Goal: Task Accomplishment & Management: Complete application form

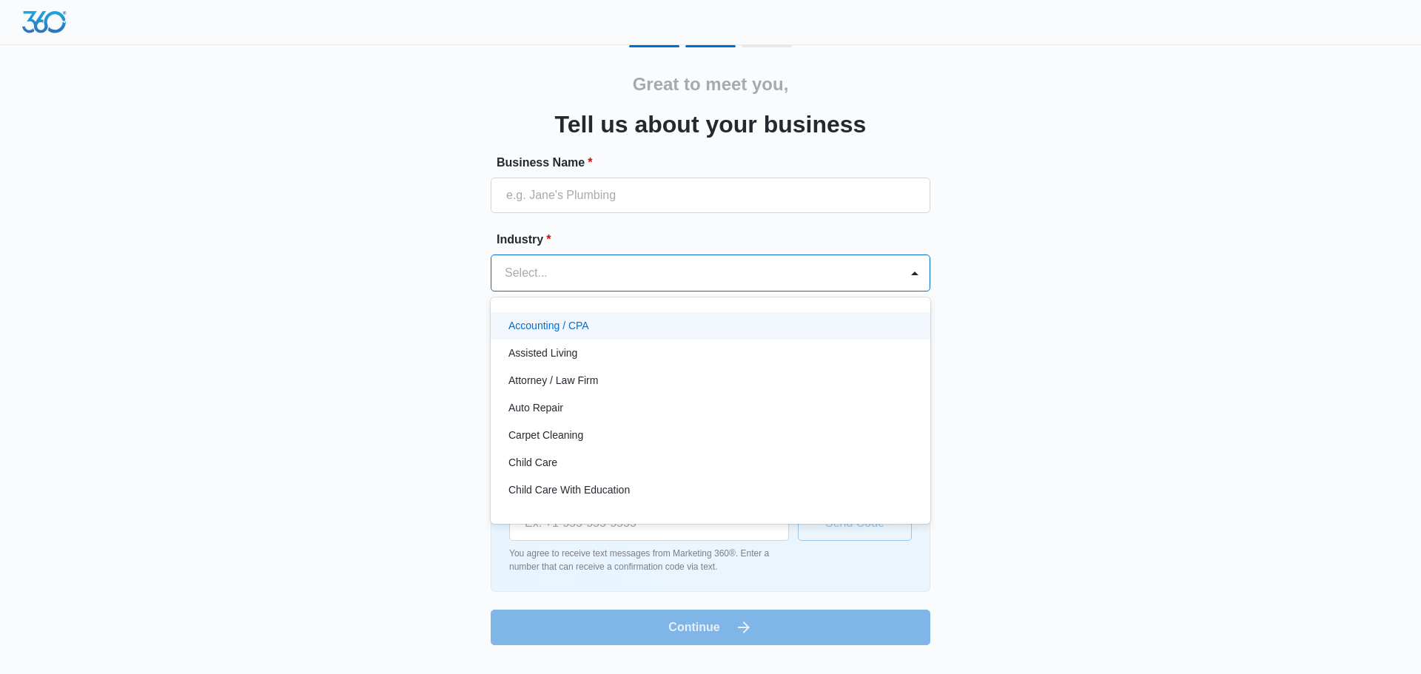
click at [643, 266] on div at bounding box center [693, 273] width 376 height 21
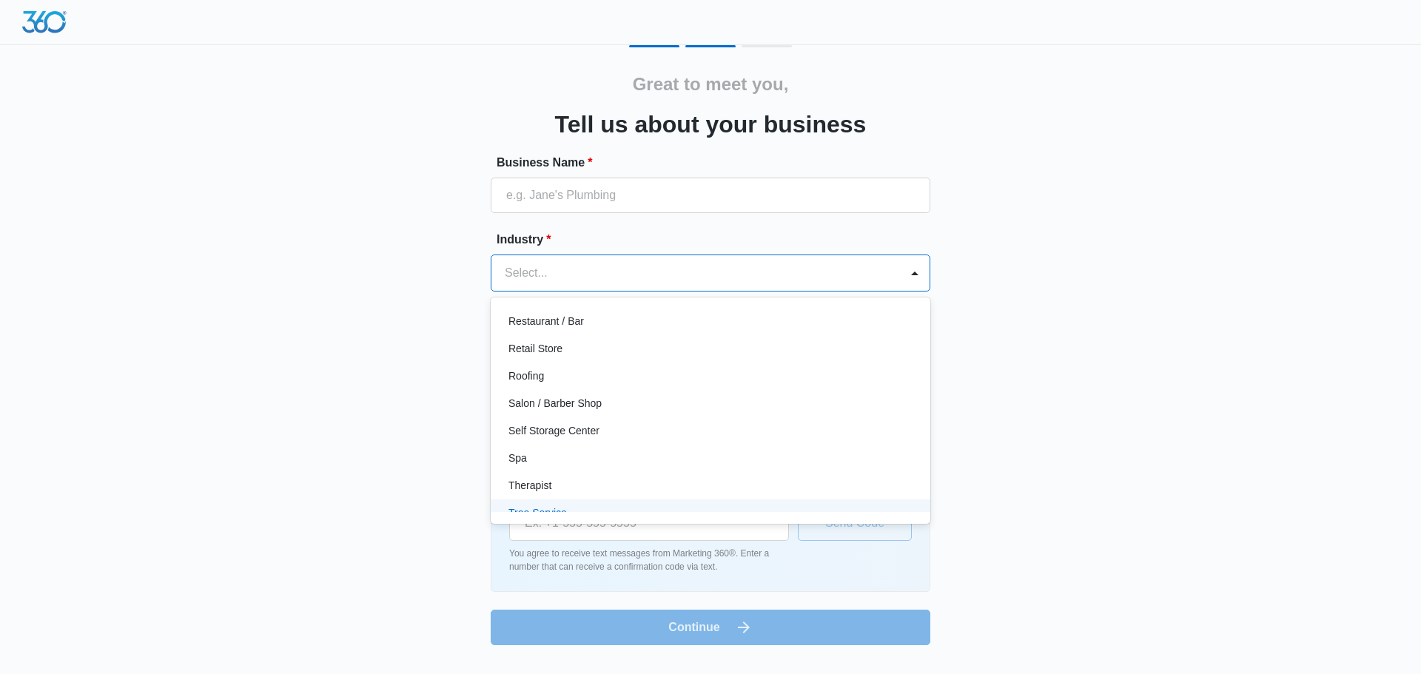
scroll to position [1071, 0]
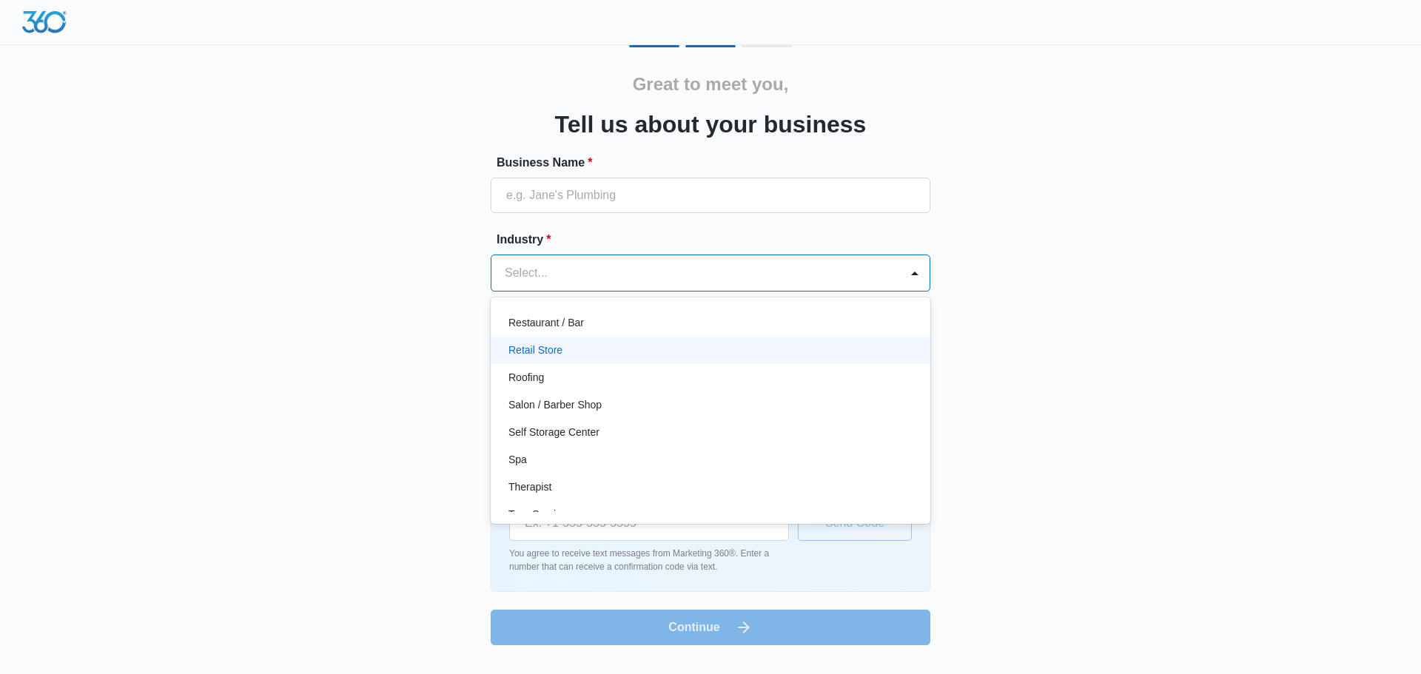
click at [749, 352] on div "Retail Store" at bounding box center [709, 351] width 401 height 16
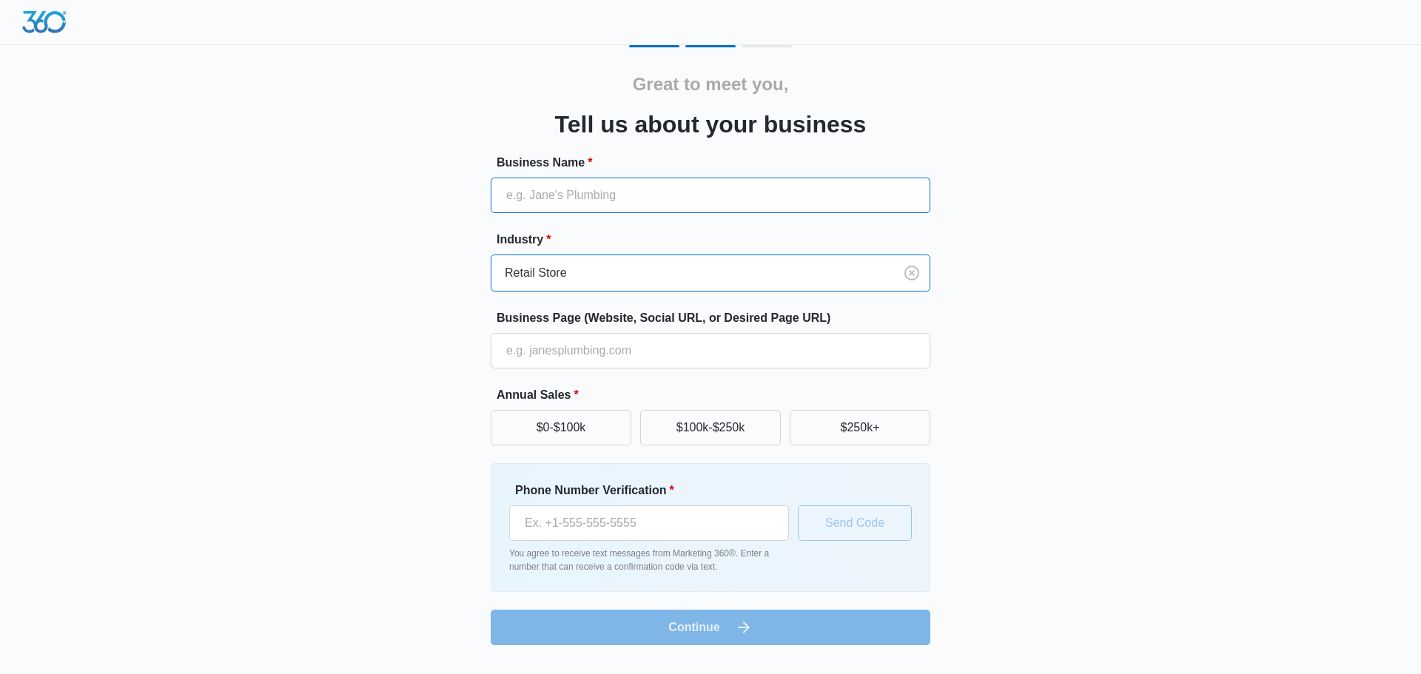
click at [638, 194] on input "Business Name *" at bounding box center [711, 196] width 440 height 36
type input "[PERSON_NAME] Cards"
click at [664, 352] on input "Business Page (Website, Social URL, or Desired Page URL)" at bounding box center [711, 351] width 440 height 36
paste input "[URL][DOMAIN_NAME]"
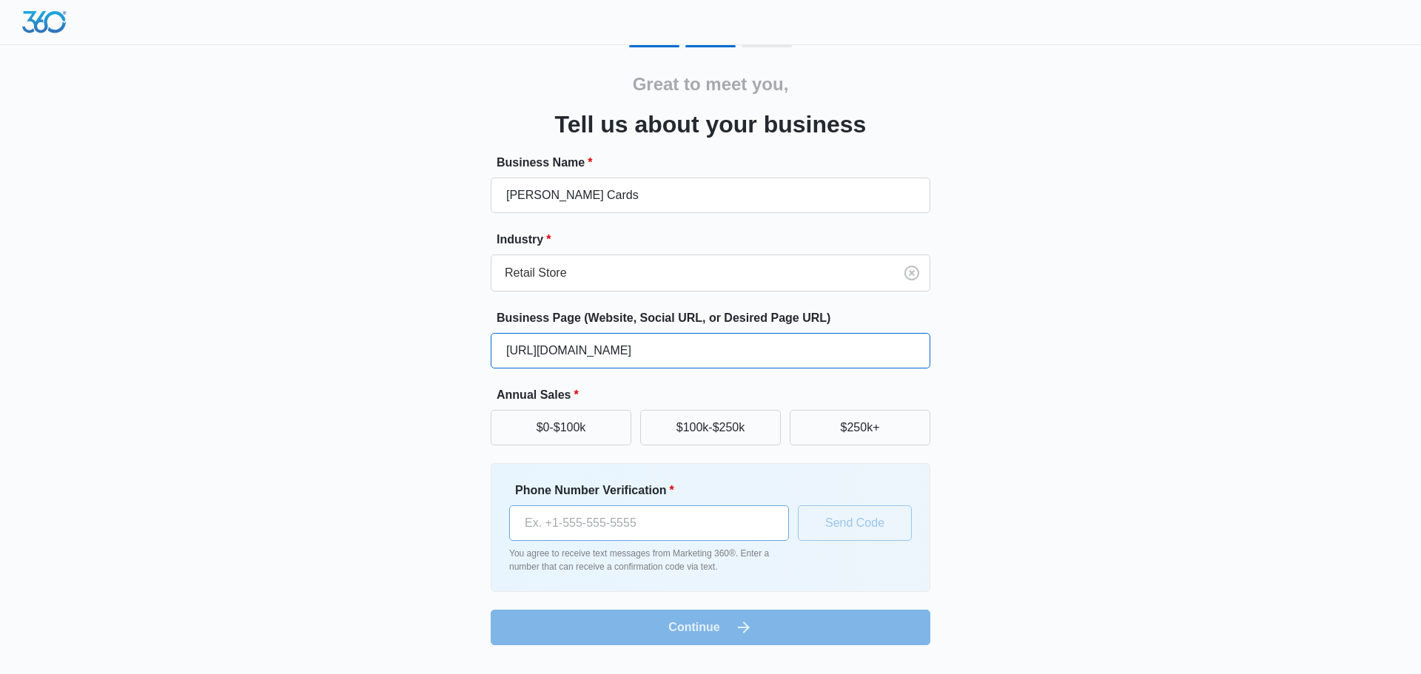
type input "[URL][DOMAIN_NAME]"
click at [644, 527] on input "Phone Number Verification *" at bounding box center [649, 524] width 280 height 36
type input "[PHONE_NUMBER]"
click at [891, 521] on button "Send Code" at bounding box center [855, 524] width 114 height 36
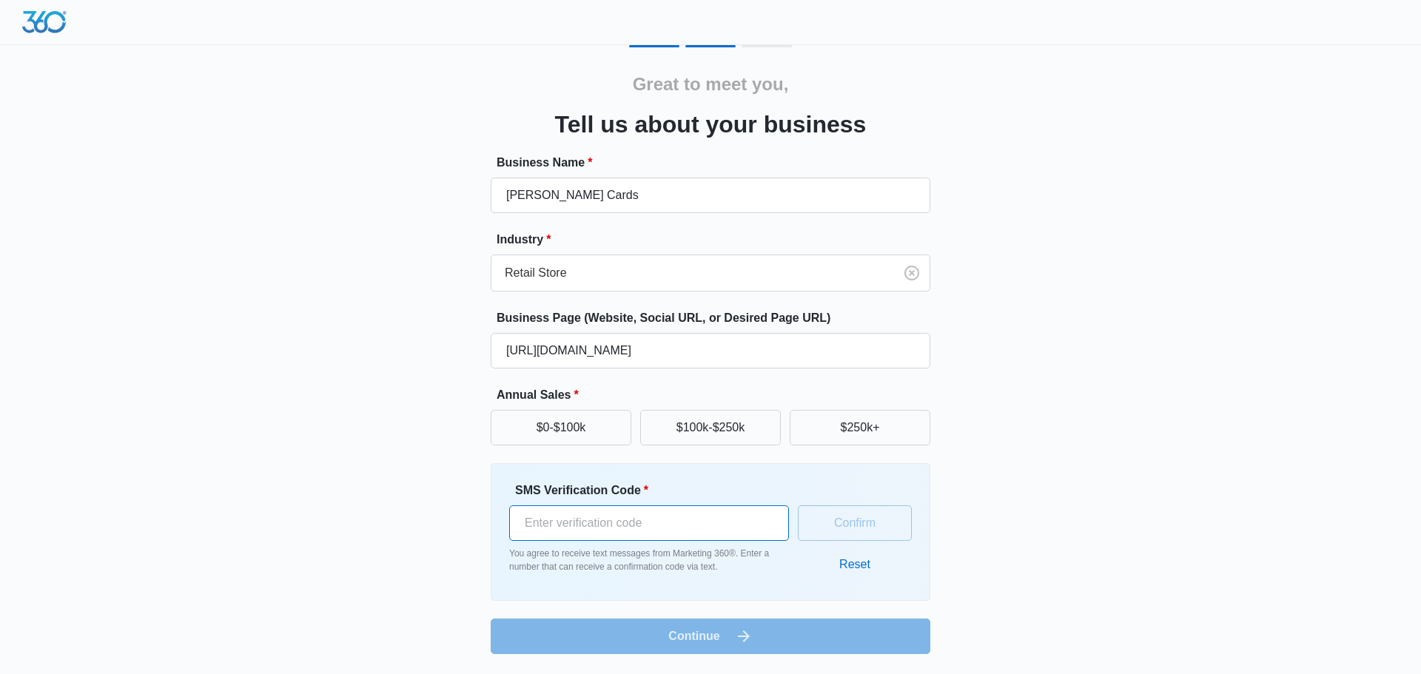
click at [680, 530] on input "SMS Verification Code *" at bounding box center [649, 524] width 280 height 36
type input "560531"
click at [850, 517] on button "Confirm" at bounding box center [855, 524] width 114 height 36
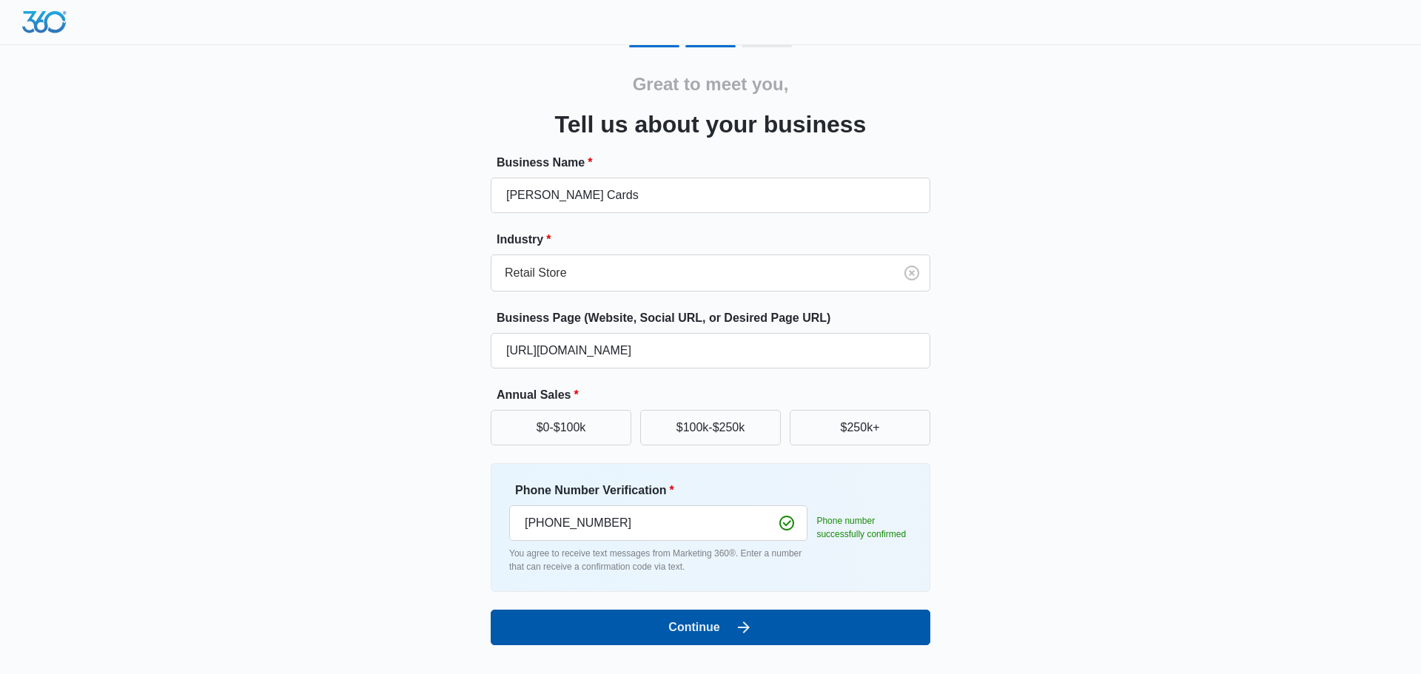
click at [800, 634] on button "Continue" at bounding box center [711, 628] width 440 height 36
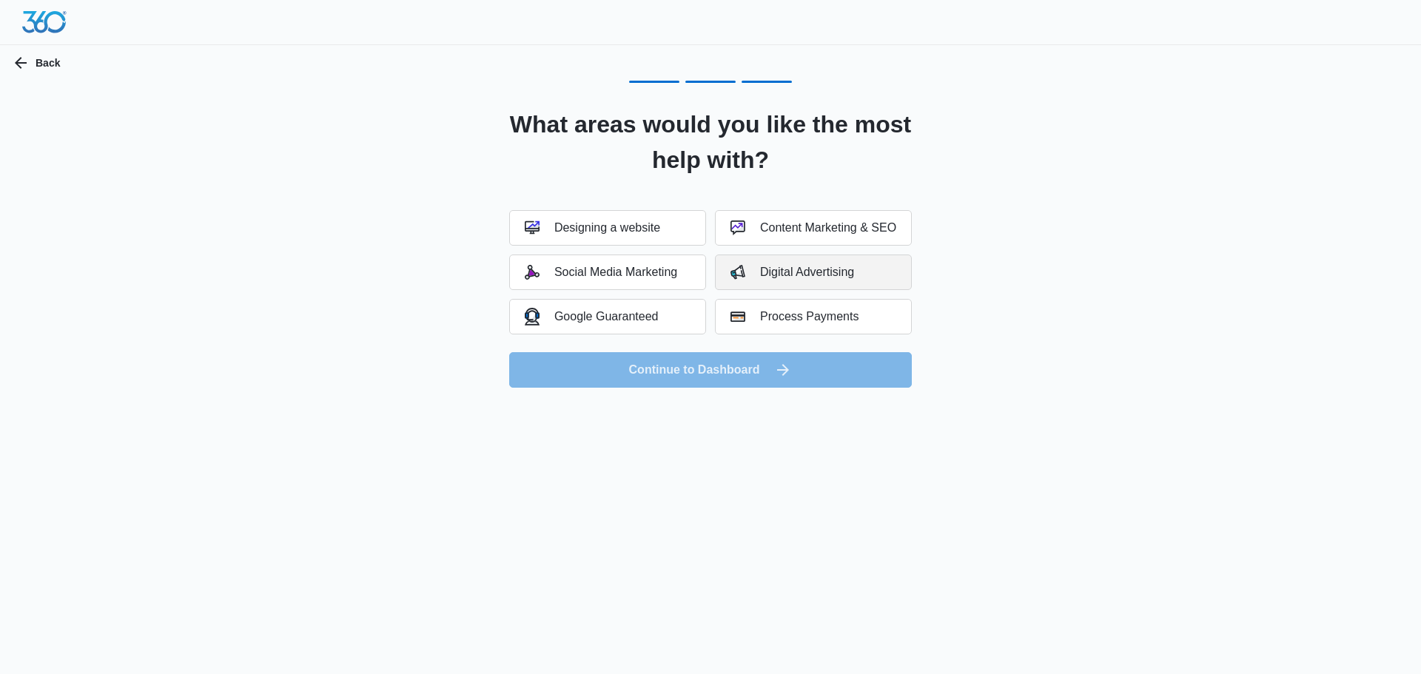
click at [814, 278] on div "Digital Advertising" at bounding box center [793, 272] width 124 height 15
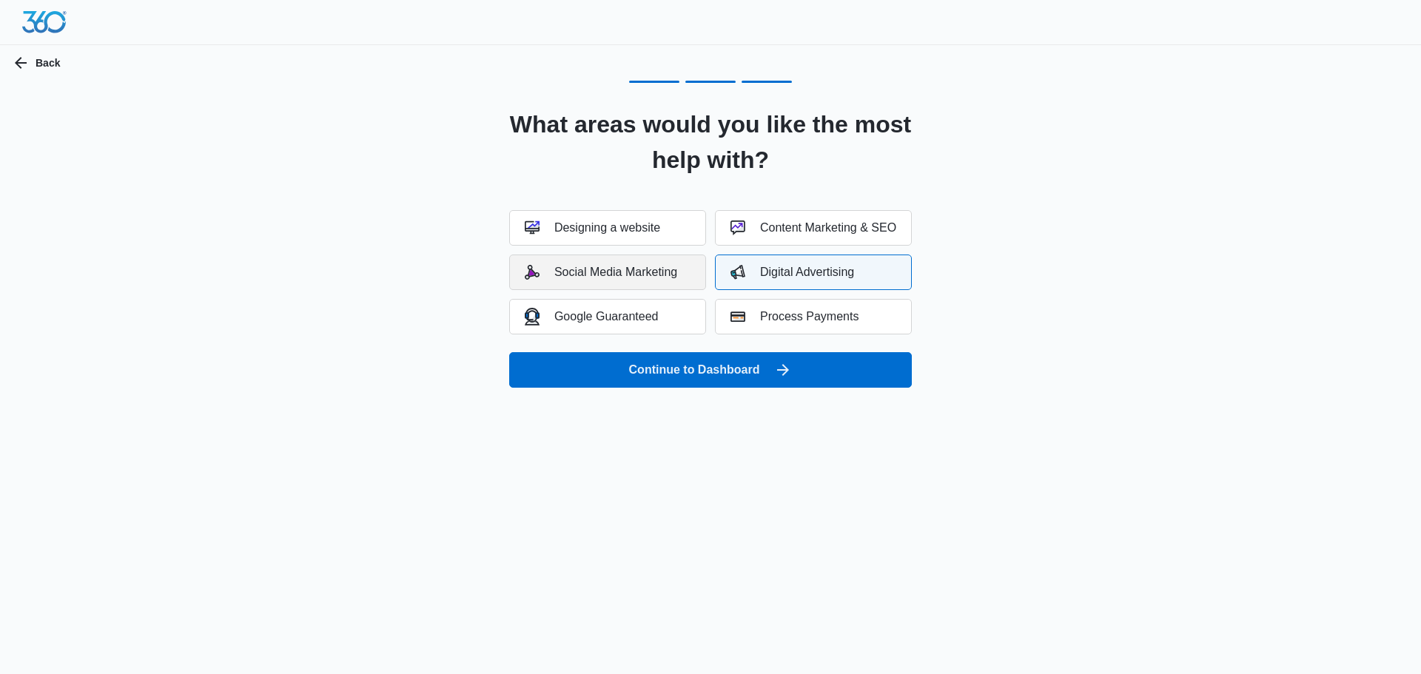
click at [628, 274] on div "Social Media Marketing" at bounding box center [601, 272] width 152 height 15
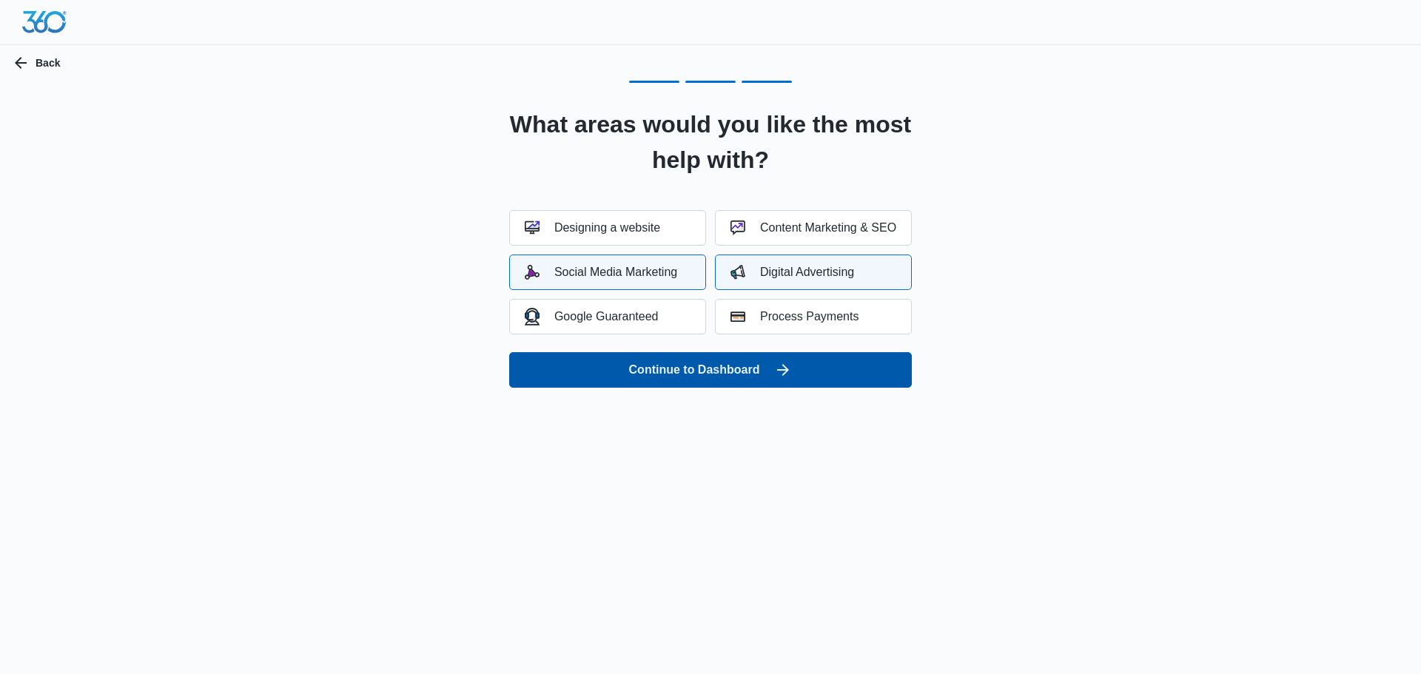
click at [728, 369] on button "Continue to Dashboard" at bounding box center [710, 370] width 403 height 36
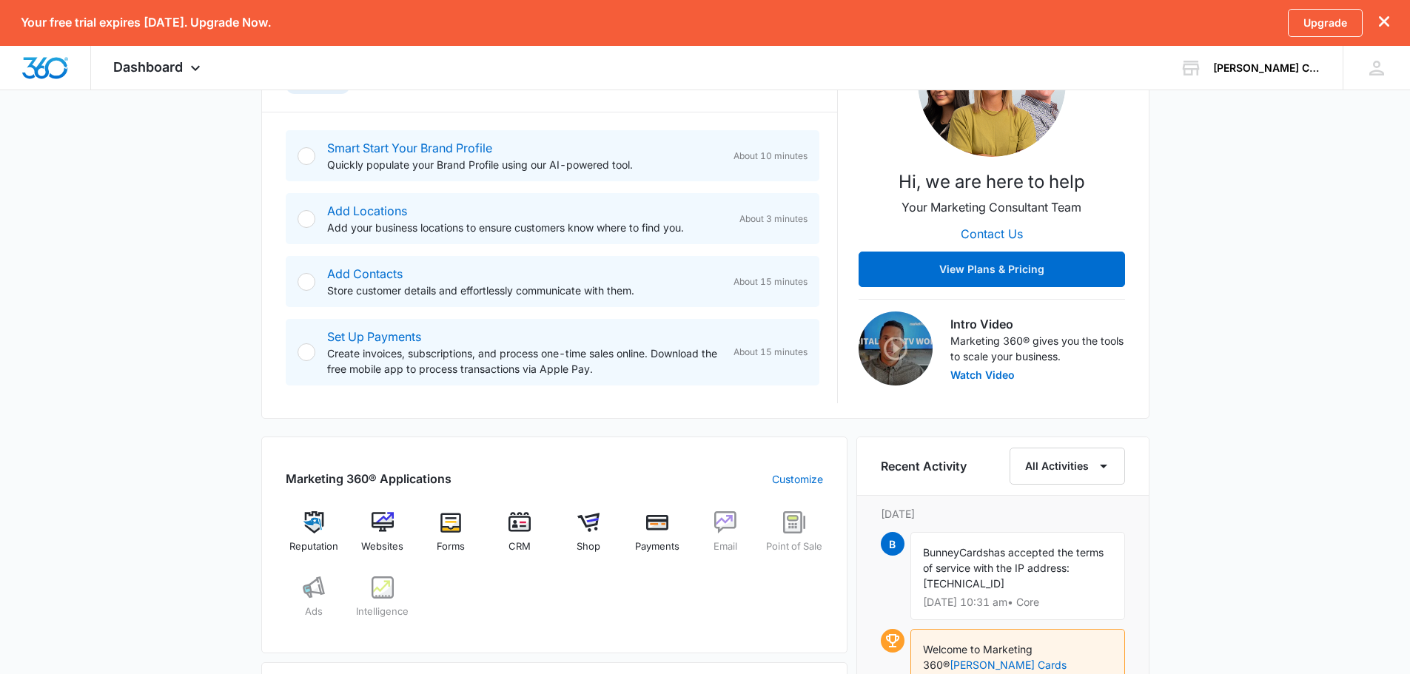
scroll to position [138, 0]
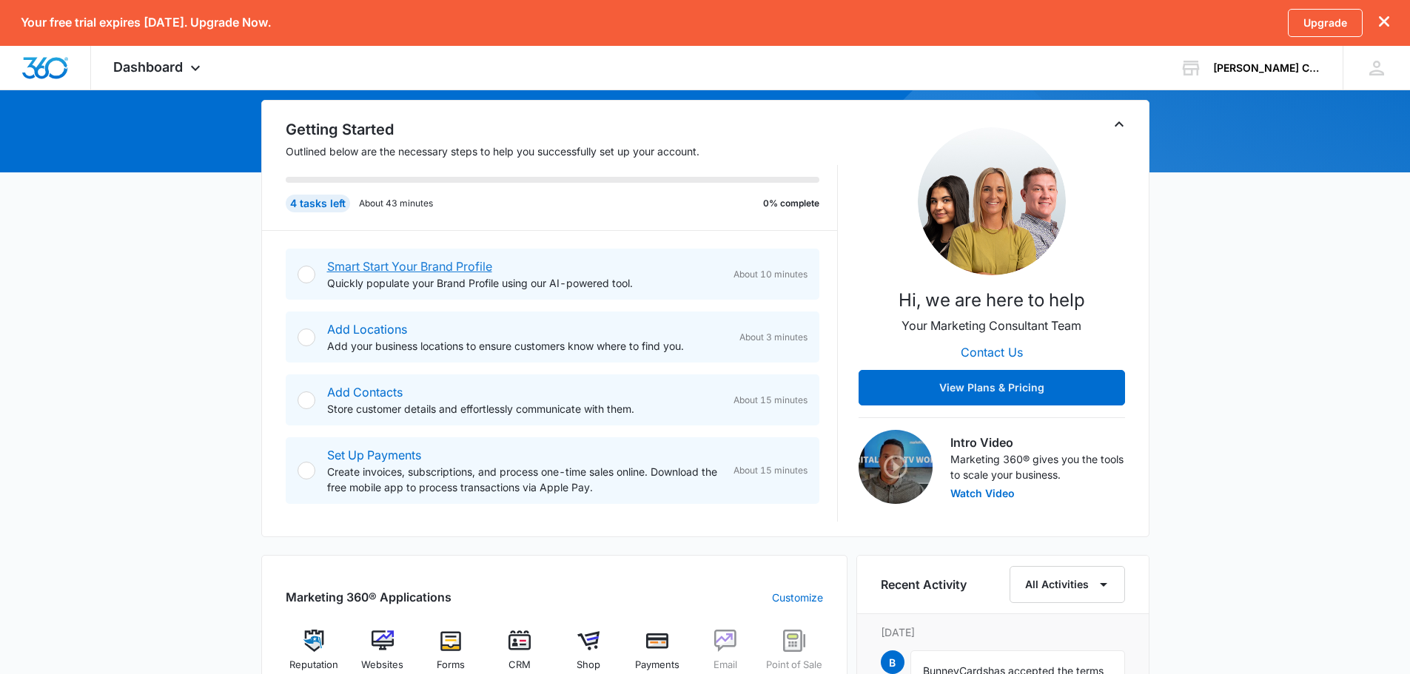
click at [412, 268] on link "Smart Start Your Brand Profile" at bounding box center [409, 266] width 165 height 15
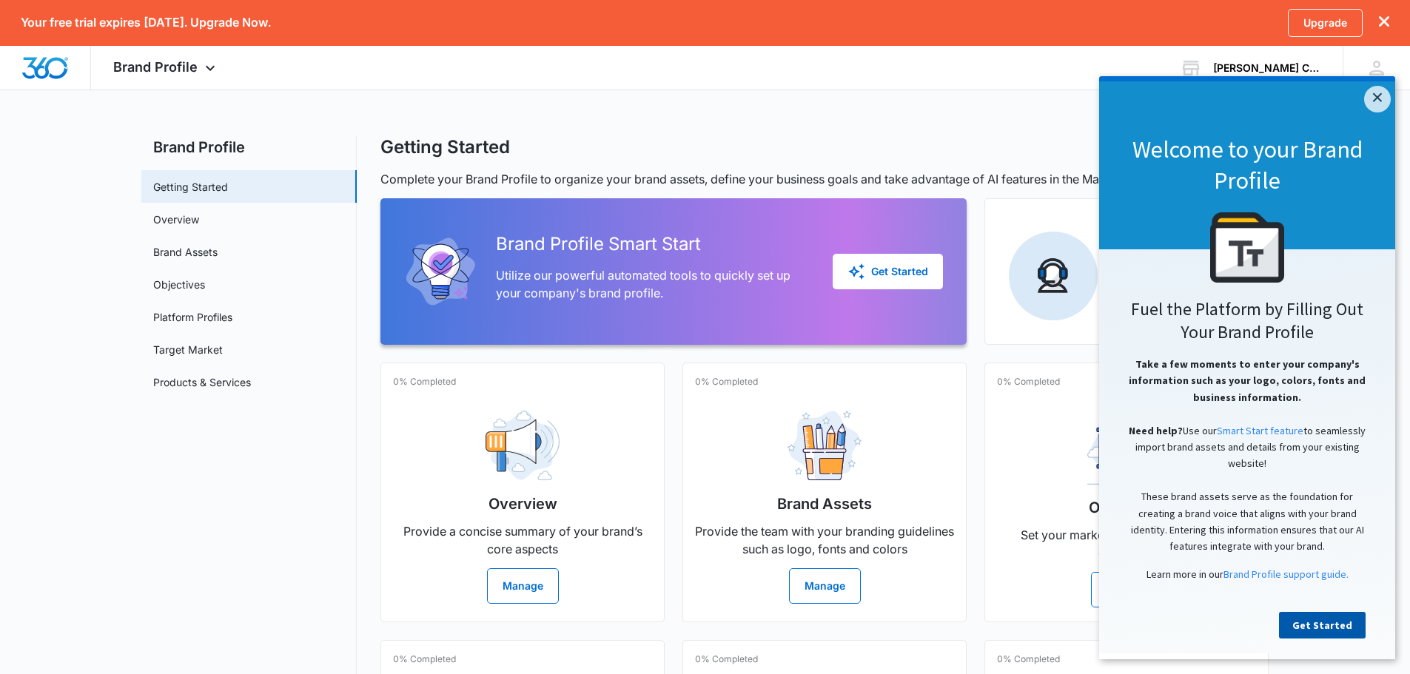
click at [1317, 633] on link "Get Started" at bounding box center [1322, 625] width 87 height 27
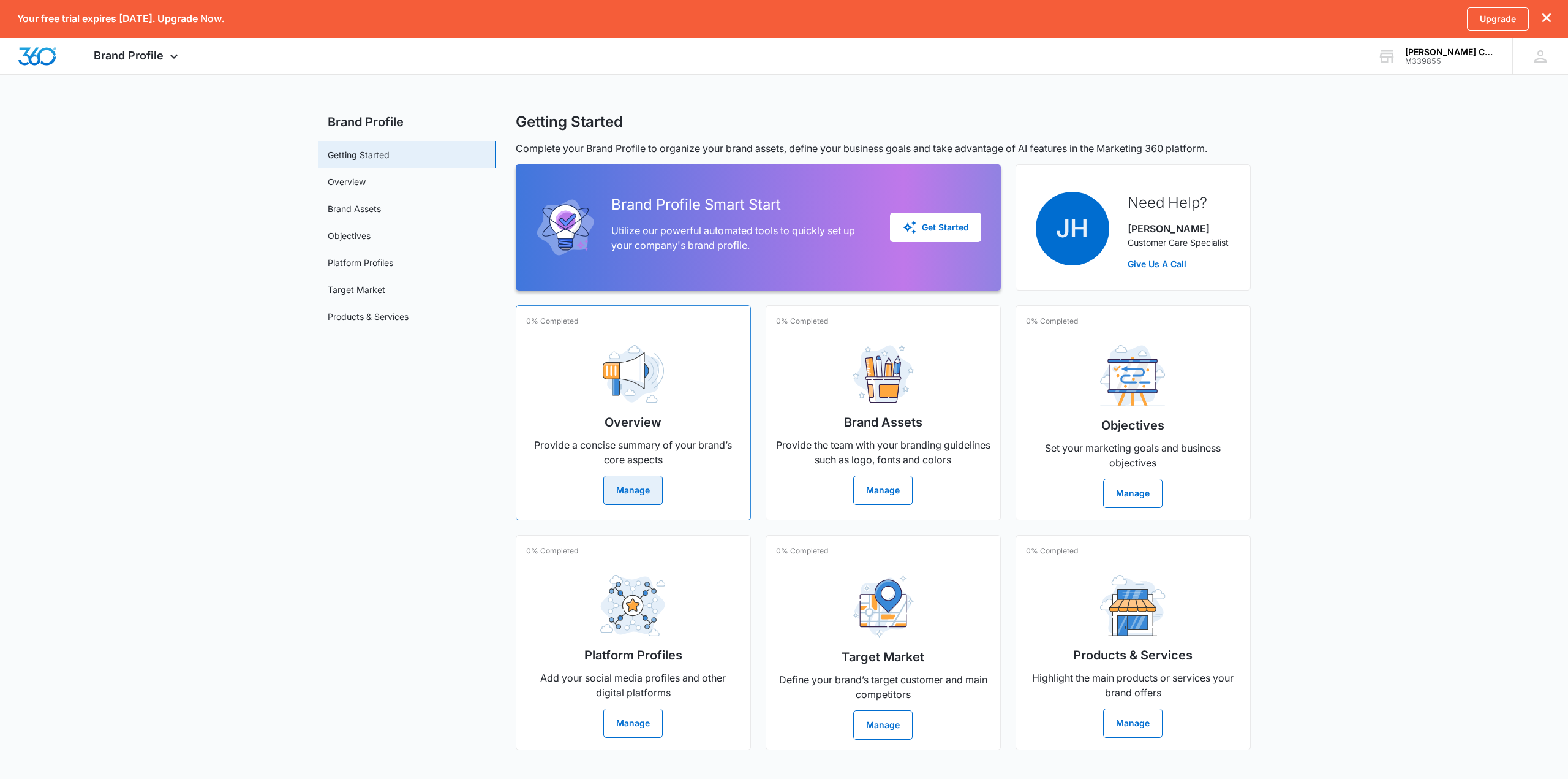
click at [654, 498] on button "Manage" at bounding box center [633, 490] width 60 height 30
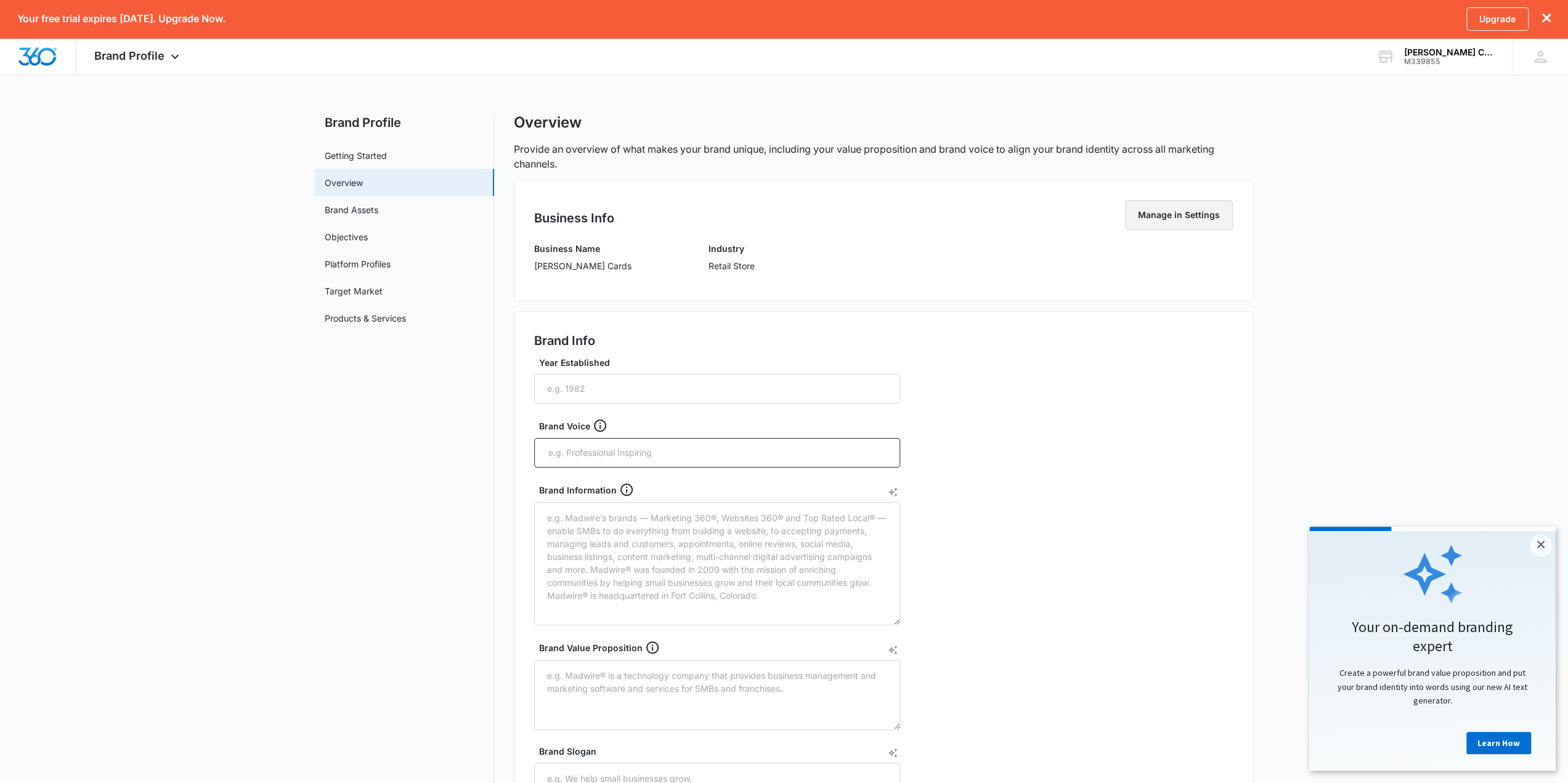
click at [1183, 216] on button "Manage in Settings" at bounding box center [1179, 216] width 108 height 30
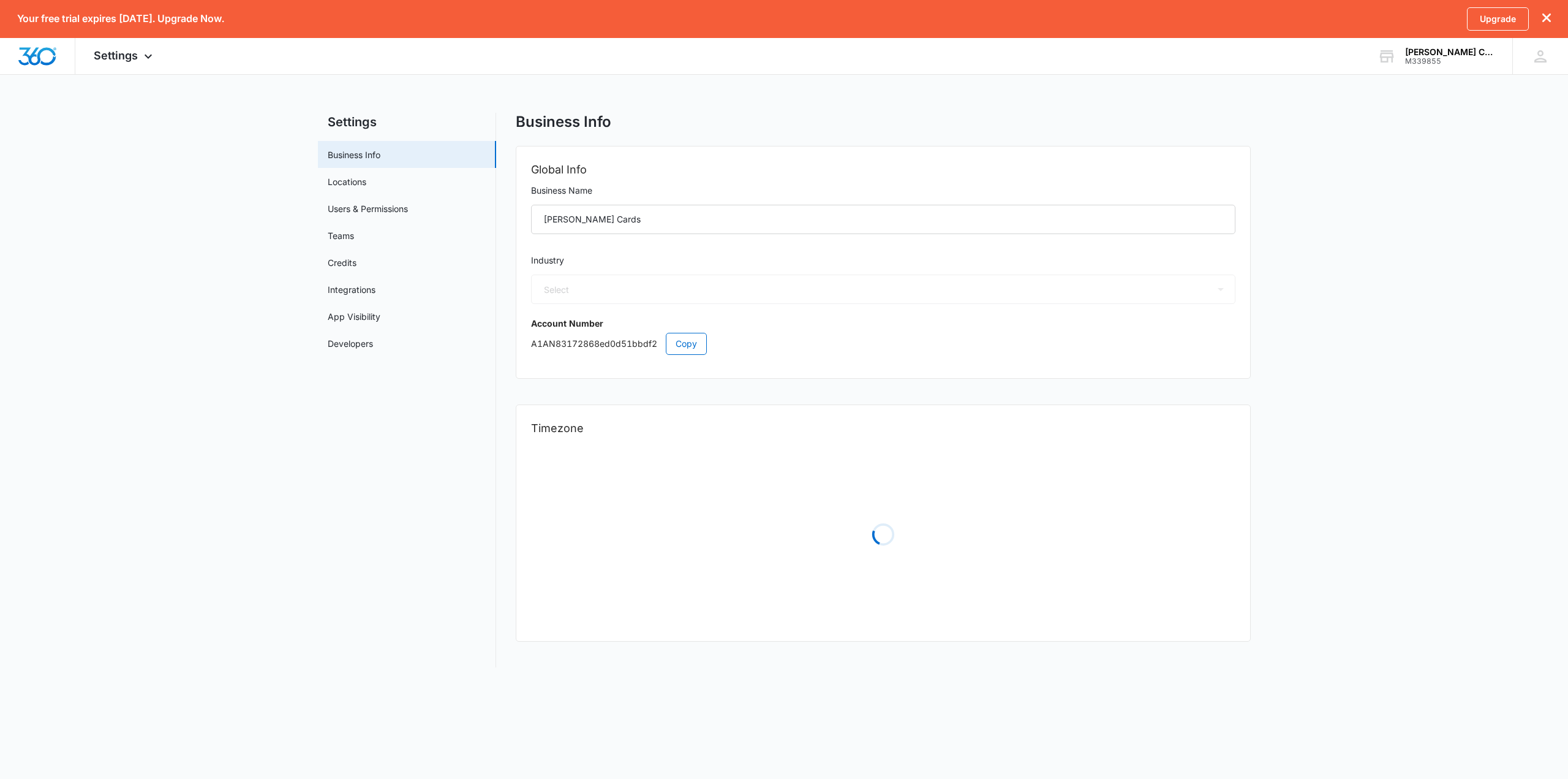
select select "12"
select select "US"
select select "America/New_York"
click at [579, 284] on select "Select Accounting / CPA Assisted Living Attorney / Law Firm Auto Repair Carpet …" at bounding box center [883, 290] width 704 height 30
select select "52"
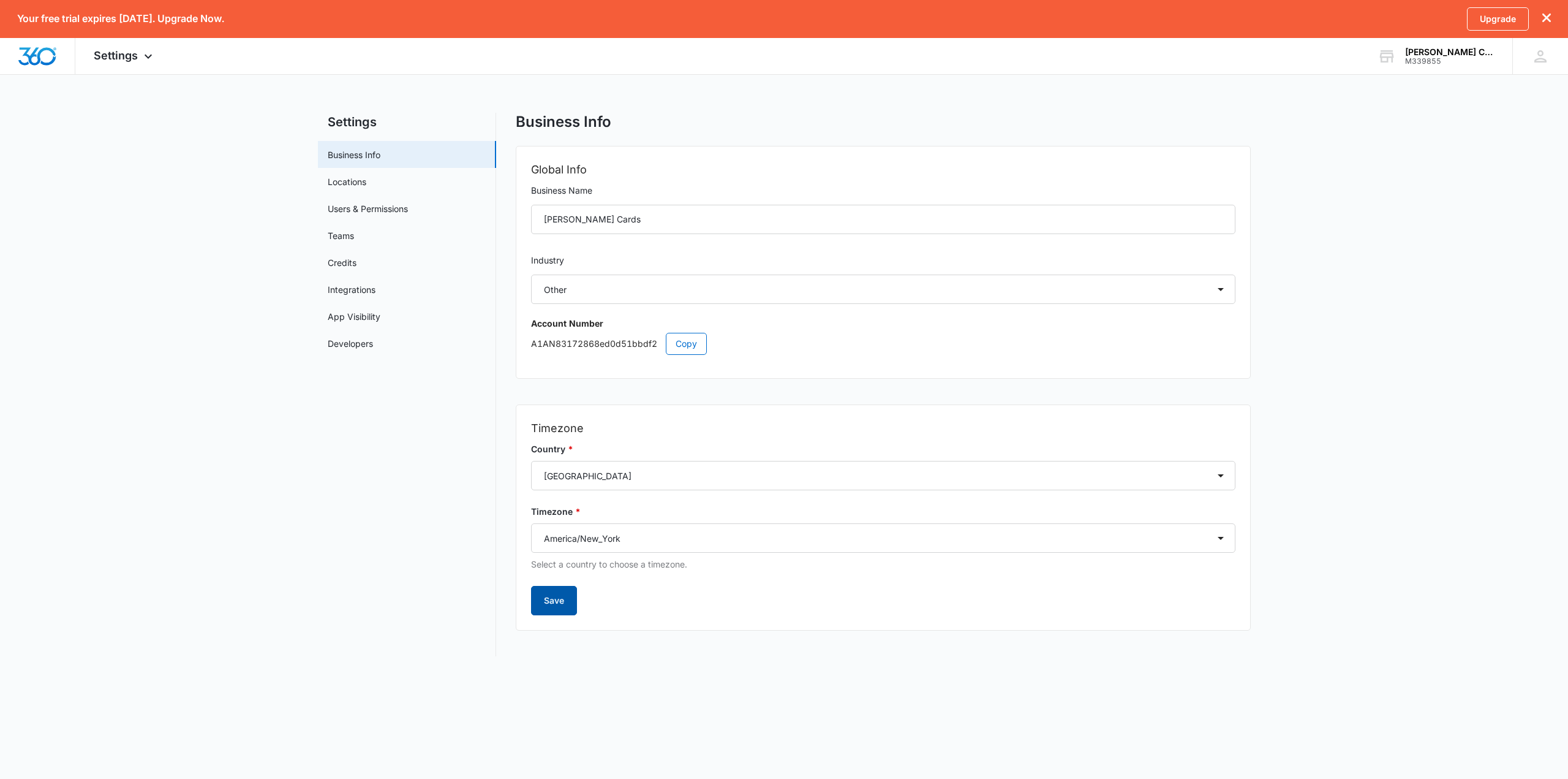
click at [569, 558] on button "Save" at bounding box center [554, 601] width 46 height 30
click at [367, 176] on link "Locations" at bounding box center [347, 182] width 39 height 13
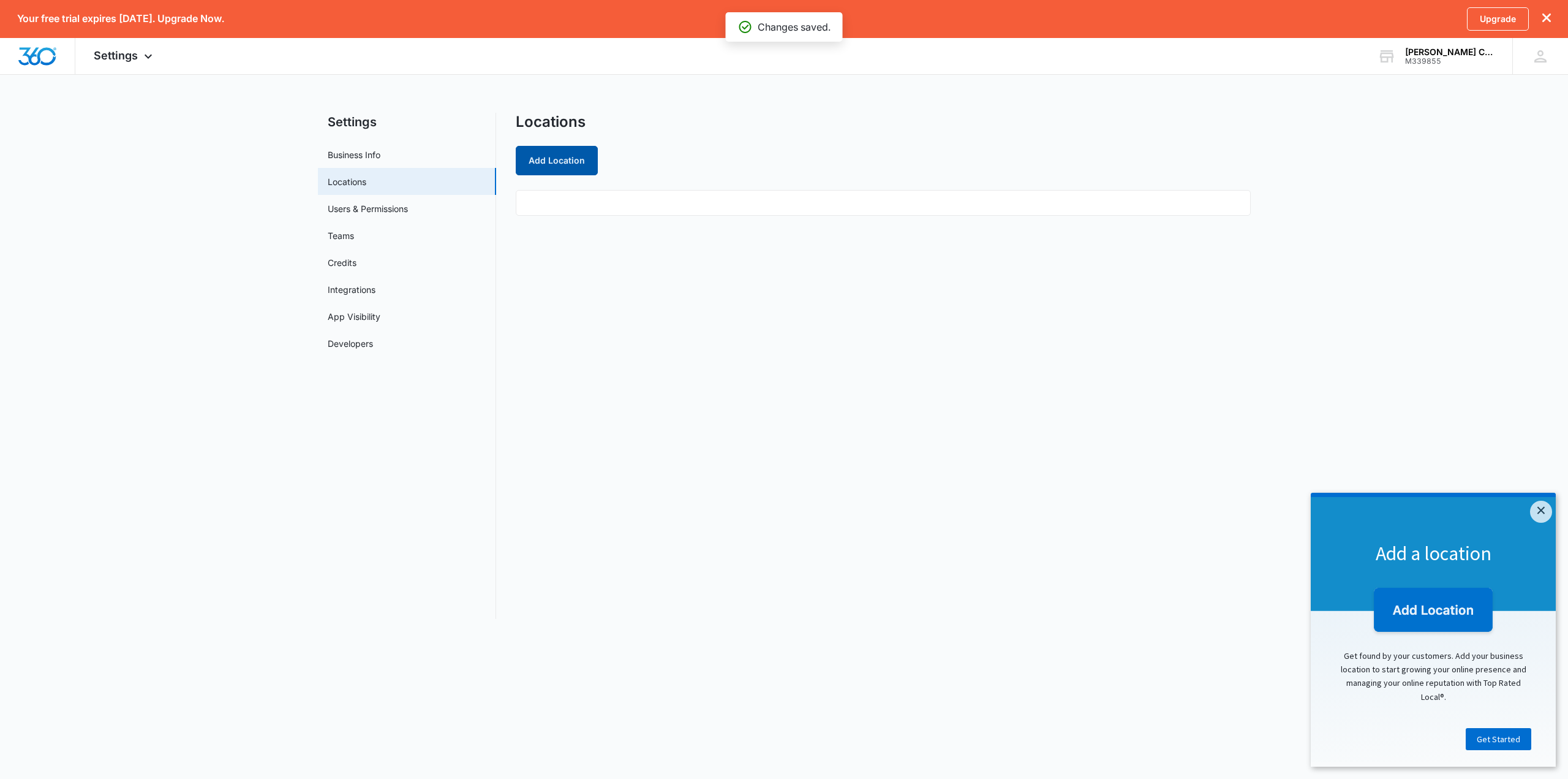
click at [569, 170] on button "Add Location" at bounding box center [556, 161] width 82 height 30
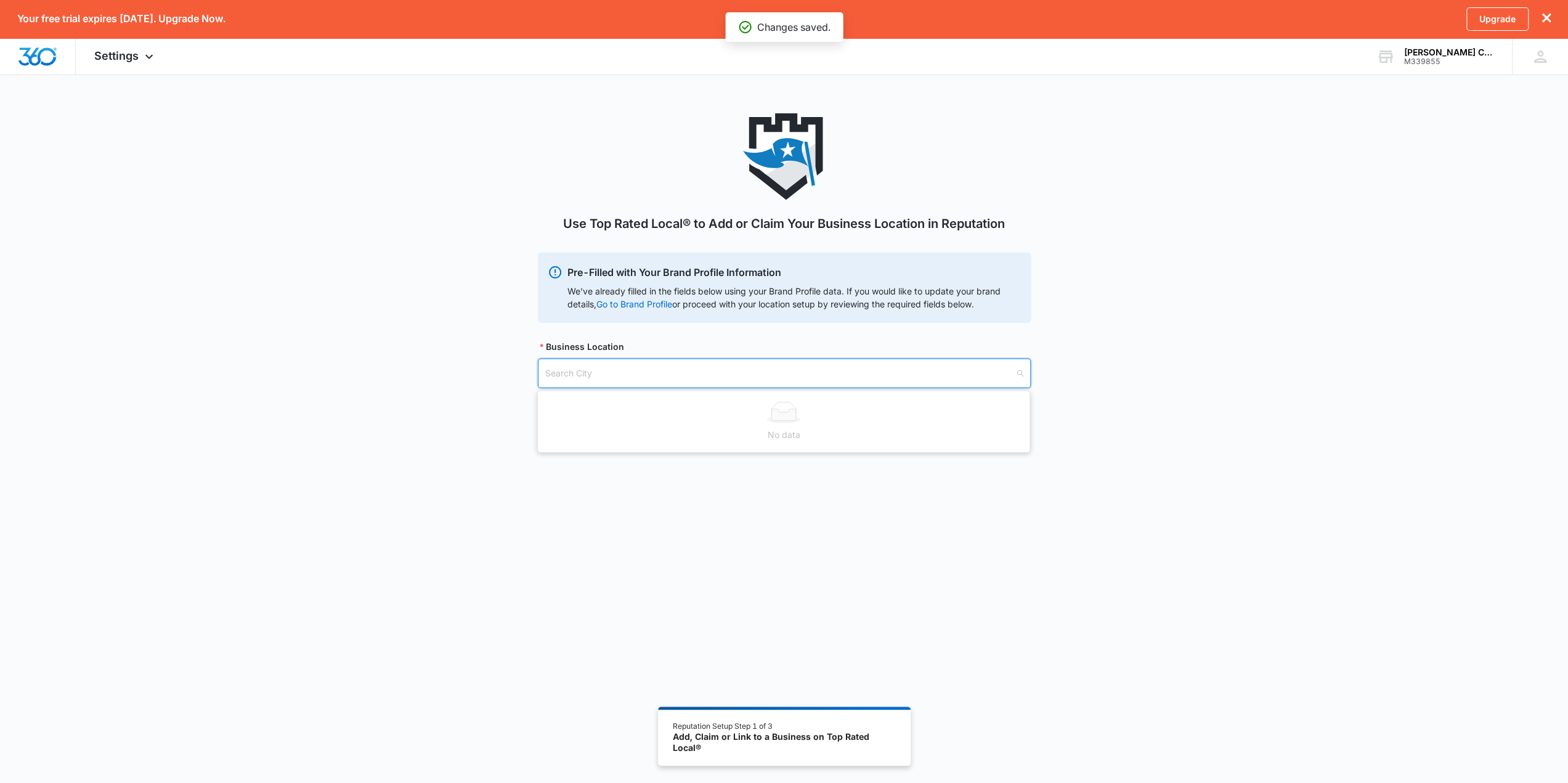
click at [595, 371] on input "search" at bounding box center [780, 374] width 469 height 28
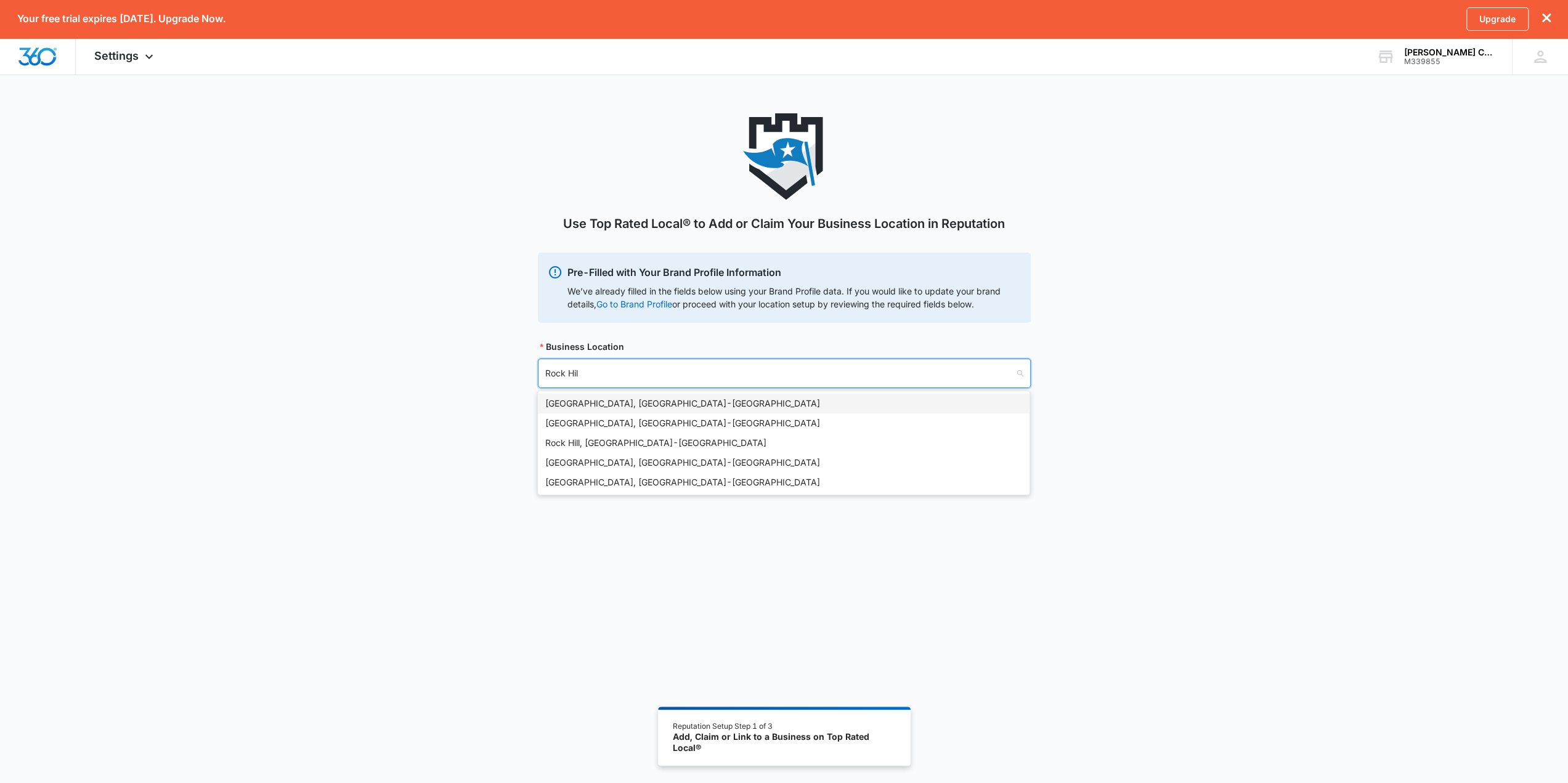
type input "Rock Hill"
click at [619, 404] on div "Rock Hill, SC - USA" at bounding box center [783, 404] width 477 height 13
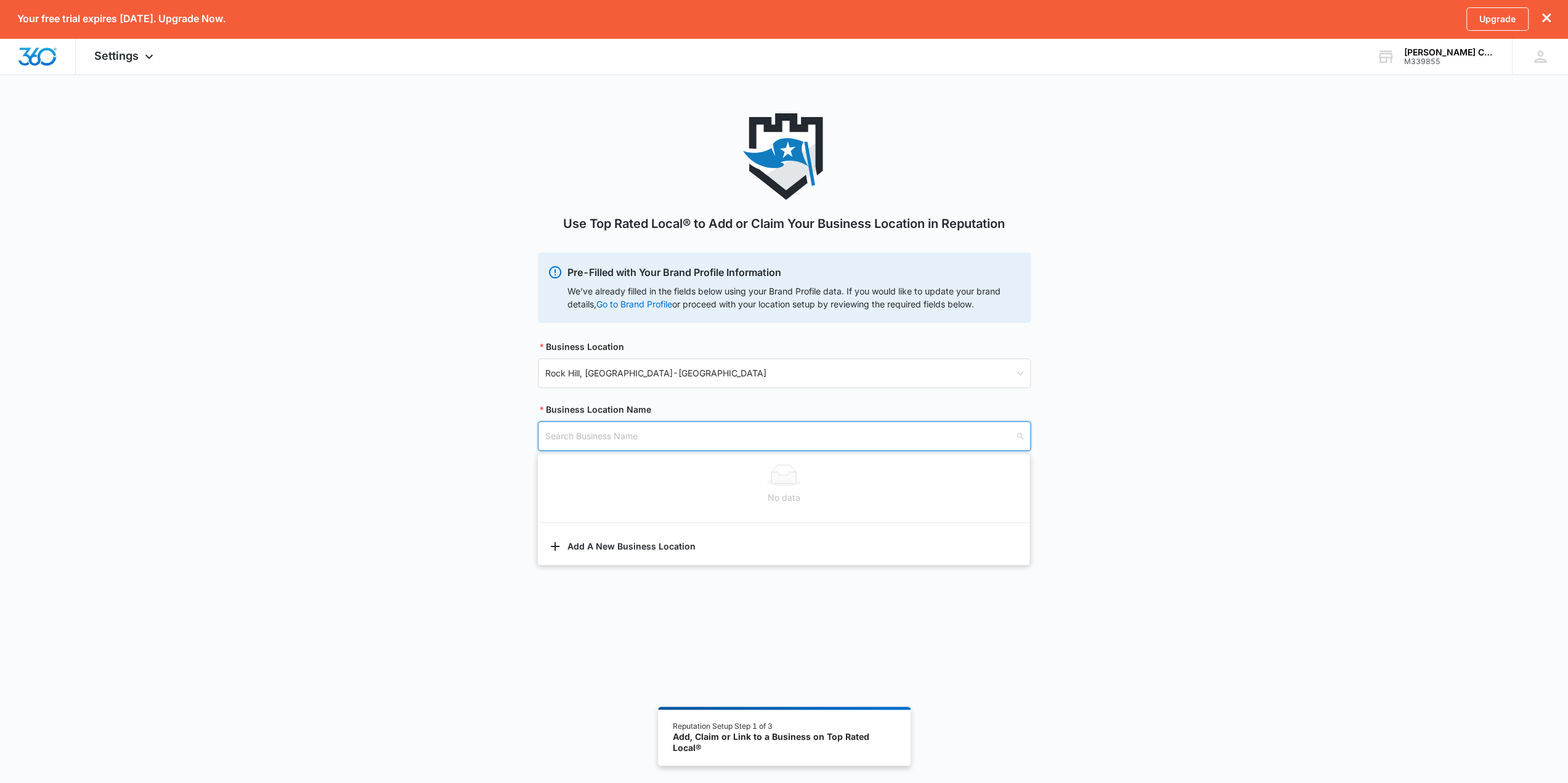
click at [672, 435] on input "search" at bounding box center [780, 436] width 469 height 28
click at [926, 561] on div "Use Top Rated Local® to Add or Claim Your Business Location in Reputation Pre-F…" at bounding box center [784, 468] width 1568 height 711
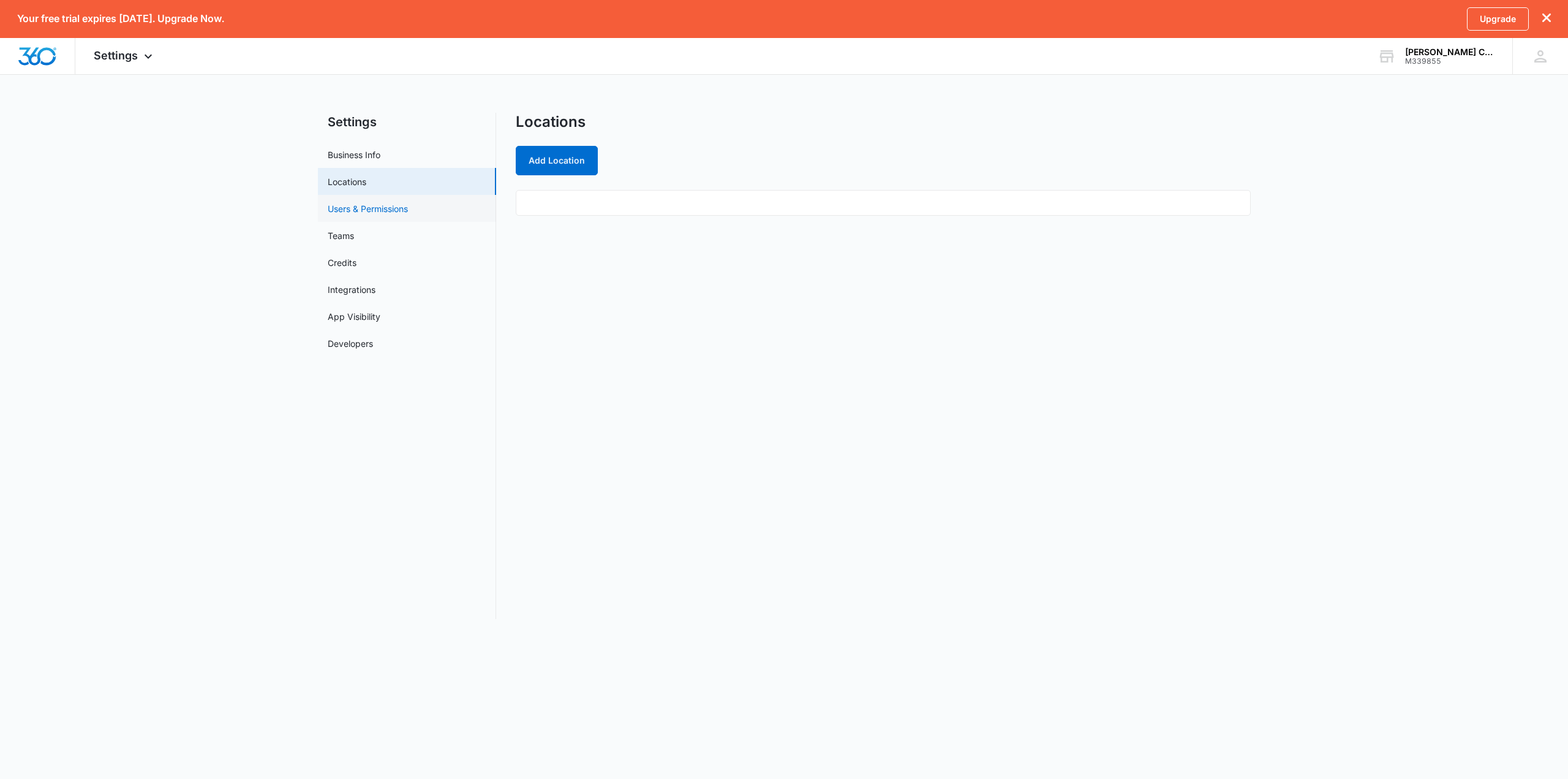
click at [366, 214] on link "Users & Permissions" at bounding box center [367, 209] width 80 height 13
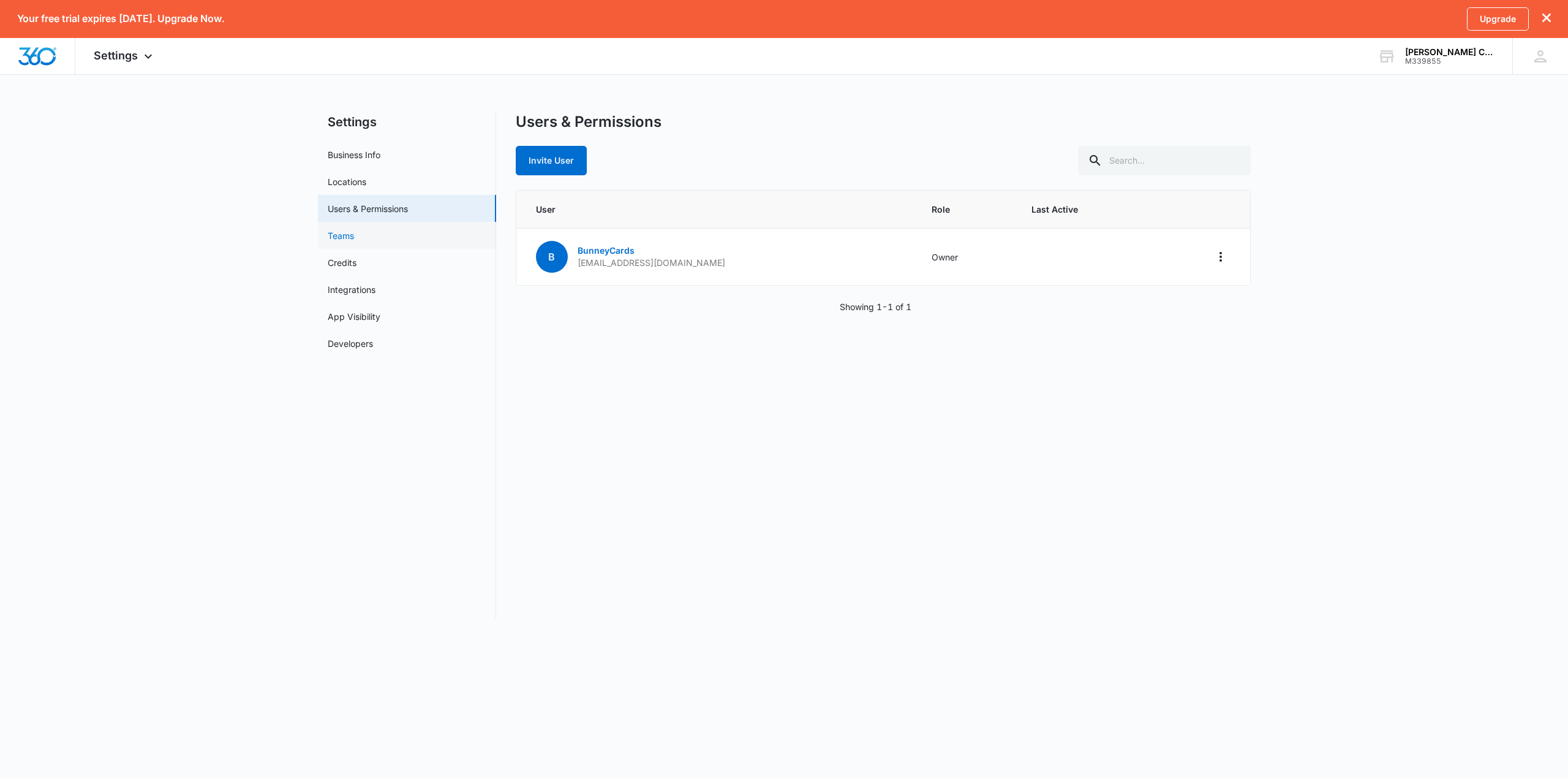
click at [354, 234] on link "Teams" at bounding box center [341, 236] width 26 height 13
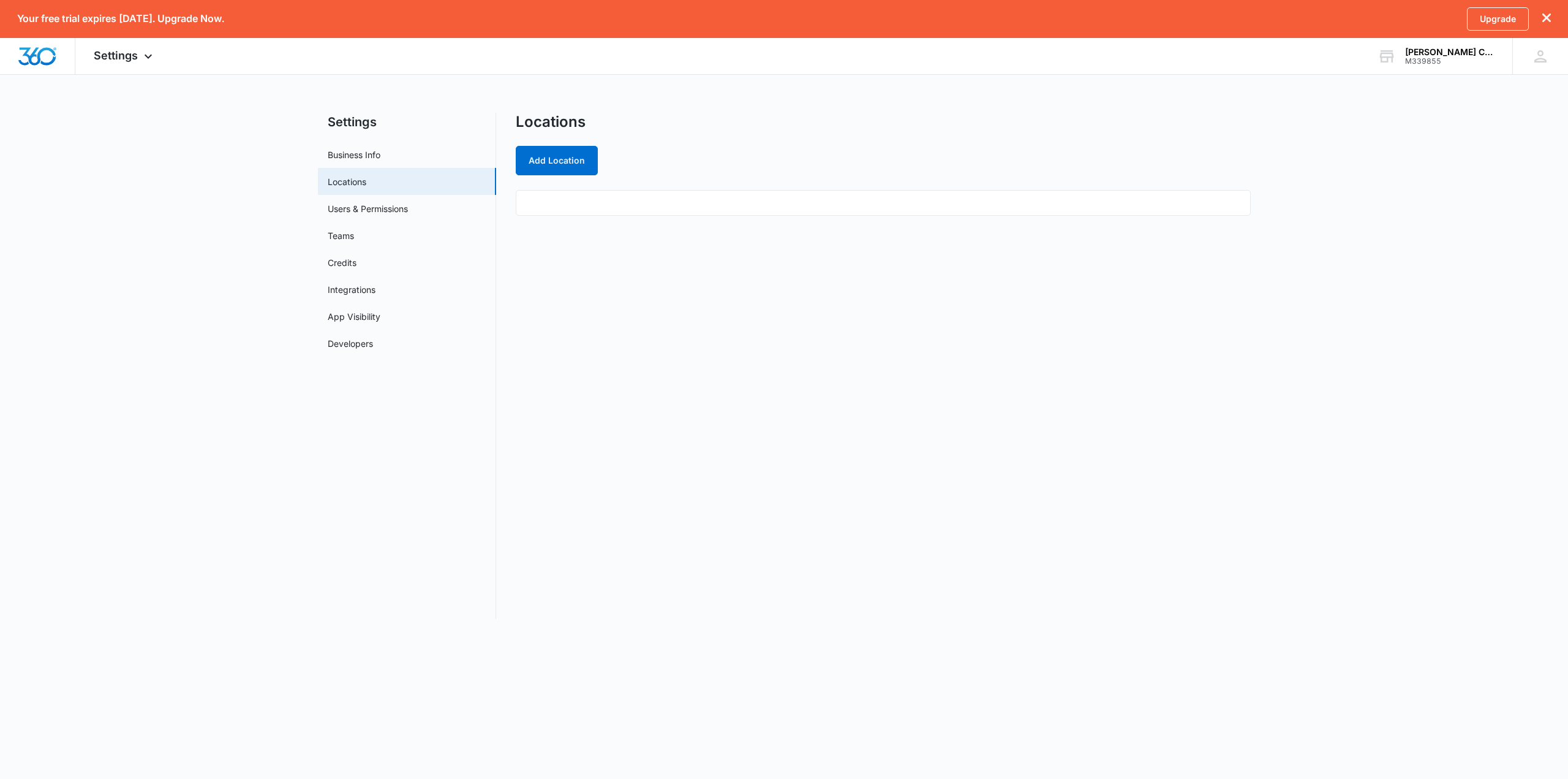
select select "52"
select select "US"
select select "America/New_York"
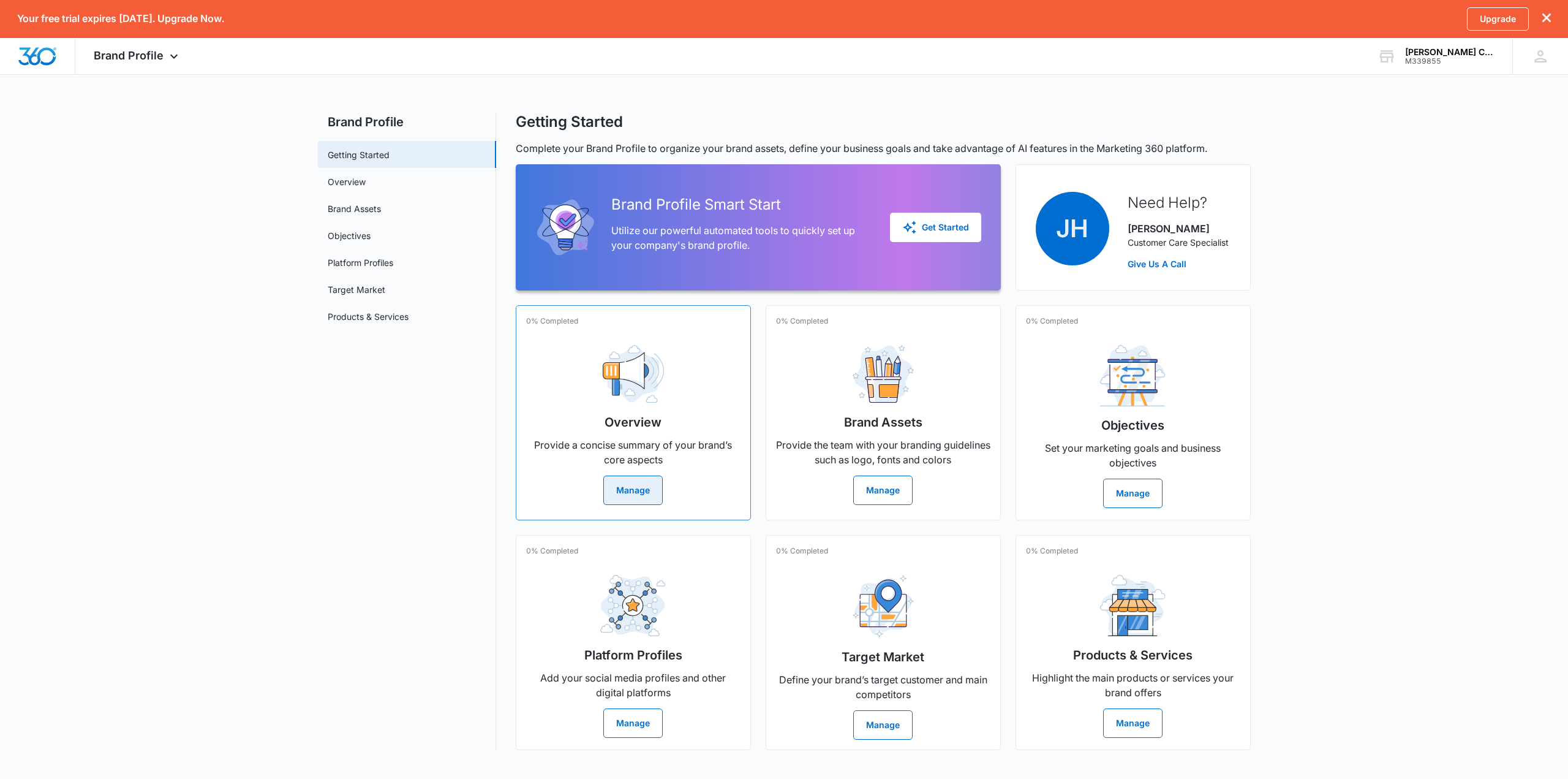
click at [636, 492] on button "Manage" at bounding box center [633, 490] width 60 height 30
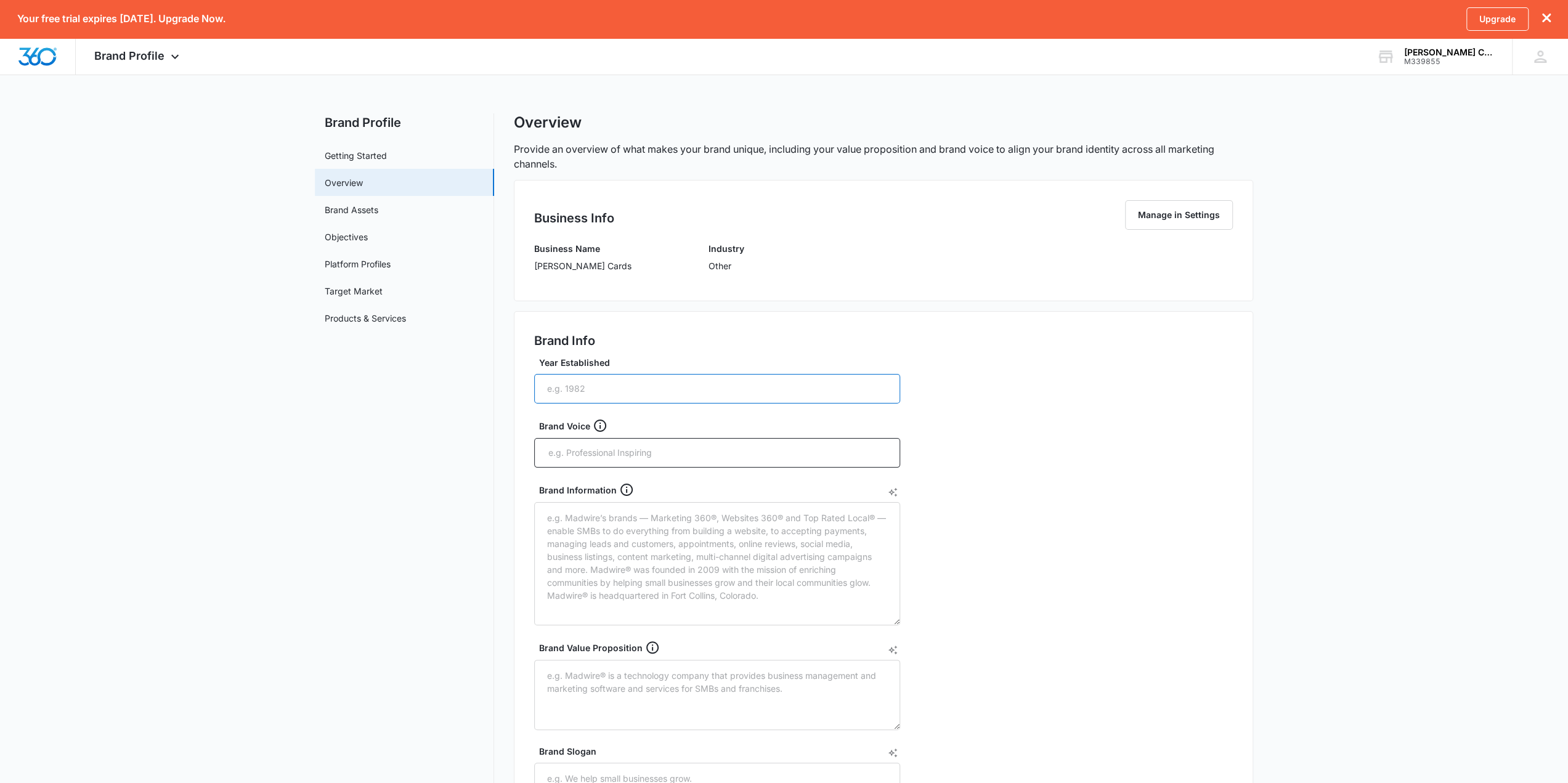
click at [625, 386] on input "Year Established" at bounding box center [717, 389] width 366 height 30
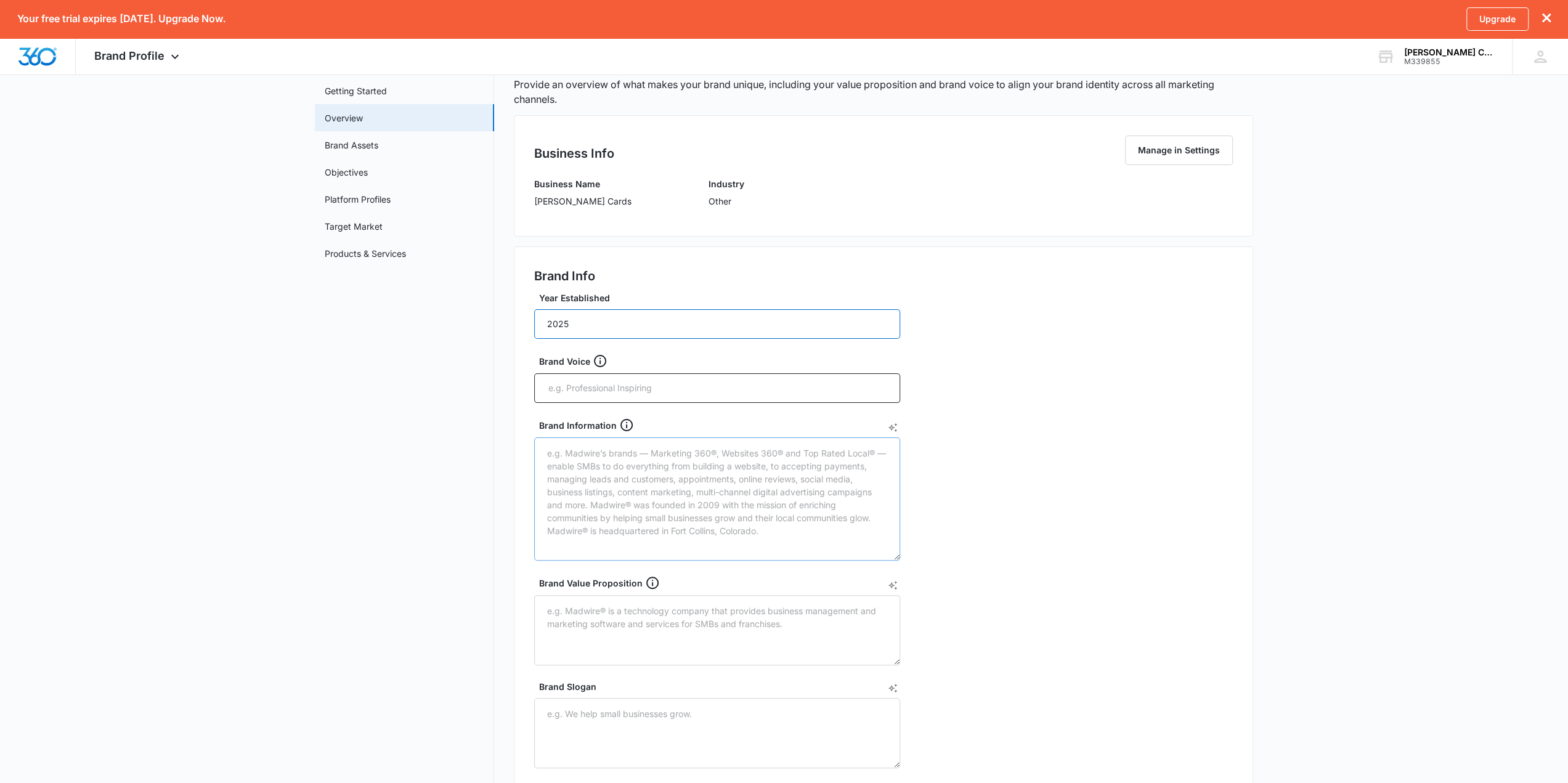
scroll to position [62, 0]
type input "2025"
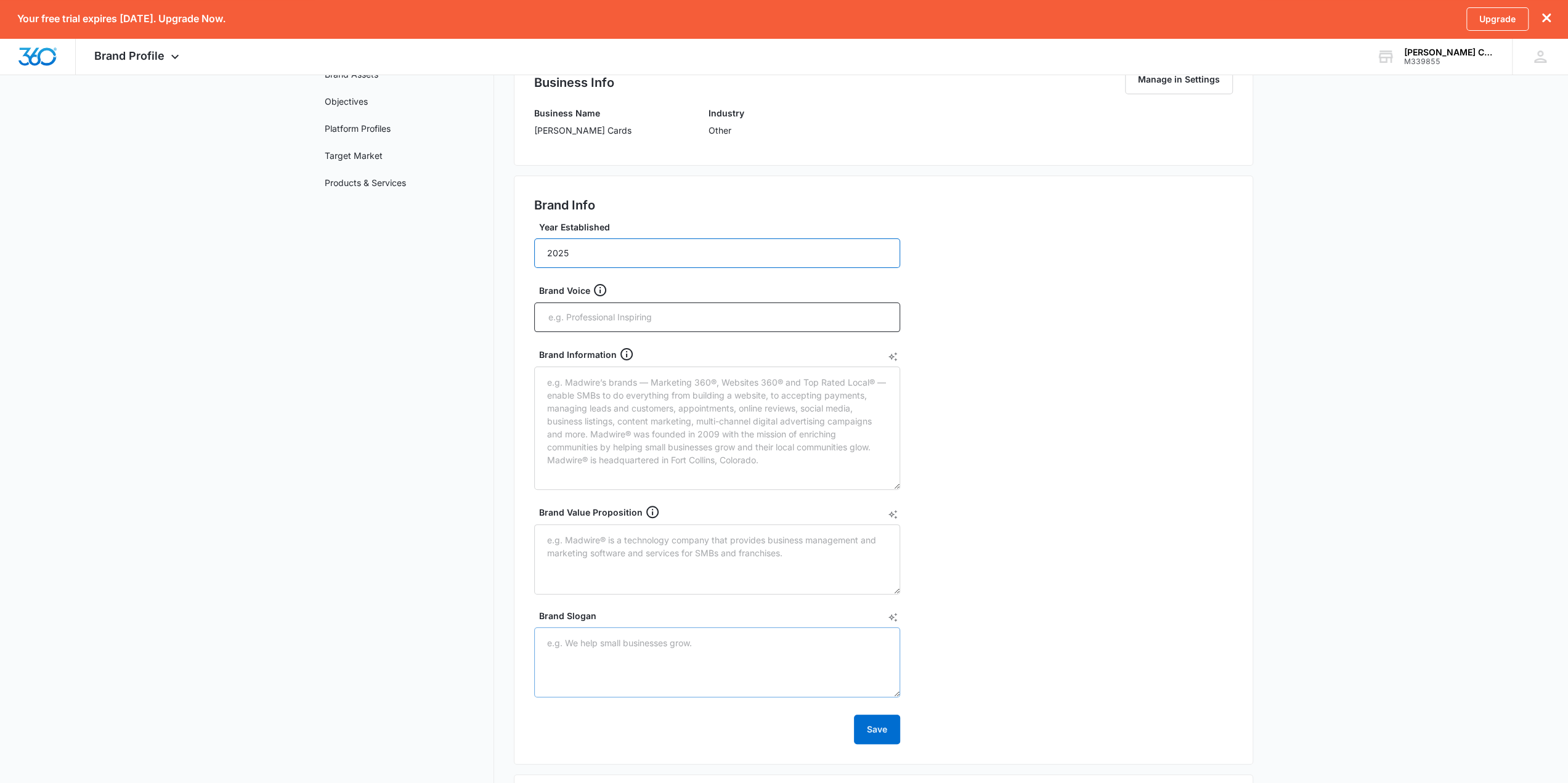
scroll to position [139, 0]
click at [633, 561] on textarea "Brand Slogan" at bounding box center [717, 658] width 366 height 70
paste textarea "Hoppin’ Deals. Legendary Pulls."
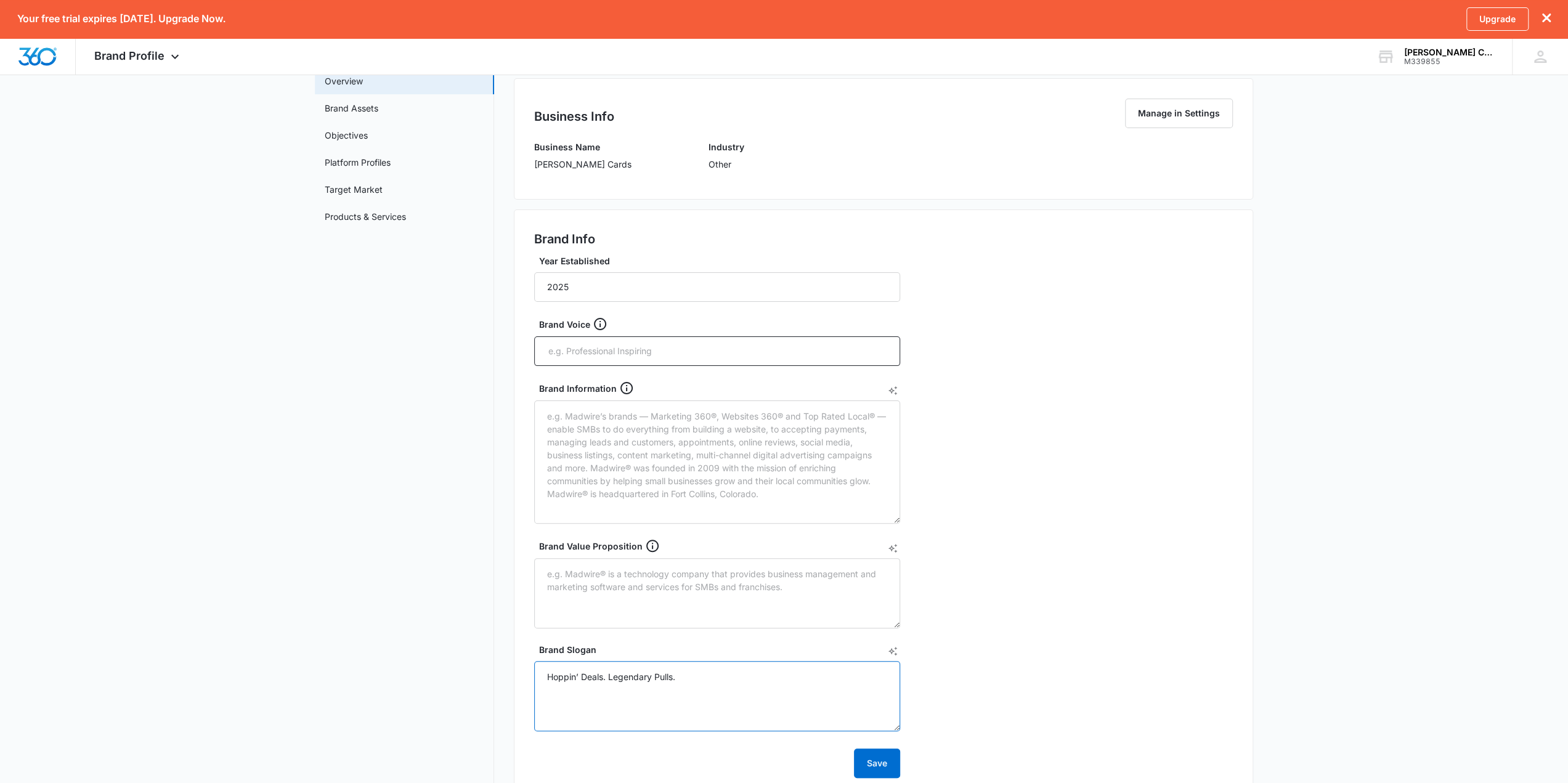
scroll to position [16, 0]
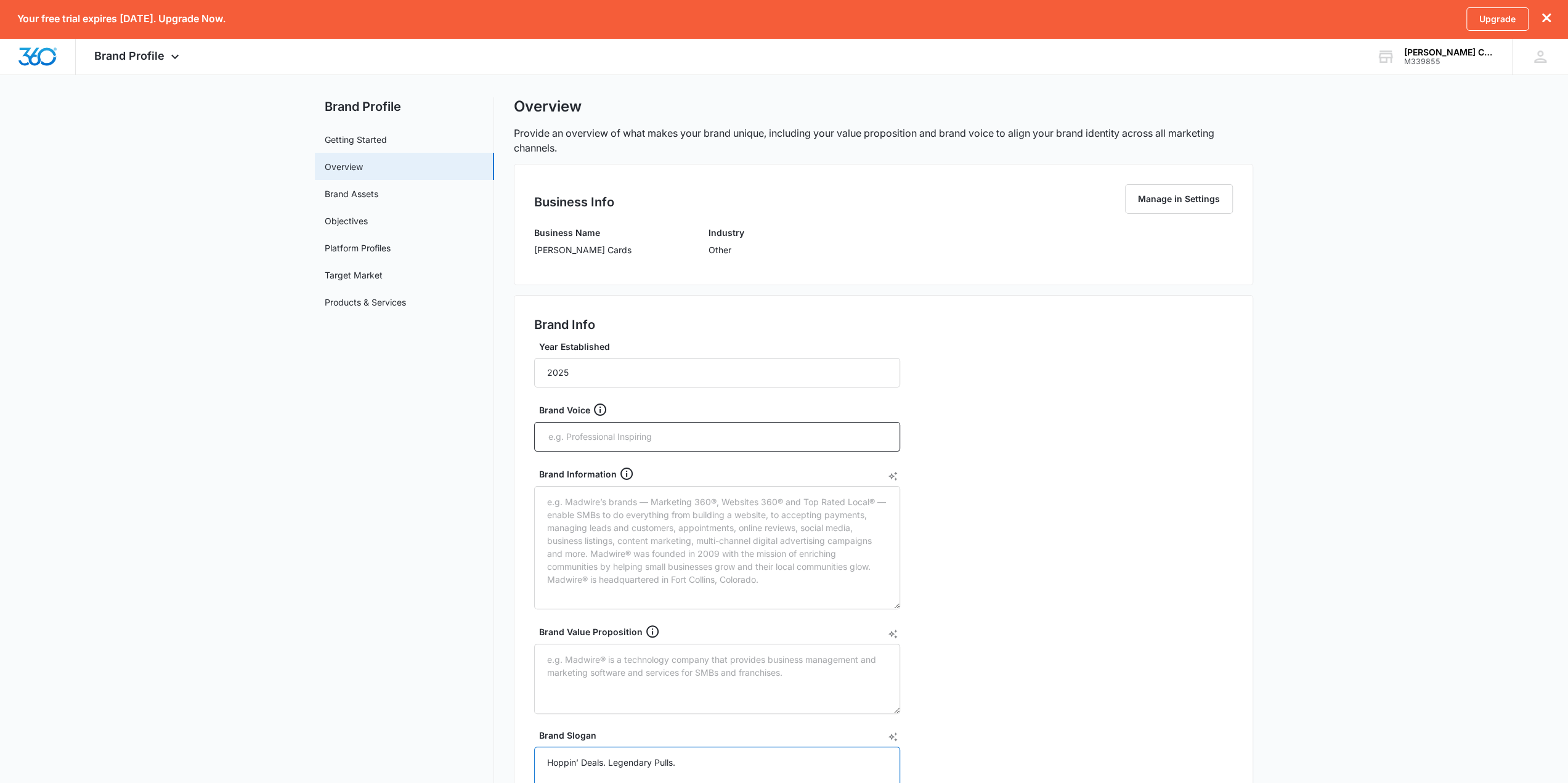
type textarea "Hoppin’ Deals. Legendary Pulls."
click at [597, 433] on input "text" at bounding box center [718, 437] width 343 height 18
type input "community first,"
type input "energetic, trustworthy,"
click at [843, 440] on input "approachable," at bounding box center [822, 437] width 135 height 18
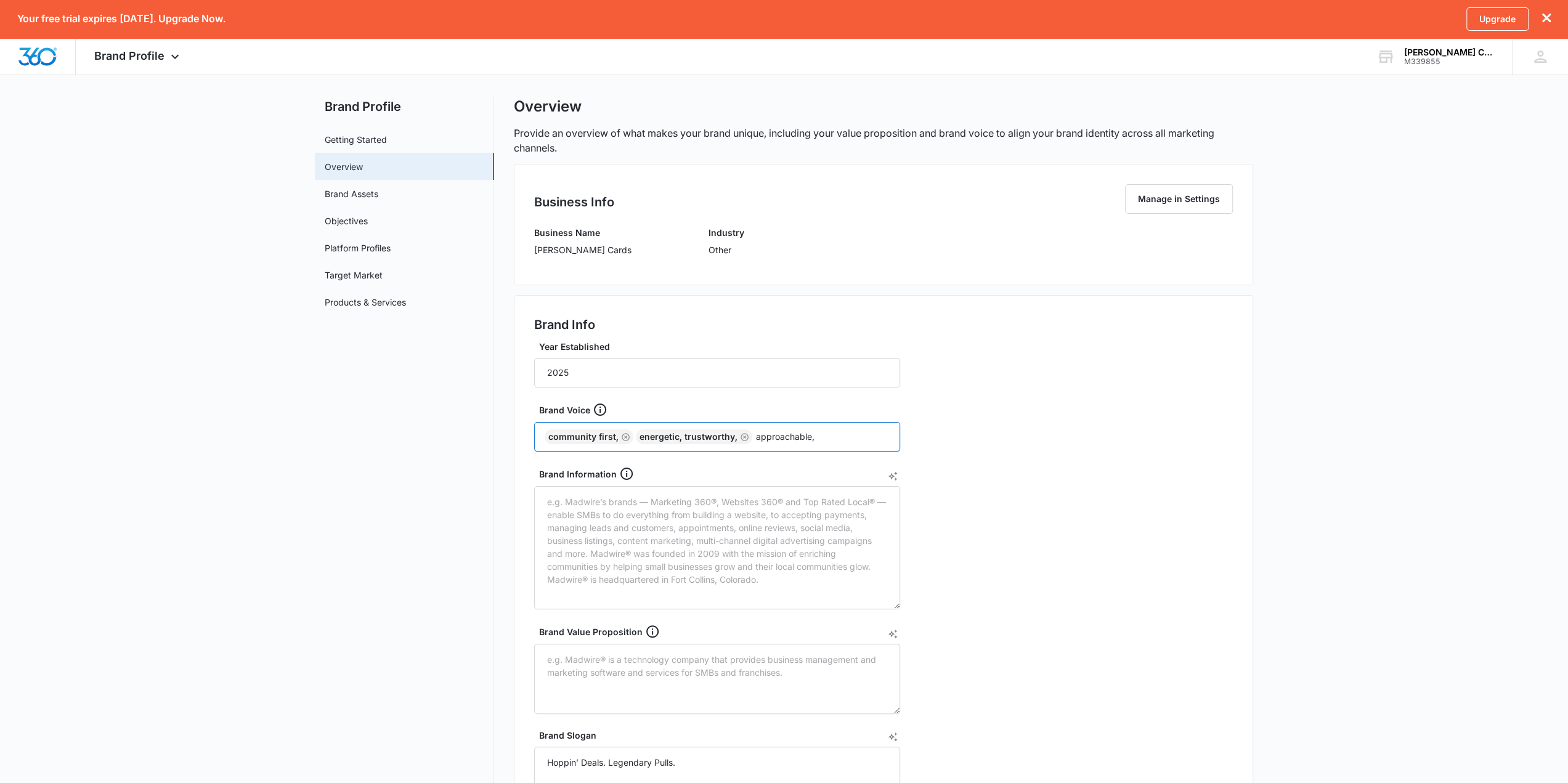
type input "approachable,"
type input "collecter"
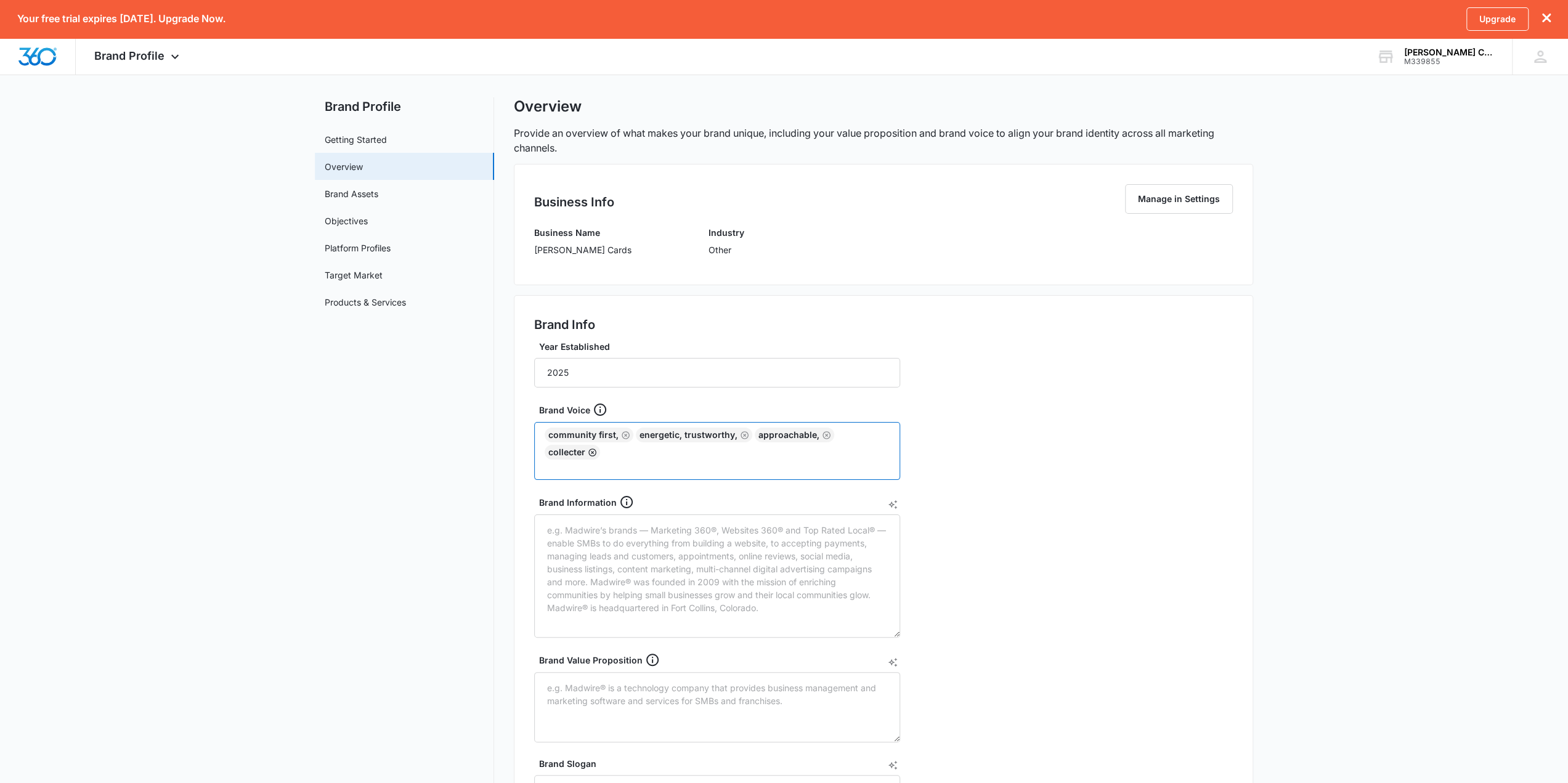
click at [597, 448] on icon "Remove" at bounding box center [593, 453] width 8 height 8
click at [867, 438] on div "community first, energetic, trustworthy, approachable," at bounding box center [717, 442] width 366 height 41
click at [864, 433] on div "community first, energetic, trustworthy, approachable," at bounding box center [717, 442] width 366 height 41
click at [638, 455] on input "text" at bounding box center [718, 450] width 343 height 15
type input "collector-driven,"
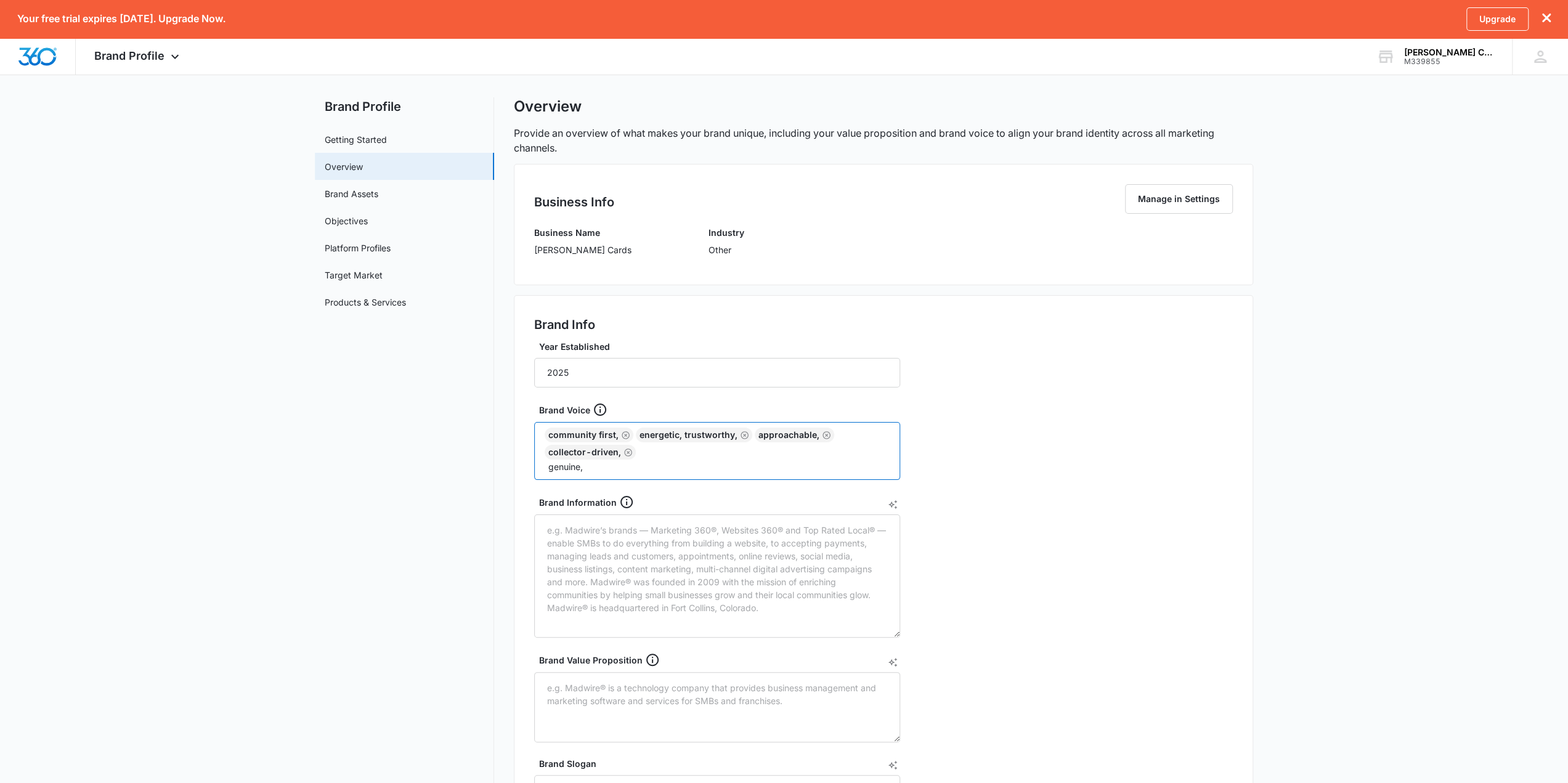
type input "genuine,"
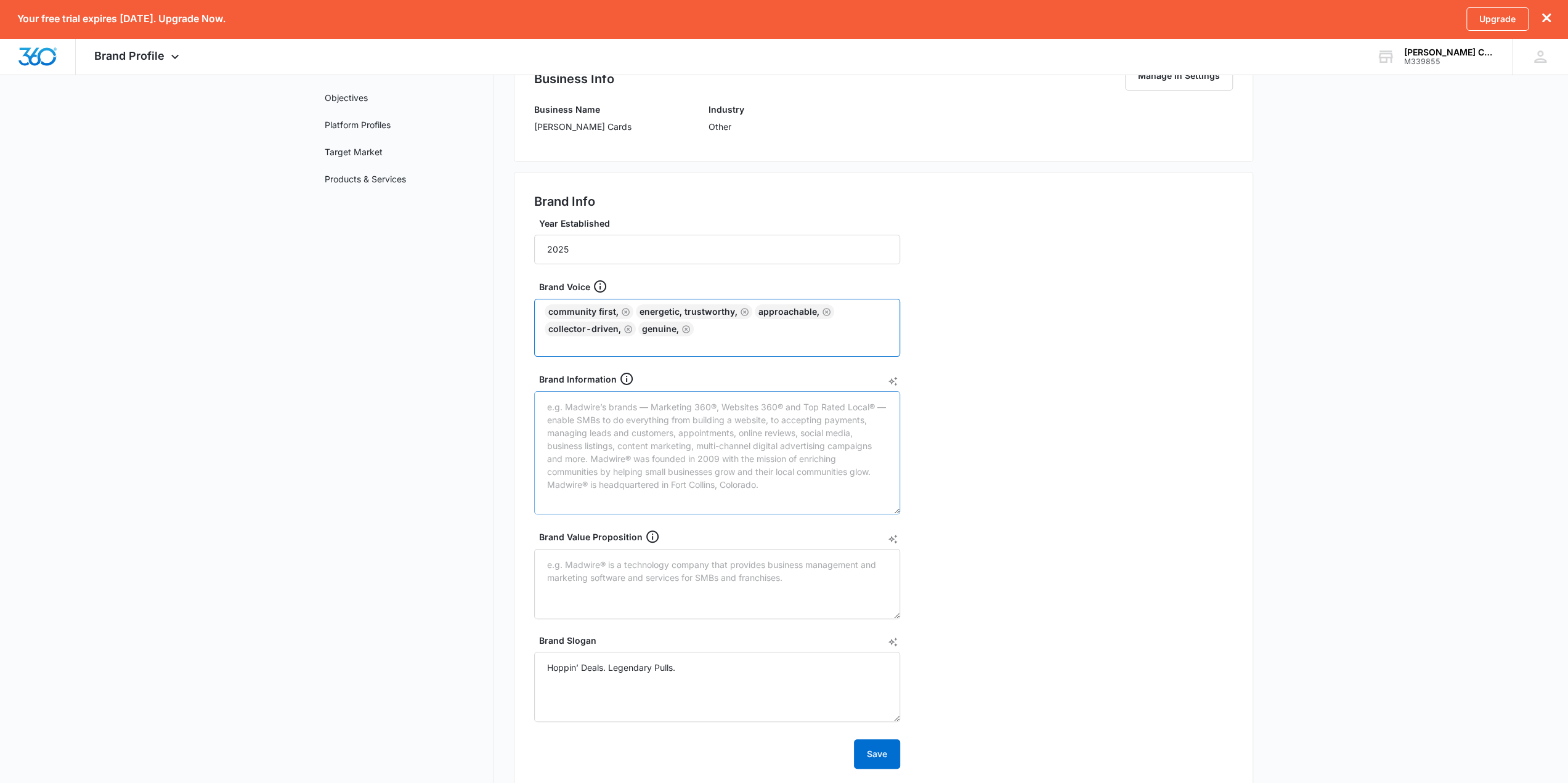
scroll to position [139, 0]
click at [658, 440] on textarea "Brand Information" at bounding box center [717, 453] width 366 height 123
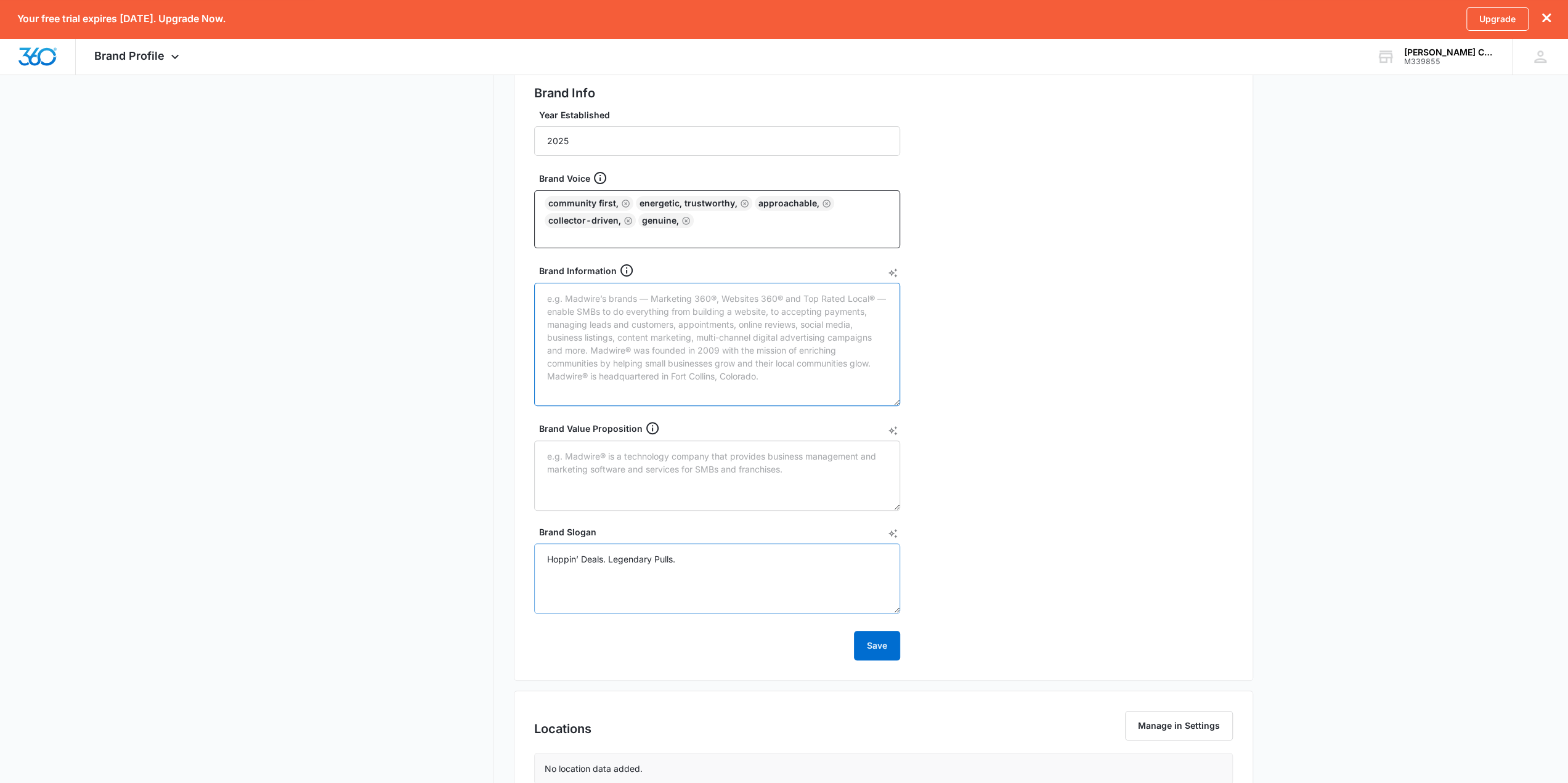
scroll to position [262, 0]
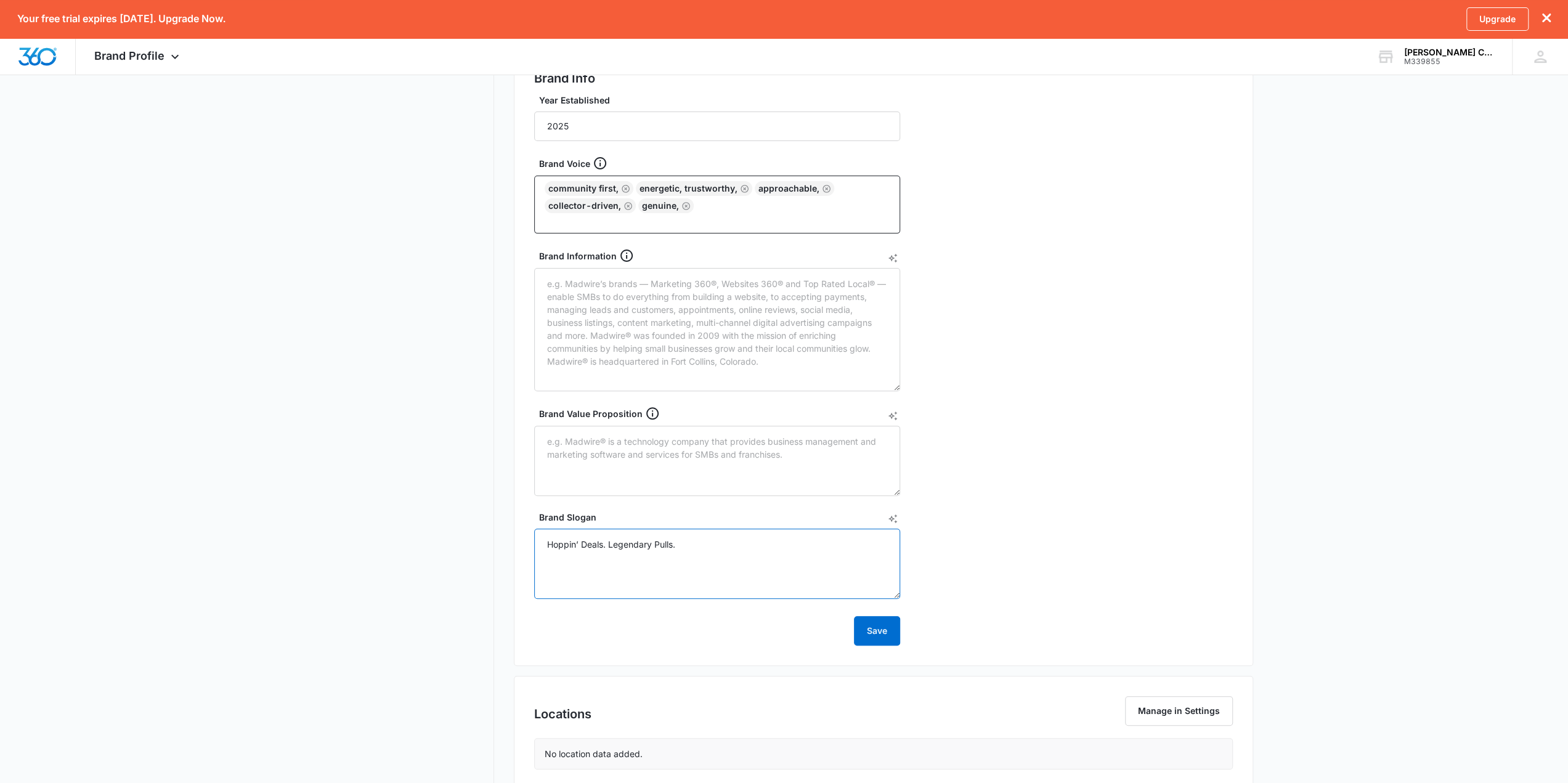
click at [698, 561] on textarea "Hoppin’ Deals. Legendary Pulls." at bounding box center [717, 563] width 366 height 70
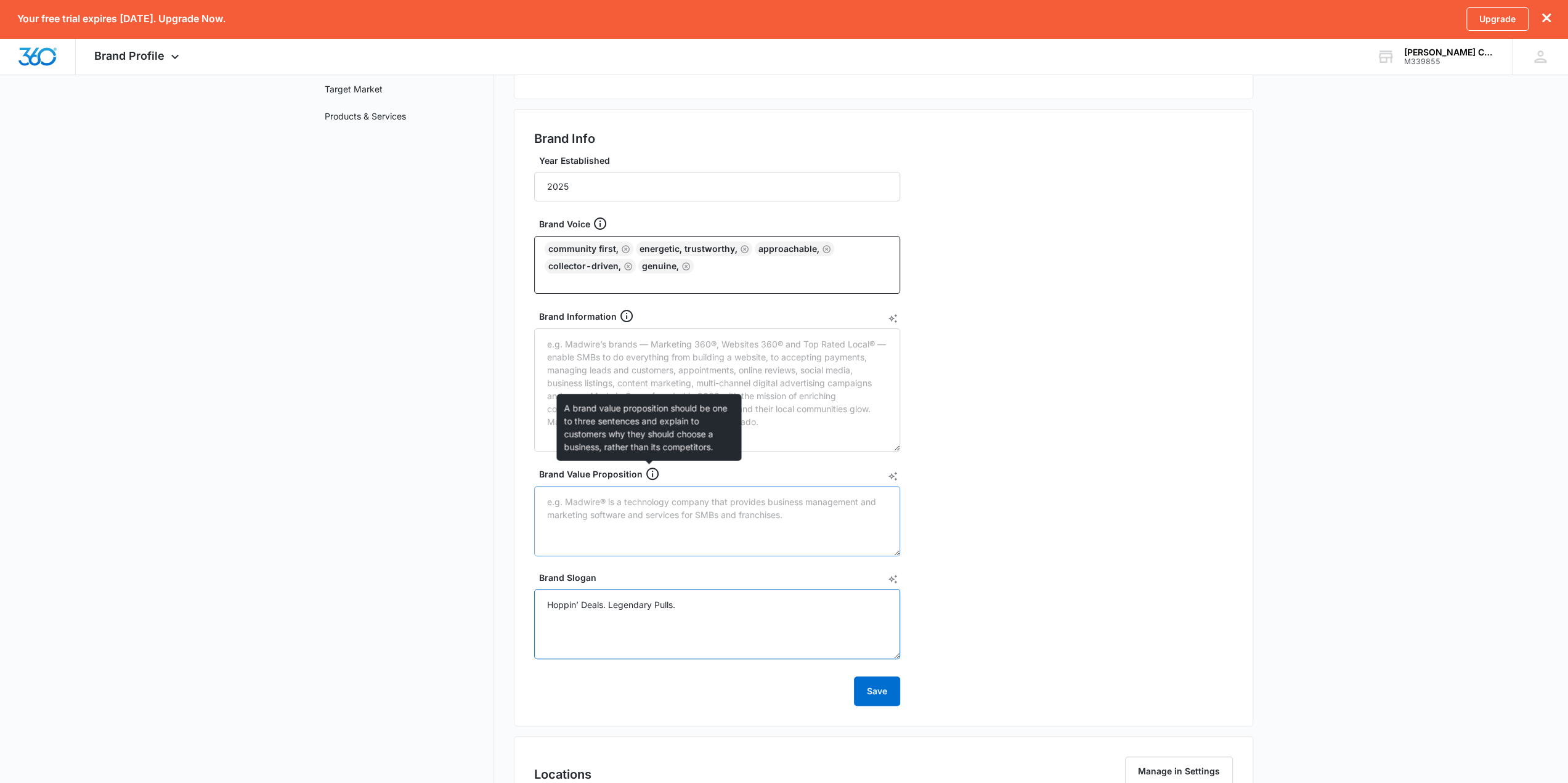
scroll to position [201, 0]
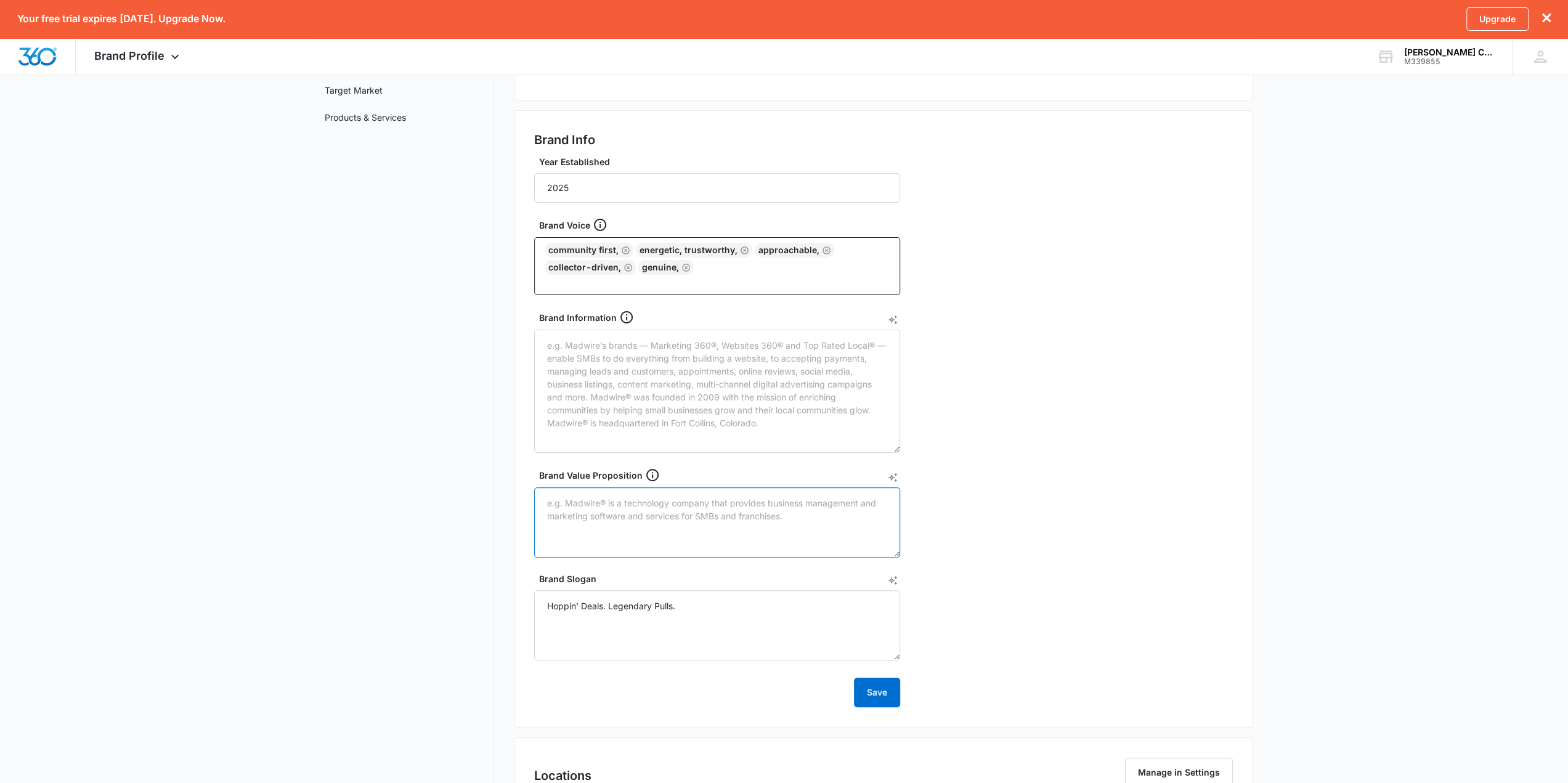
click at [653, 521] on textarea "Brand Value Proposition" at bounding box center [717, 523] width 366 height 70
paste textarea "To make the joy of collecting affordable, accessible, and exciting for every ho…"
type textarea "To make the joy of collecting affordable, accessible, and exciting for every ho…"
click at [675, 420] on textarea "Brand Information" at bounding box center [717, 391] width 366 height 123
click at [620, 362] on textarea "Brand Information" at bounding box center [717, 391] width 366 height 123
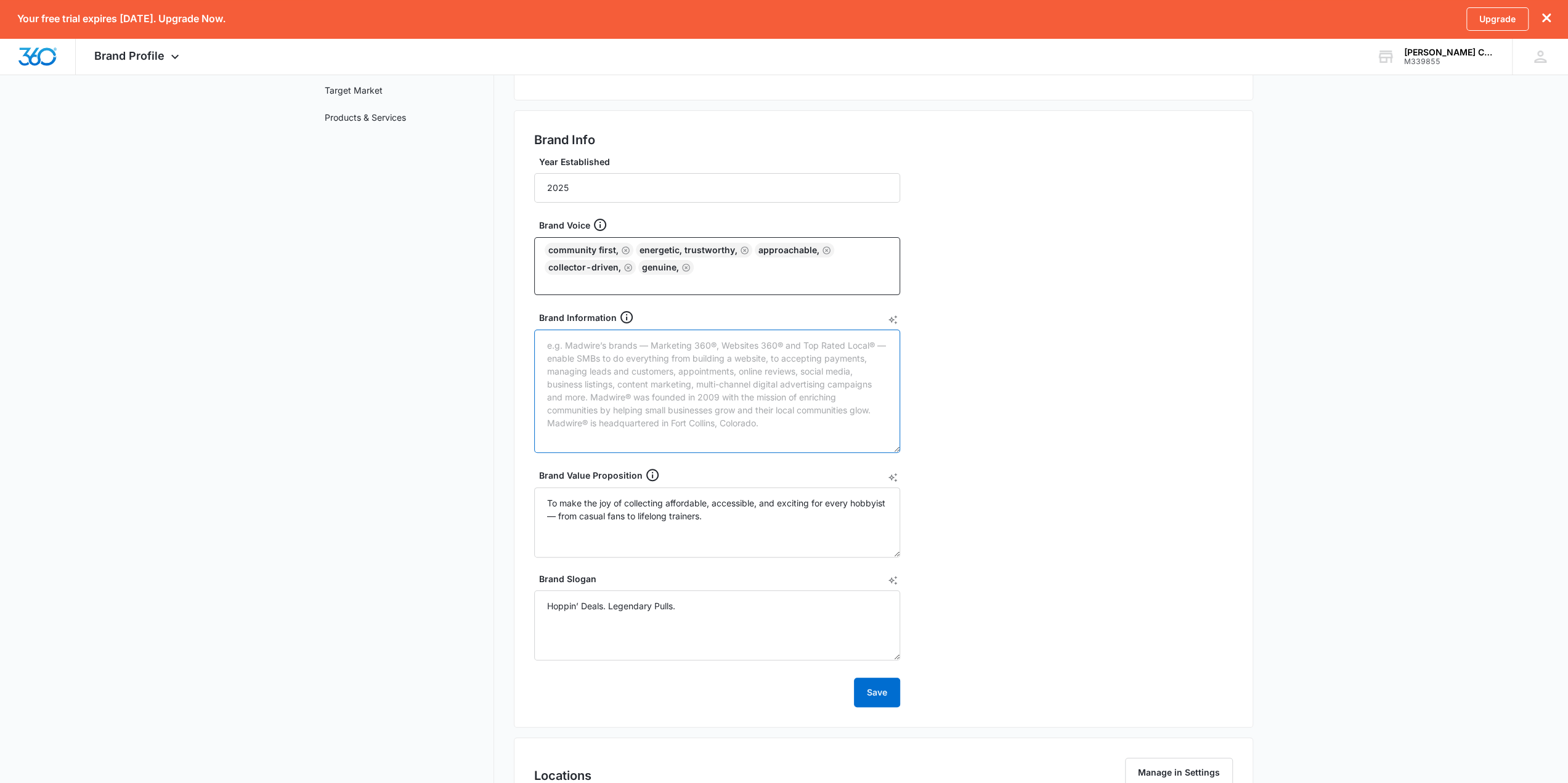
paste textarea "In just nine months, BunneyCards grew from a one-sale-a-day side hustle to a th…"
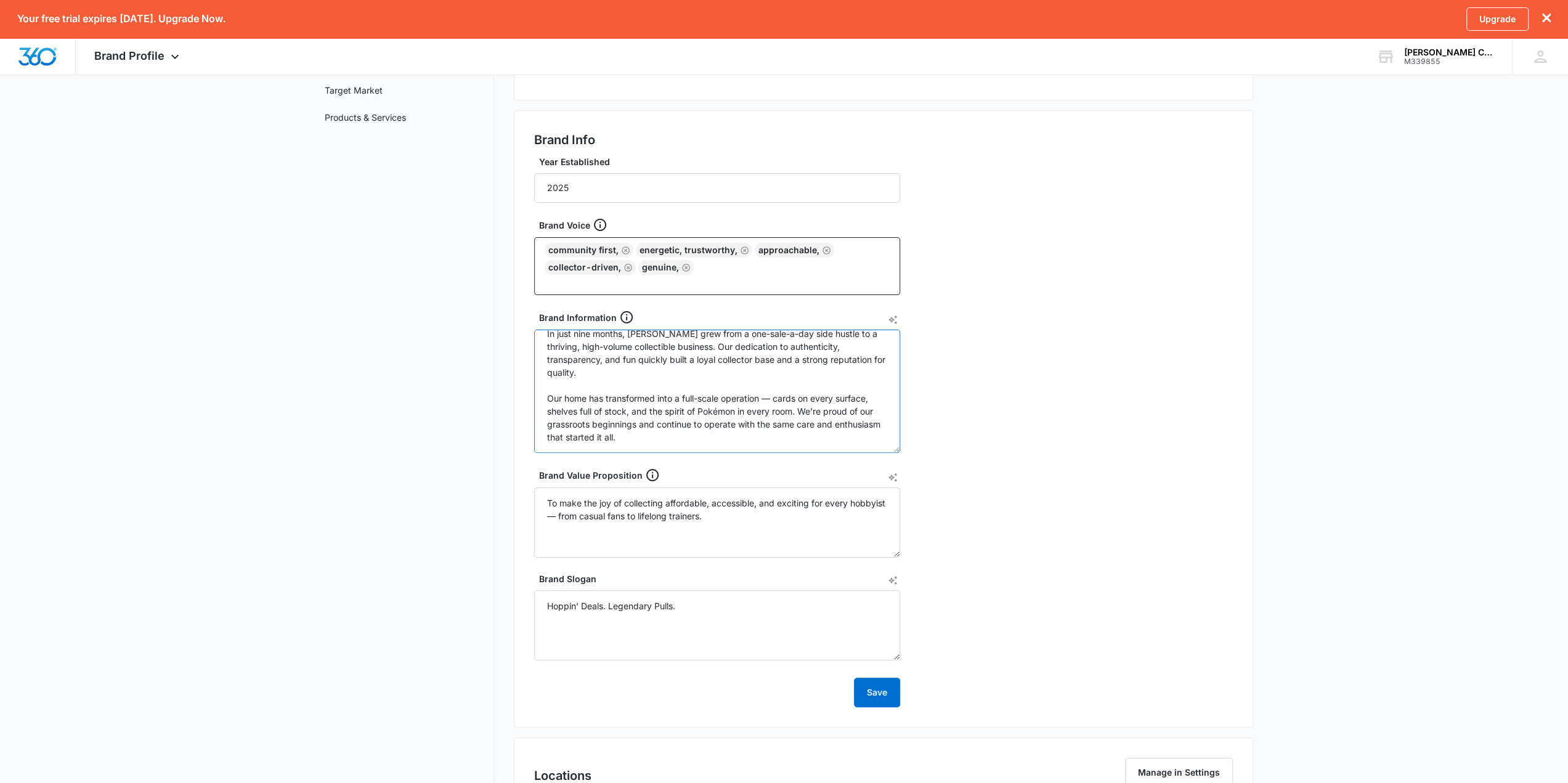
scroll to position [27, 0]
paste textarea "We aim to continue spreading joy through our products, creating a community whe…"
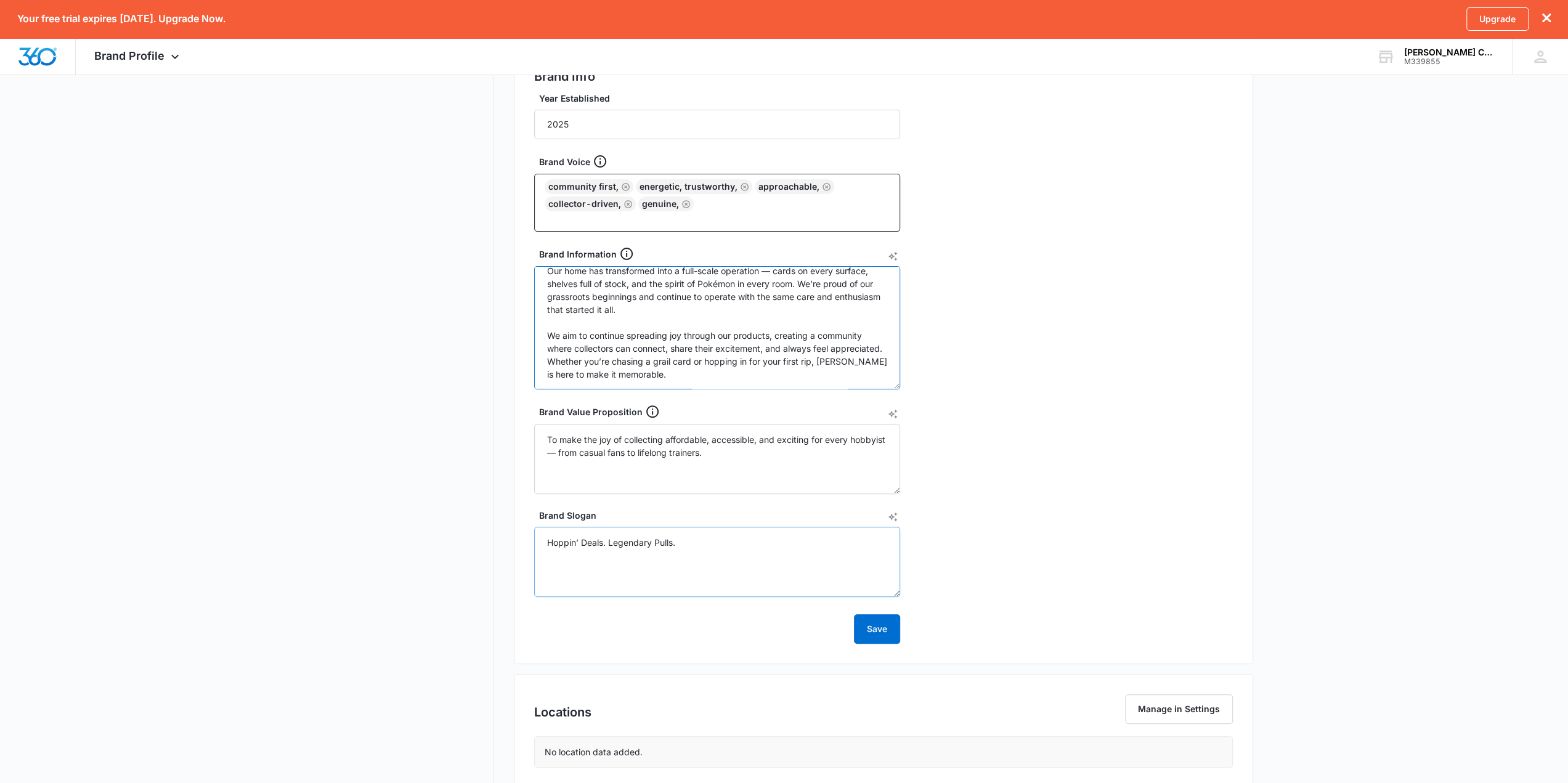
scroll to position [290, 0]
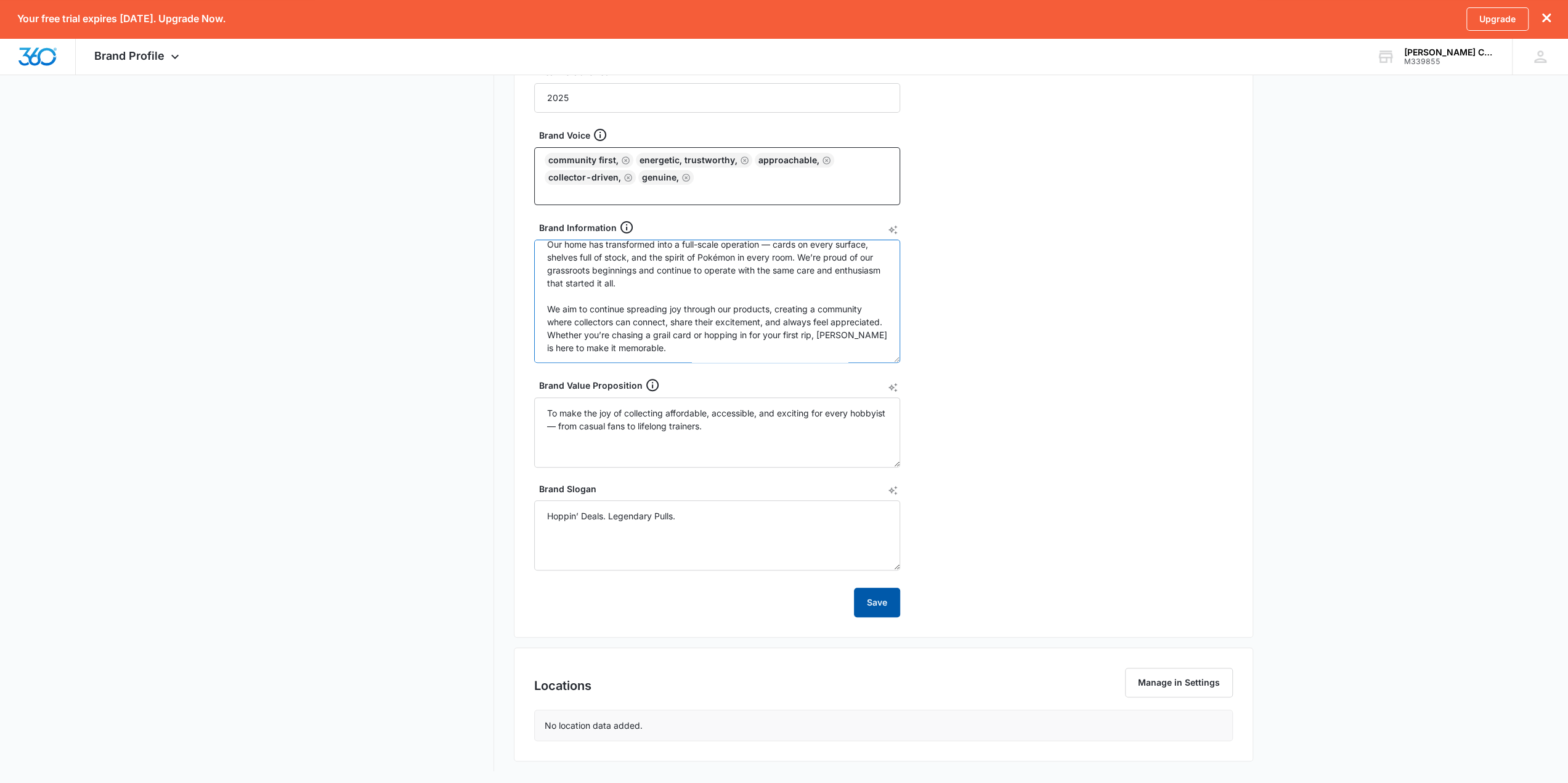
type textarea "In just nine months, BunneyCards grew from a one-sale-a-day side hustle to a th…"
click at [876, 561] on button "Save" at bounding box center [877, 602] width 47 height 30
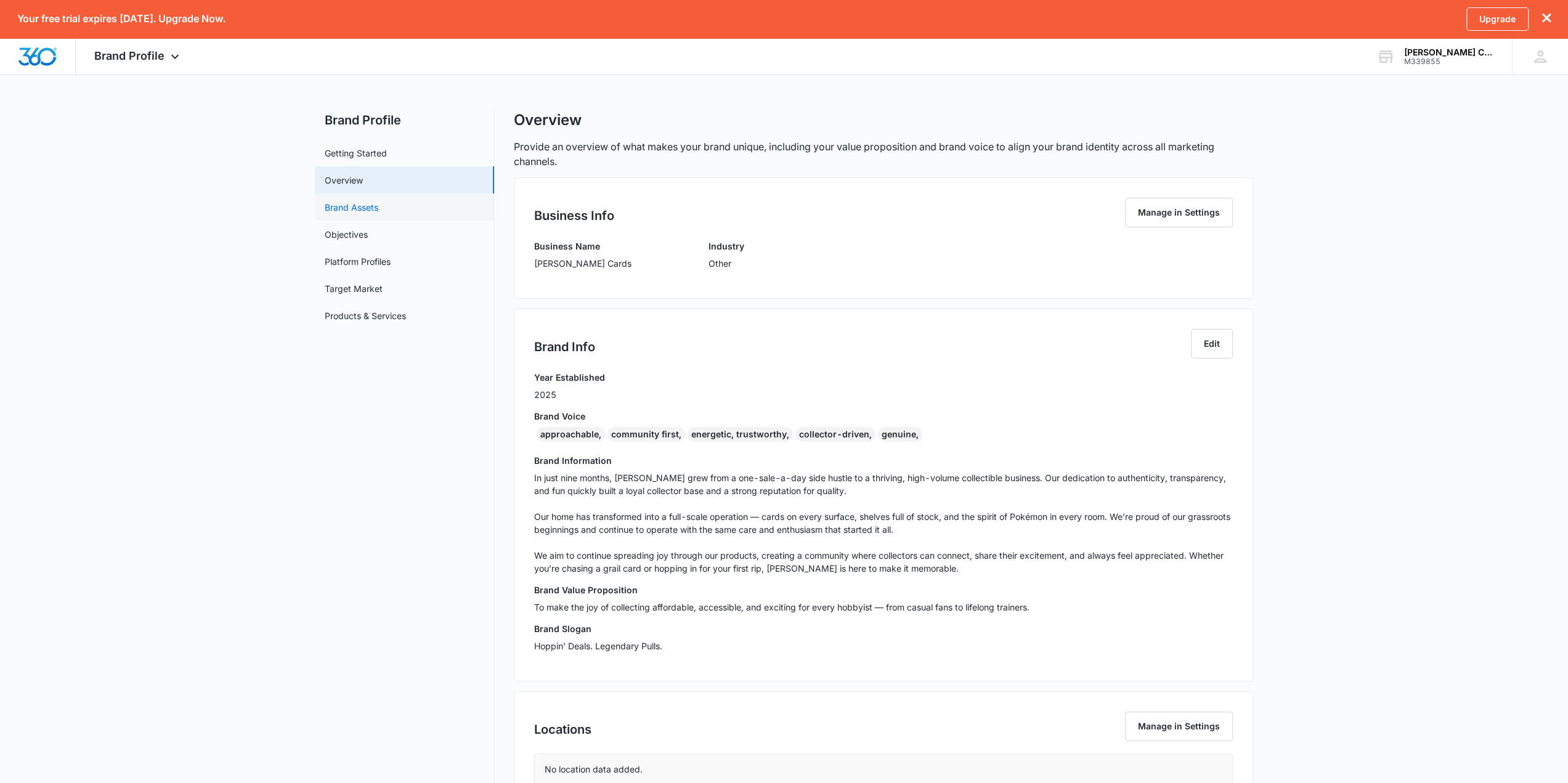
scroll to position [0, 0]
click at [379, 213] on link "Brand Assets" at bounding box center [351, 210] width 53 height 13
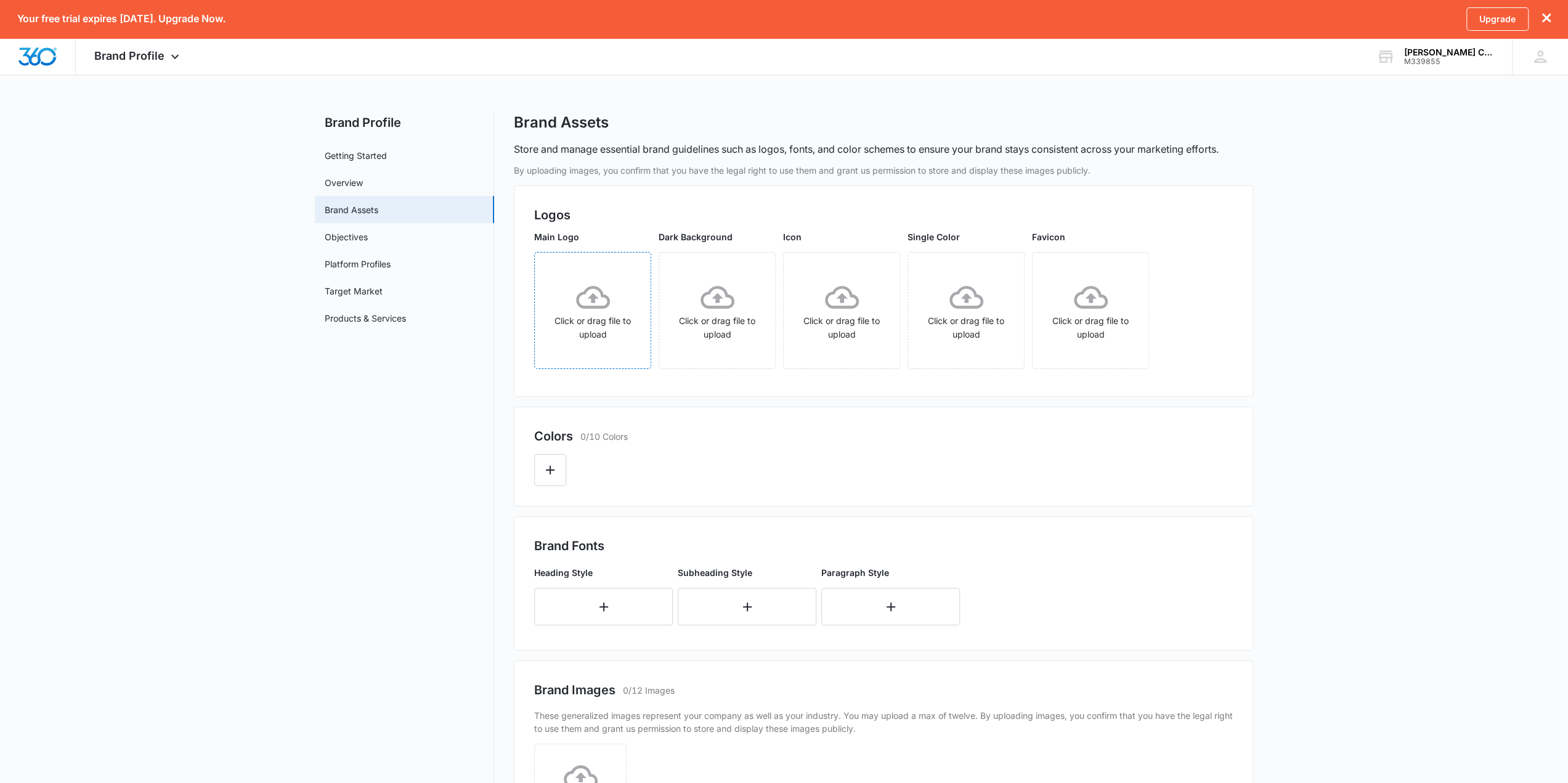
click at [595, 305] on icon at bounding box center [593, 296] width 34 height 22
click at [626, 268] on icon "More" at bounding box center [633, 267] width 15 height 15
click at [648, 322] on div "Delete" at bounding box center [659, 320] width 40 height 8
click at [603, 320] on div "Click or drag file to upload" at bounding box center [593, 310] width 116 height 61
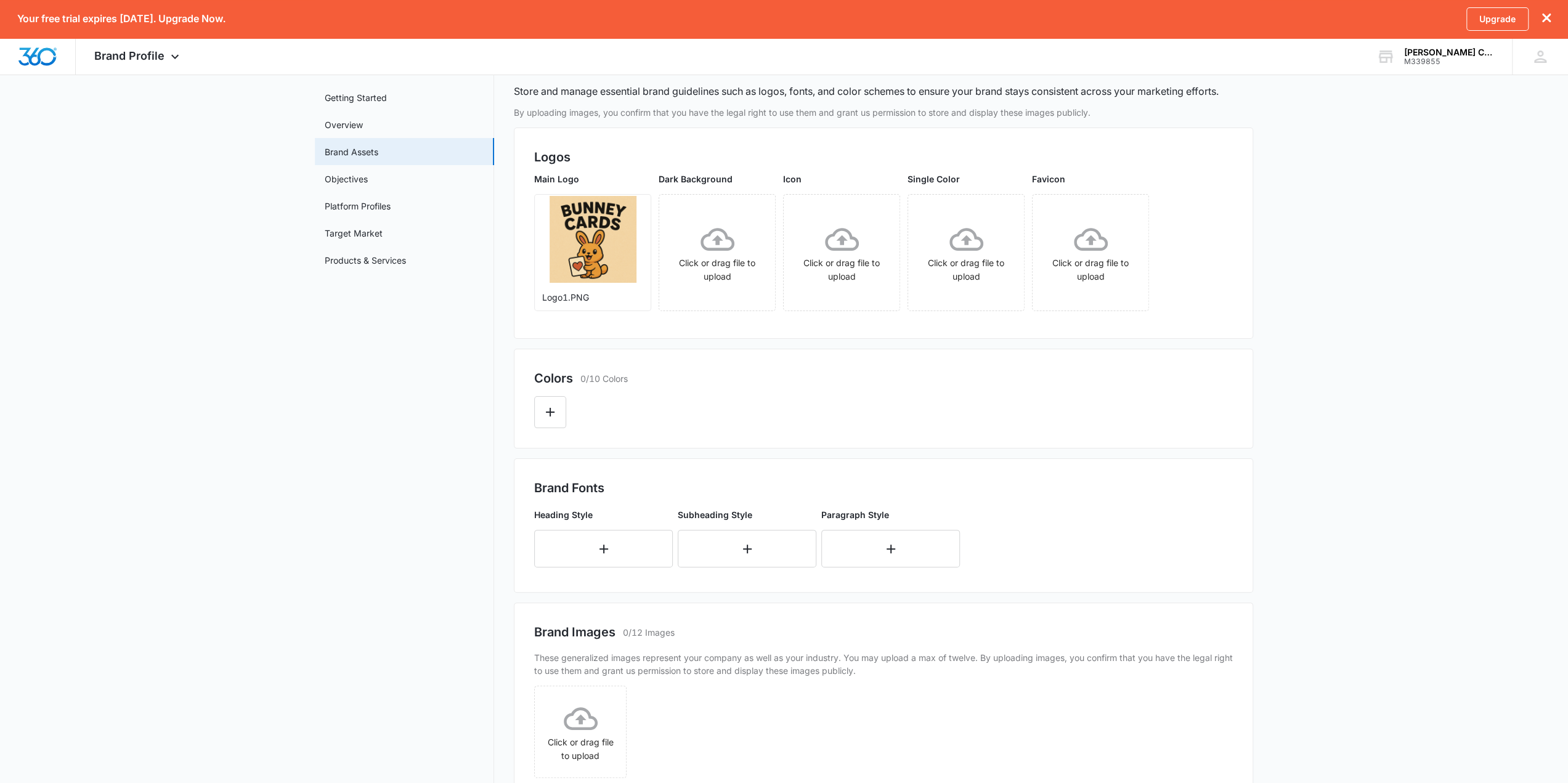
scroll to position [62, 0]
click at [561, 409] on button "Edit Color" at bounding box center [550, 409] width 32 height 32
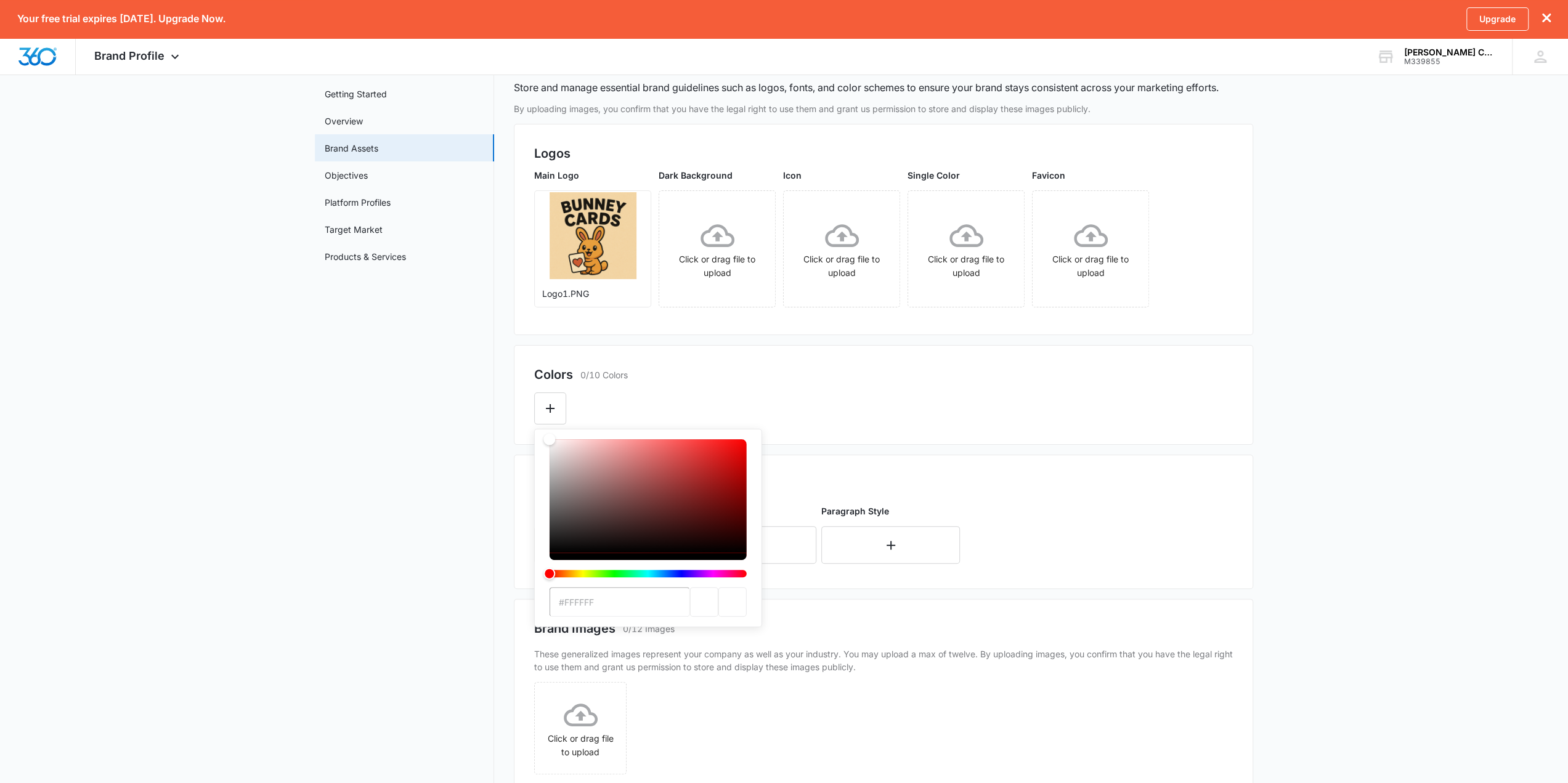
click at [856, 385] on div "#FFFFFF" at bounding box center [883, 404] width 698 height 41
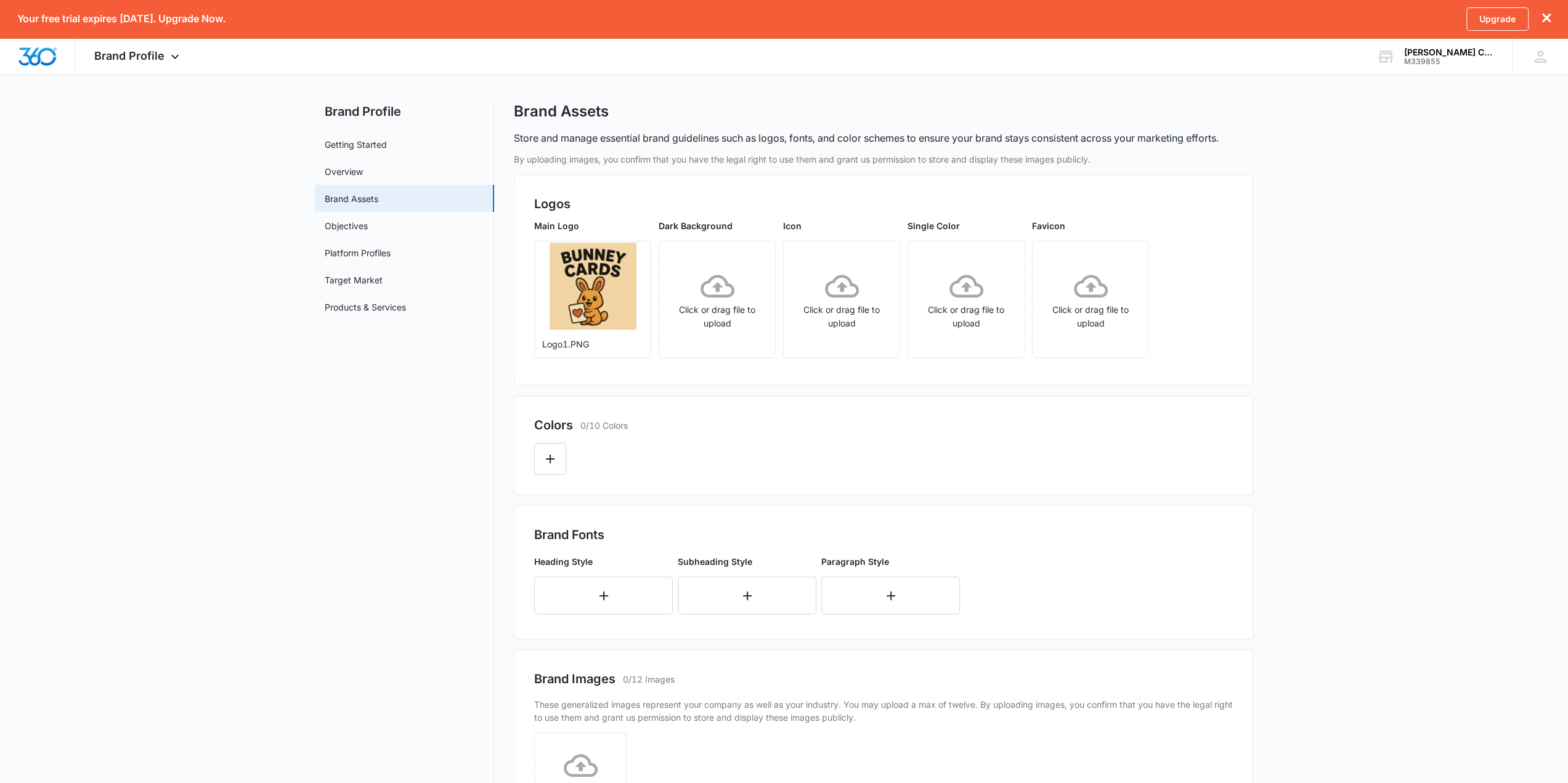
scroll to position [0, 0]
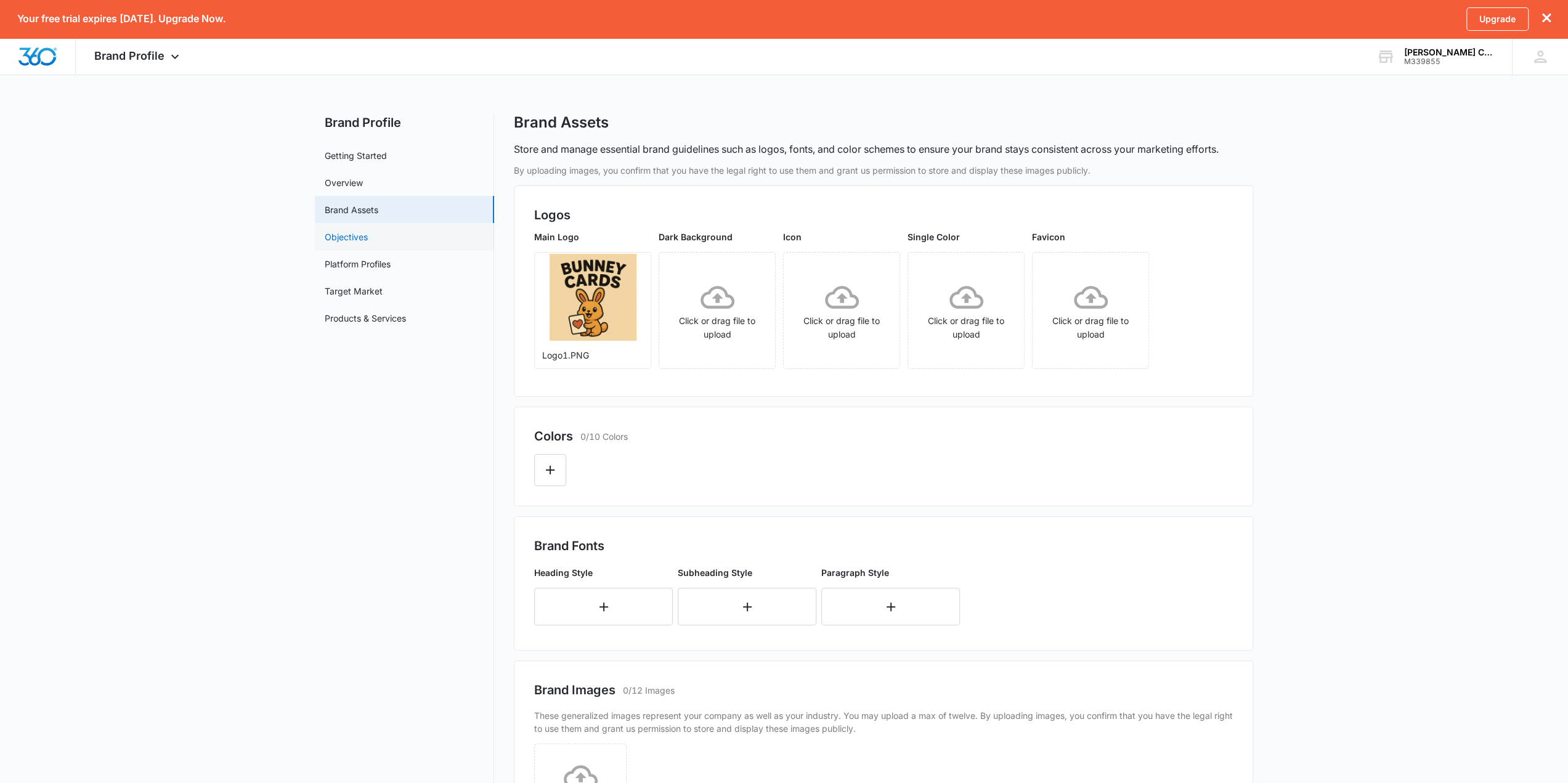
click at [368, 243] on link "Objectives" at bounding box center [346, 237] width 43 height 13
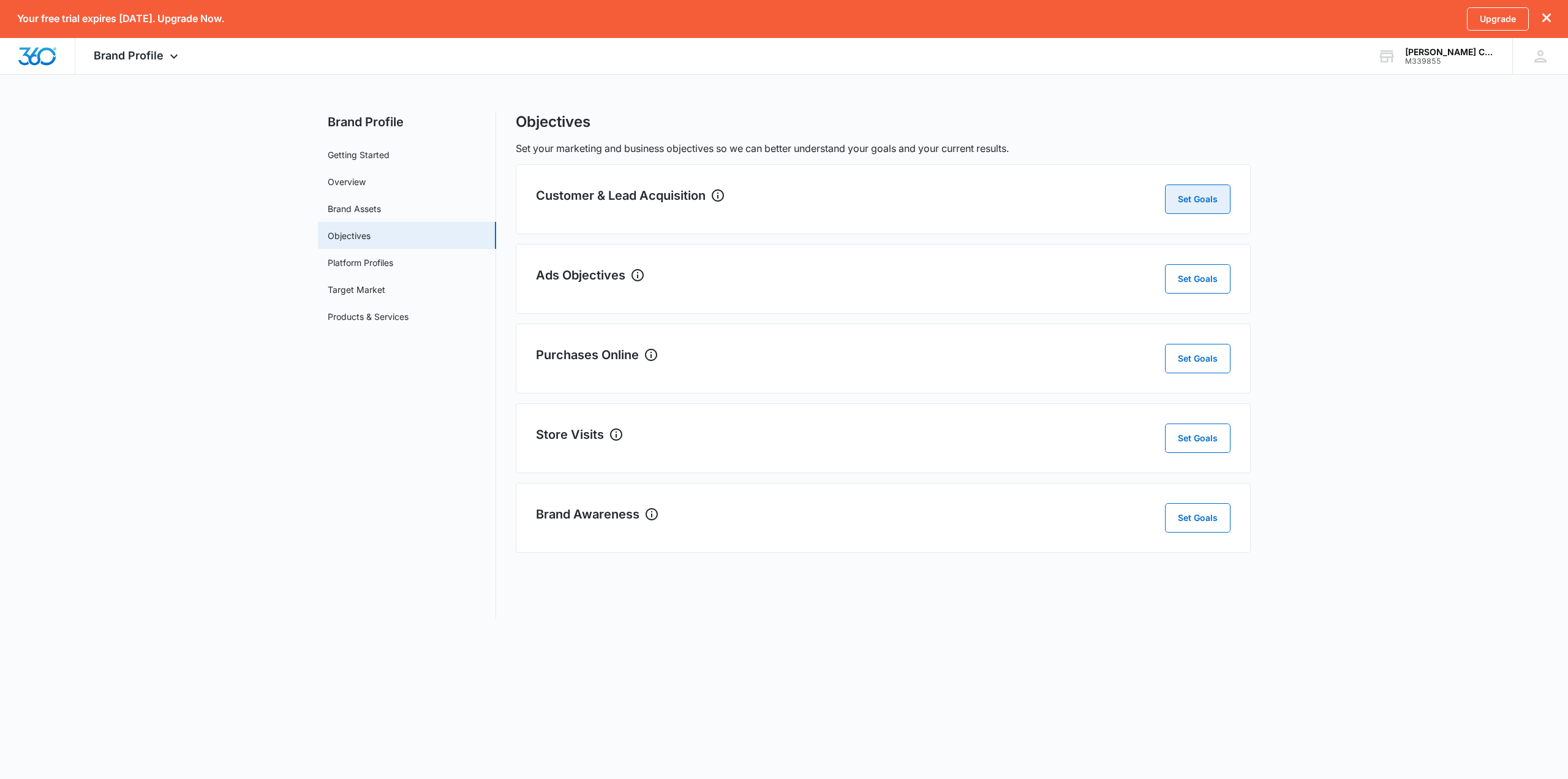
click at [1176, 197] on button "Set Goals" at bounding box center [1197, 200] width 65 height 30
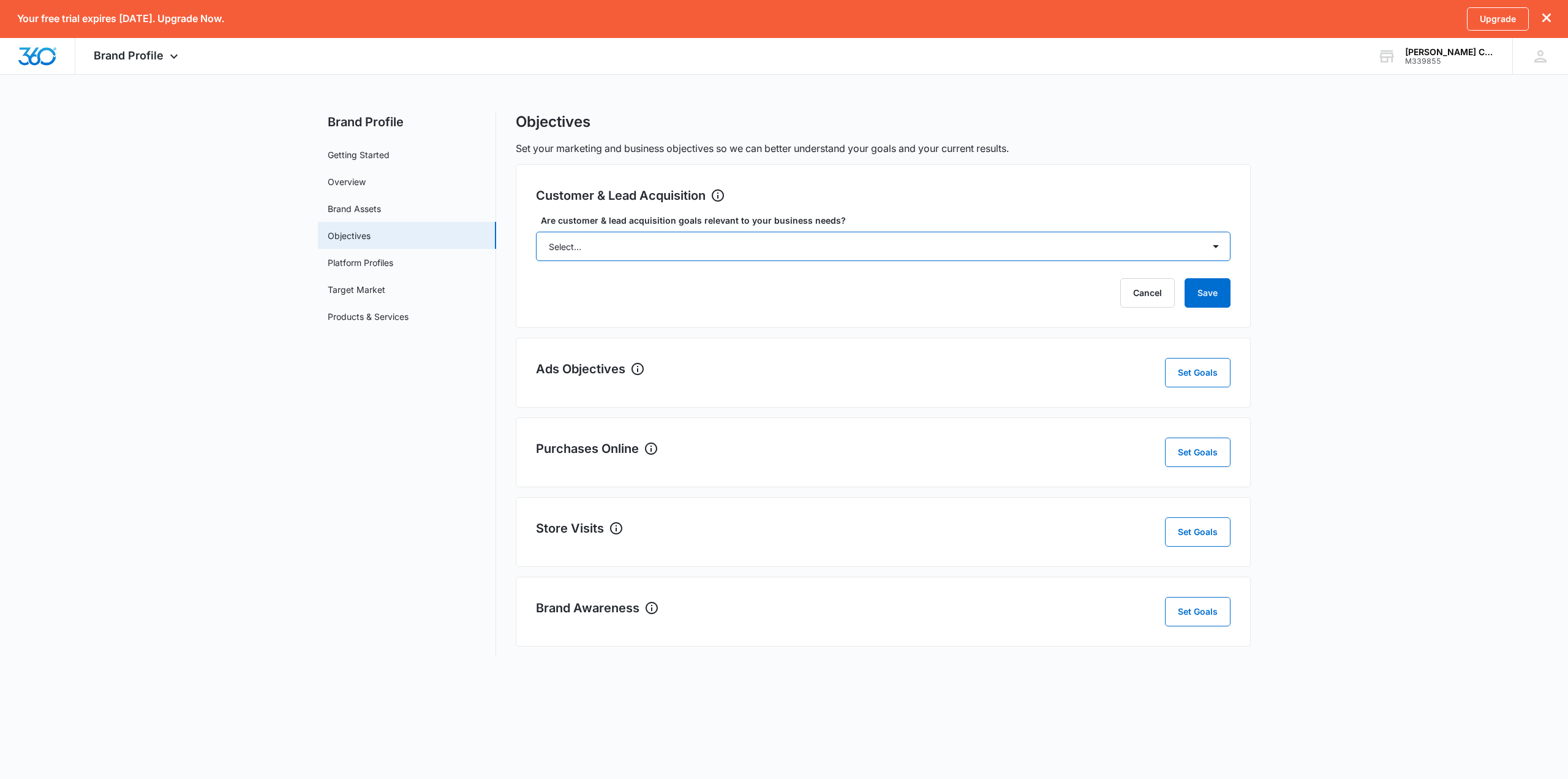
click at [722, 244] on select "Select... Yes No Yes, but don't currently have the data" at bounding box center [883, 247] width 694 height 30
select select "yes, but later"
click at [536, 232] on select "Select... Yes No Yes, but don't currently have the data" at bounding box center [883, 247] width 694 height 30
click at [1176, 292] on button "Save" at bounding box center [1208, 293] width 46 height 30
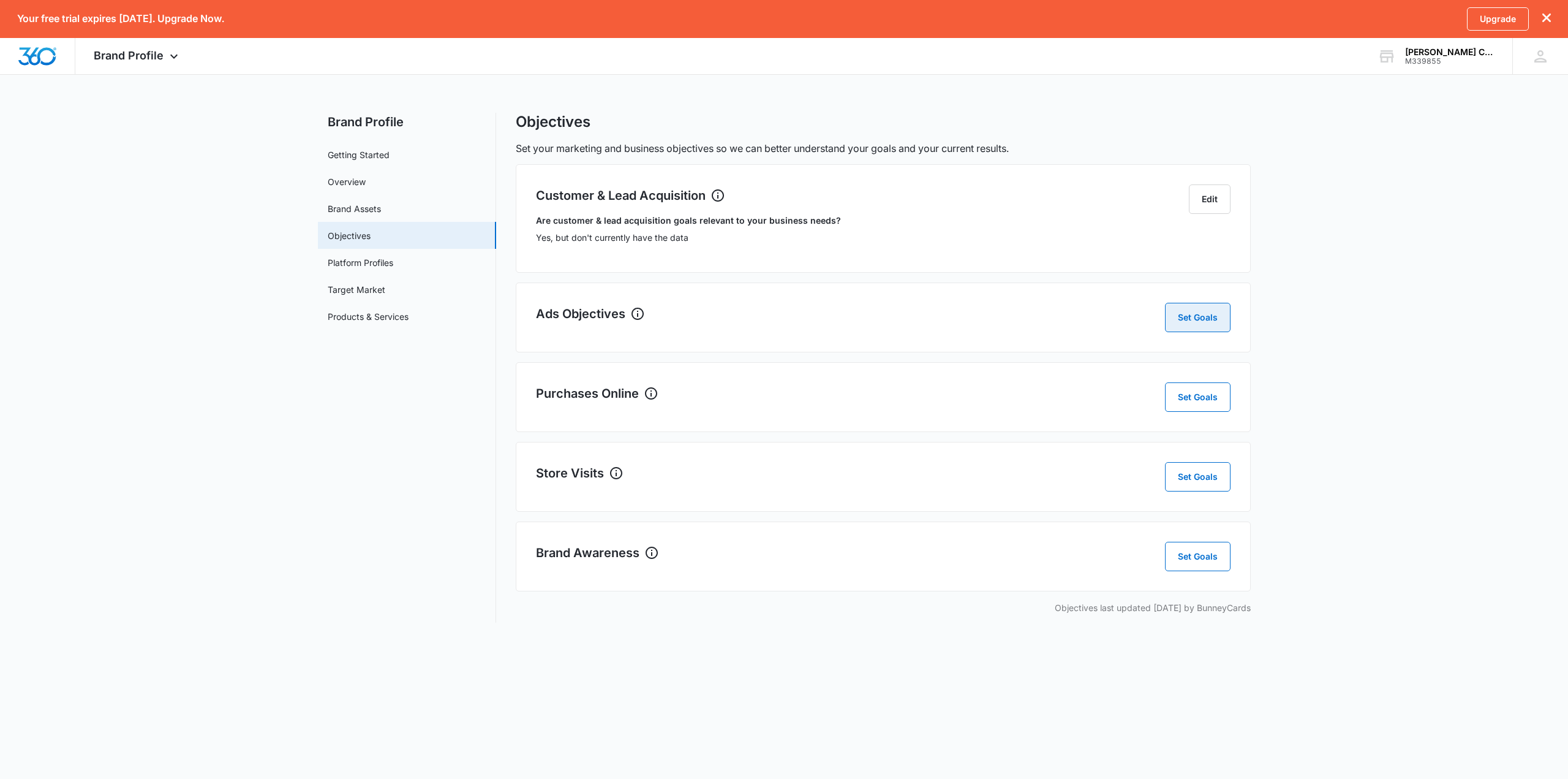
click at [1176, 315] on button "Set Goals" at bounding box center [1197, 318] width 65 height 30
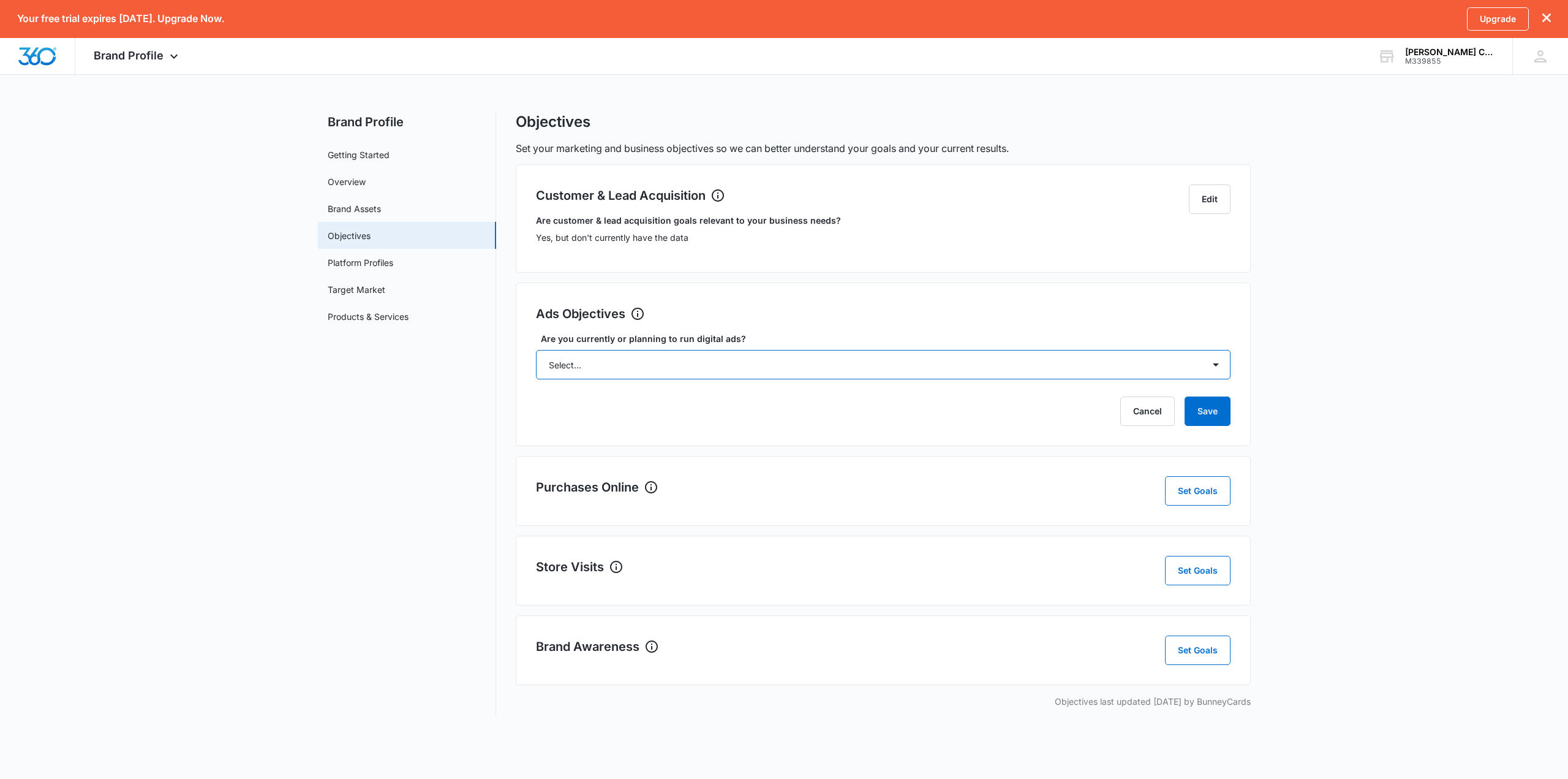
click at [754, 363] on select "Select... Yes No Yes, but don't currently have the data" at bounding box center [883, 365] width 694 height 30
select select "yes, but later"
click at [536, 350] on select "Select... Yes No Yes, but don't currently have the data" at bounding box center [883, 365] width 694 height 30
click at [1176, 420] on button "Save" at bounding box center [1208, 411] width 46 height 30
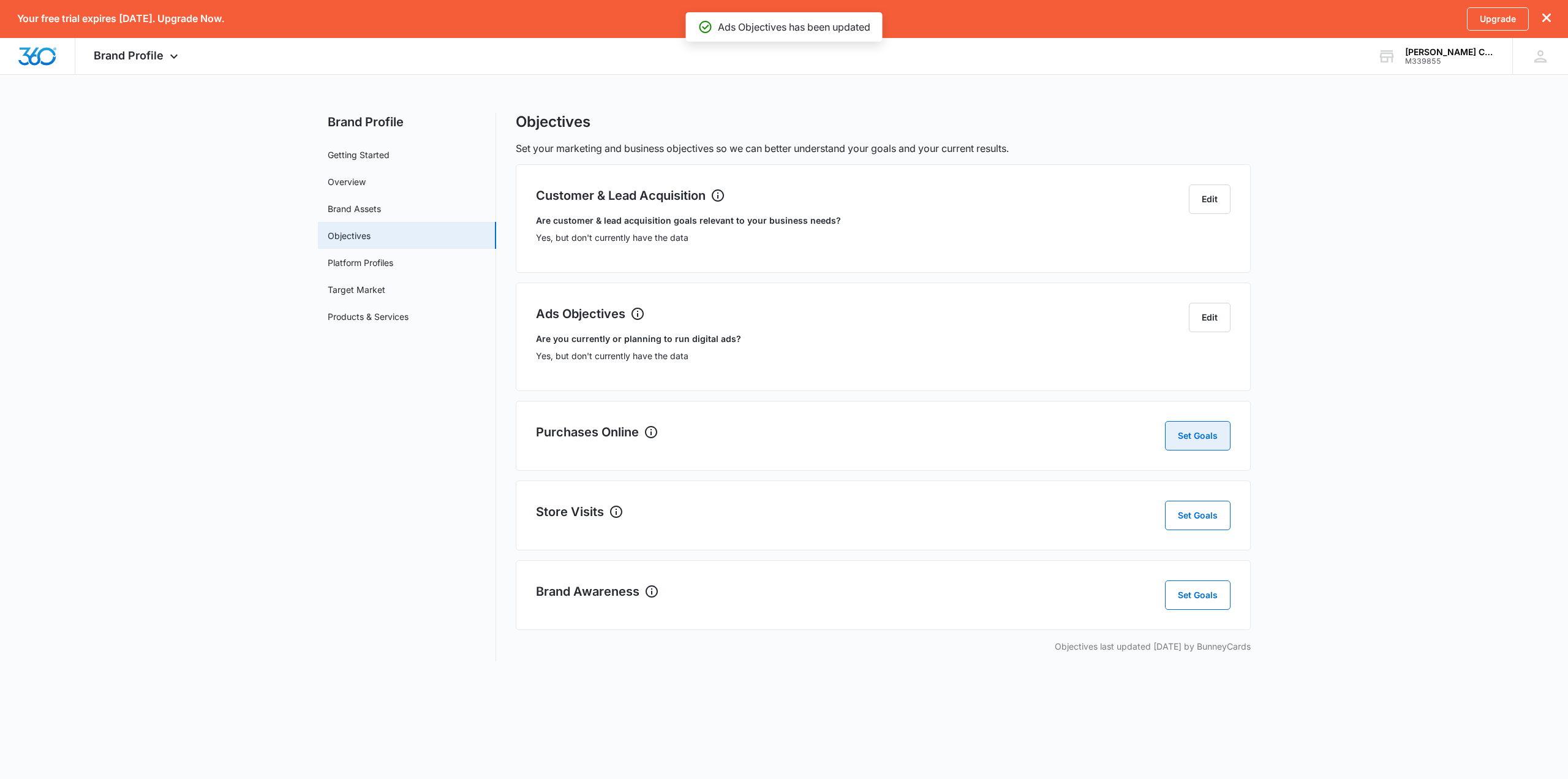
click at [1176, 443] on button "Set Goals" at bounding box center [1197, 436] width 65 height 30
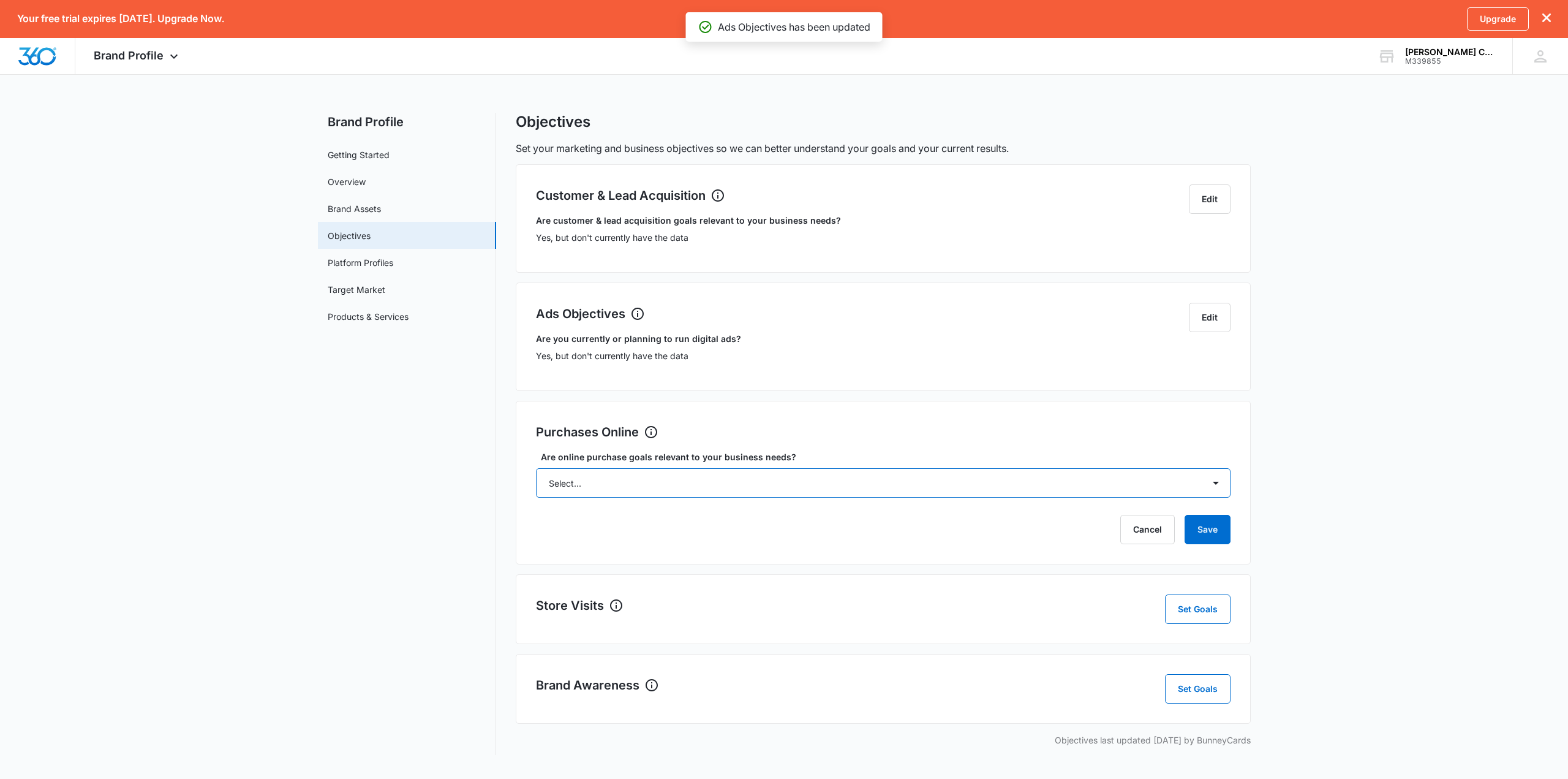
click at [693, 474] on select "Select... Yes No Yes, but don't currently have the data" at bounding box center [883, 483] width 694 height 30
select select "yes"
click at [536, 469] on select "Select... Yes No Yes, but don't currently have the data" at bounding box center [883, 483] width 694 height 30
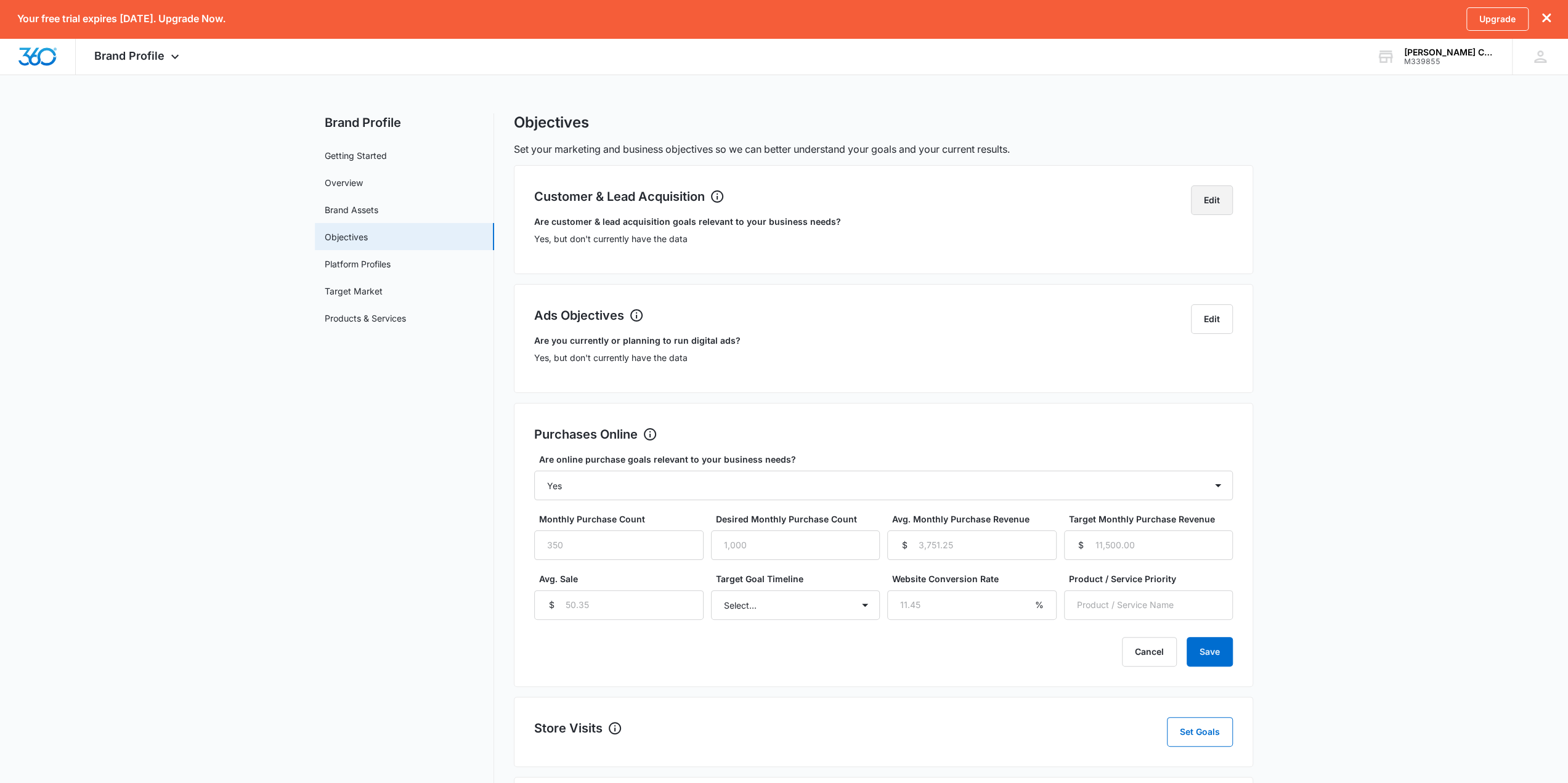
click at [1183, 201] on button "Edit" at bounding box center [1212, 201] width 42 height 30
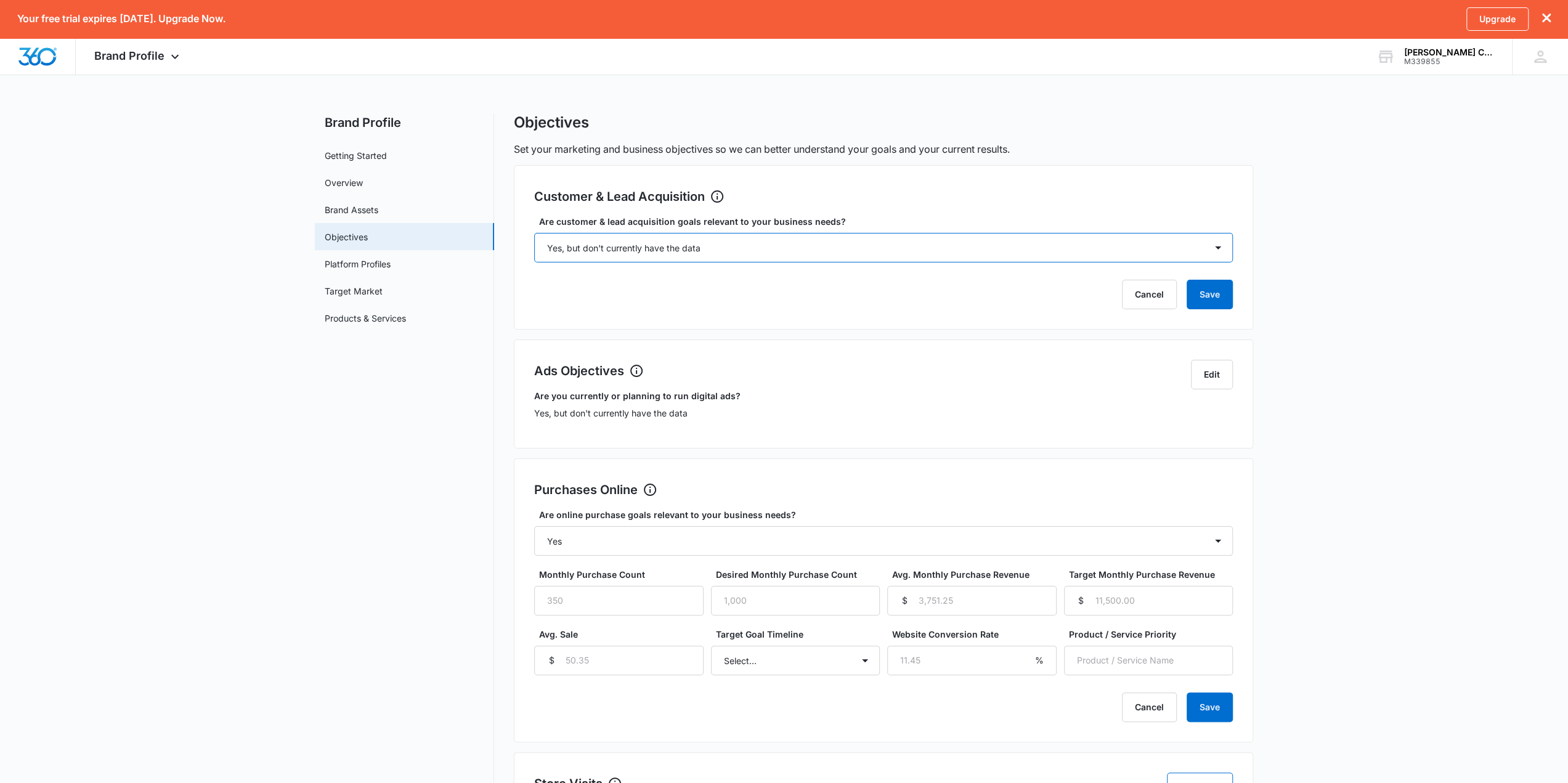
drag, startPoint x: 1144, startPoint y: 255, endPoint x: 1131, endPoint y: 261, distance: 14.3
click at [1144, 255] on select "Select... Yes No Yes, but don't currently have the data" at bounding box center [883, 248] width 698 height 30
select select "no"
click at [534, 233] on select "Select... Yes No Yes, but don't currently have the data" at bounding box center [883, 248] width 698 height 30
click at [1183, 295] on button "Save" at bounding box center [1210, 295] width 47 height 30
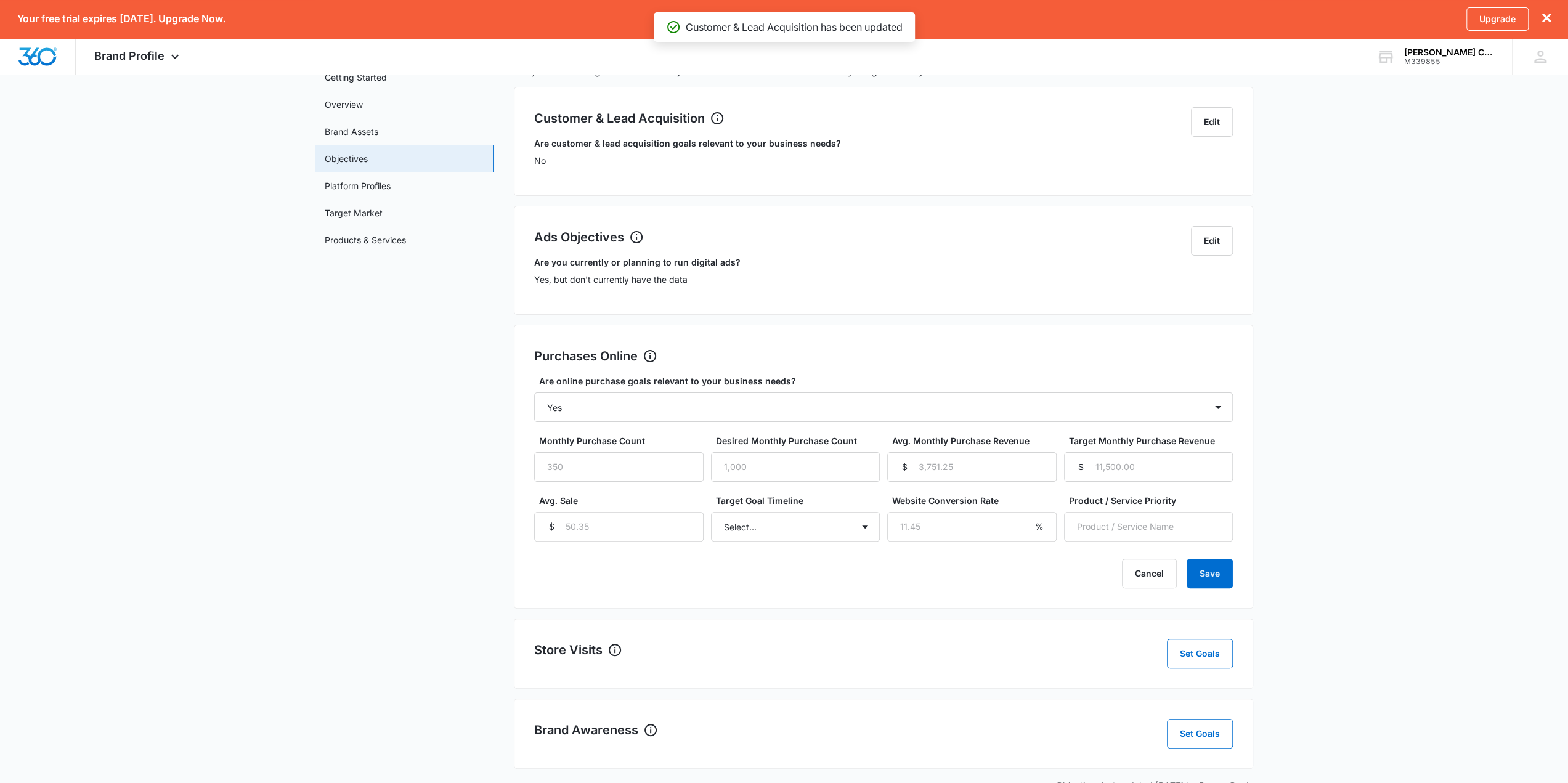
scroll to position [108, 0]
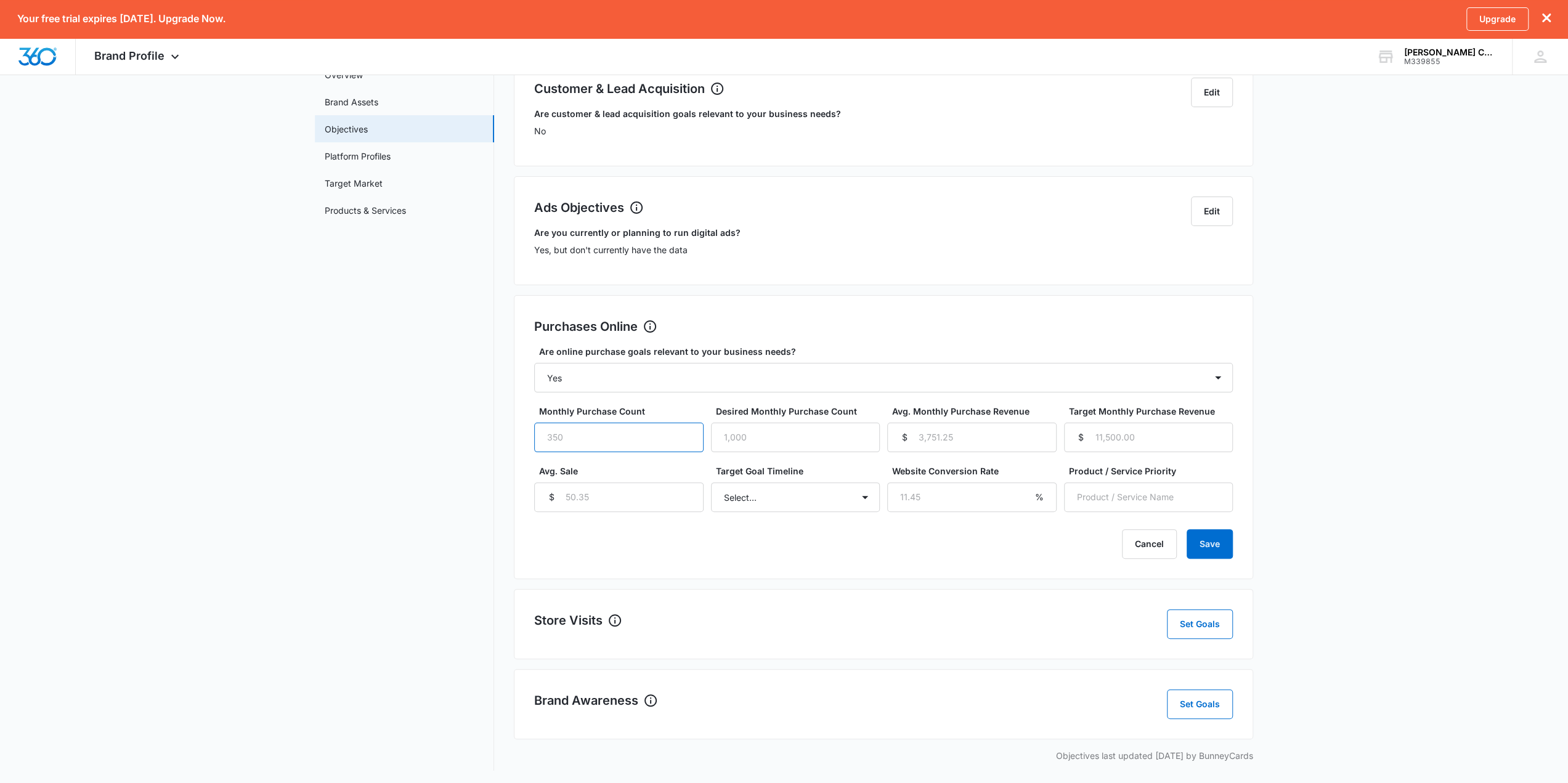
click at [656, 435] on input "Monthly Purchase Count" at bounding box center [619, 438] width 170 height 30
click at [777, 443] on input "Desired Monthly Purchase Count" at bounding box center [796, 438] width 170 height 30
click at [603, 441] on input "1000" at bounding box center [619, 438] width 170 height 30
type input "1"
type input "800"
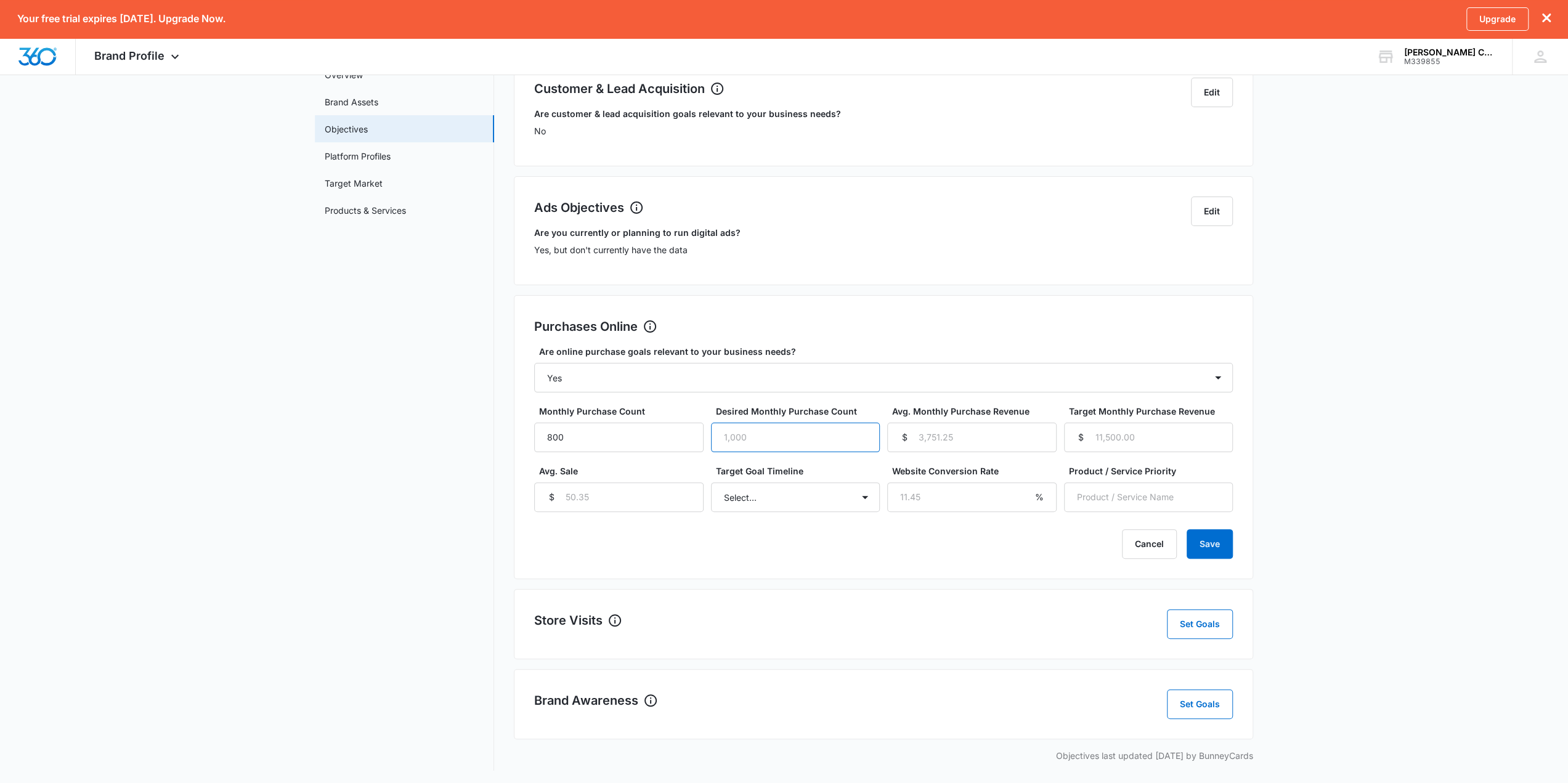
click at [750, 441] on input "Desired Monthly Purchase Count" at bounding box center [796, 438] width 170 height 30
type input "1500"
click at [970, 444] on input "Avg. Monthly Purchase Revenue" at bounding box center [972, 438] width 170 height 30
type input "3307"
drag, startPoint x: 1123, startPoint y: 439, endPoint x: 1203, endPoint y: 467, distance: 84.8
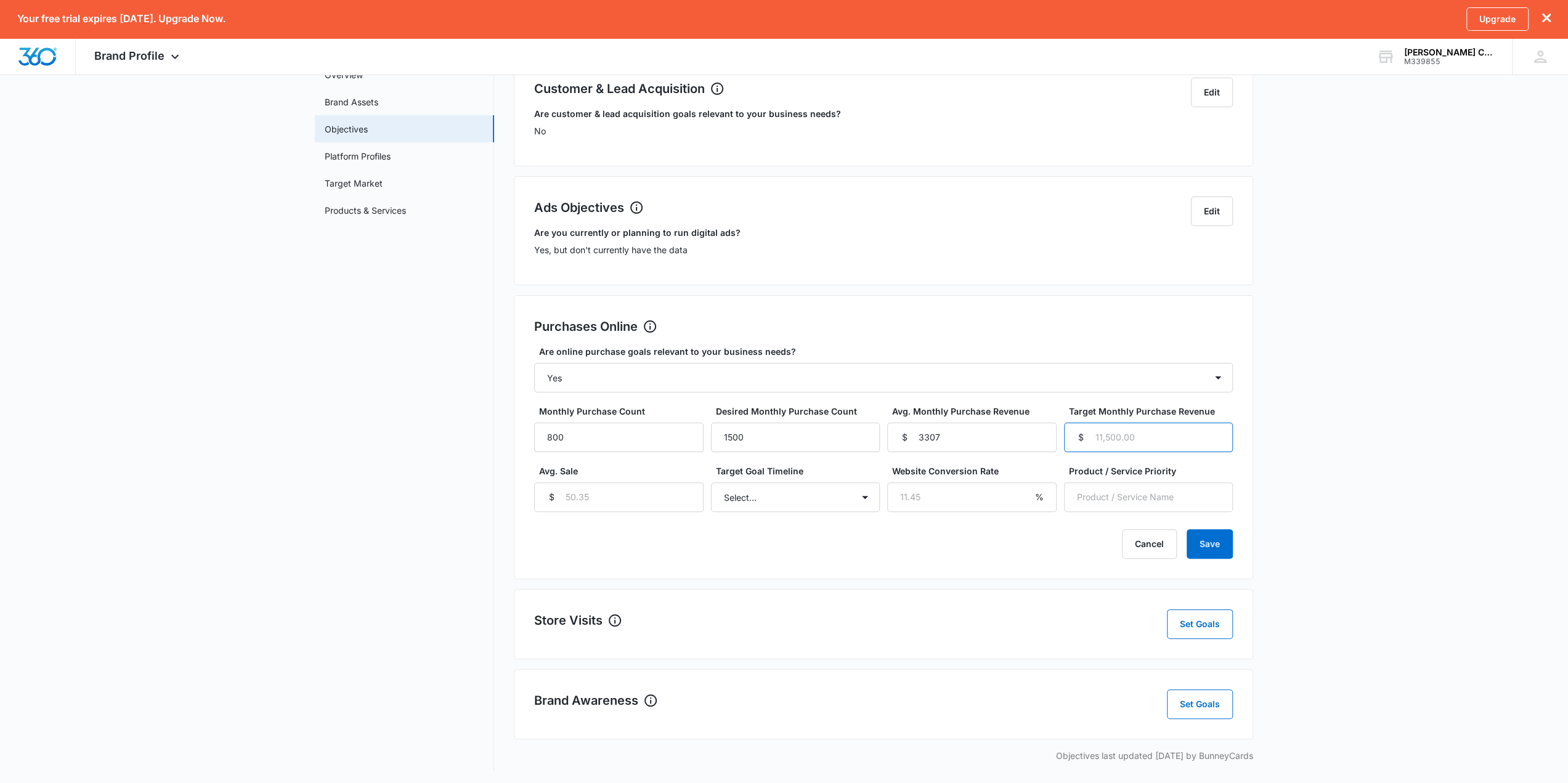
click at [1124, 439] on input "Target Monthly Purchase Revenue" at bounding box center [1149, 438] width 170 height 30
type input "5000"
click at [618, 499] on input "Avg. Sale" at bounding box center [619, 498] width 170 height 30
drag, startPoint x: 571, startPoint y: 496, endPoint x: 555, endPoint y: 492, distance: 16.5
click at [559, 492] on div "$" at bounding box center [619, 498] width 170 height 30
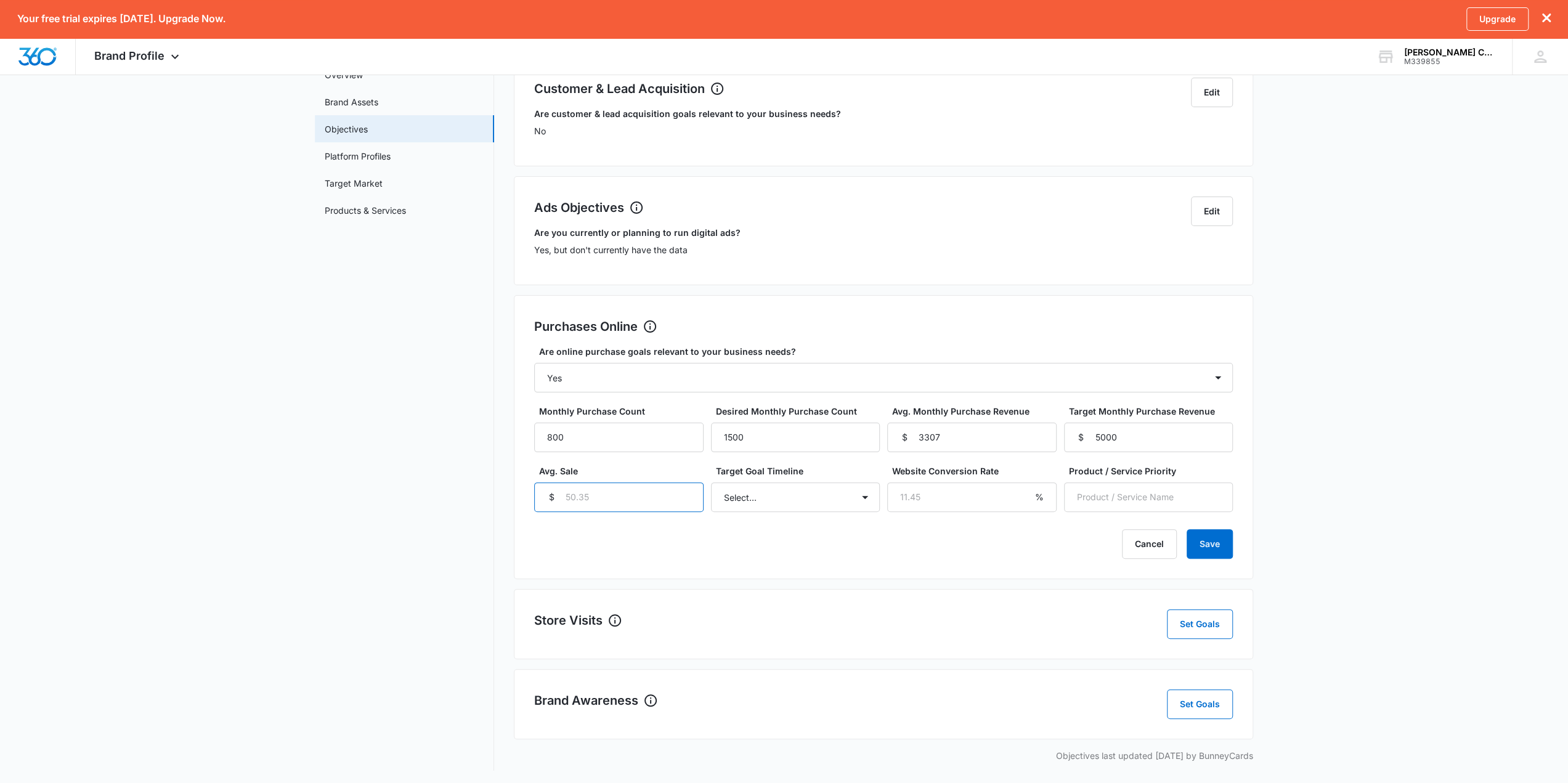
type input "6"
click at [578, 496] on input "Avg. Sale" at bounding box center [619, 498] width 170 height 30
type input "5.88"
click at [819, 493] on select "Select... 3 months 6 months 1 year 2+ years" at bounding box center [796, 498] width 170 height 30
select select "3 months"
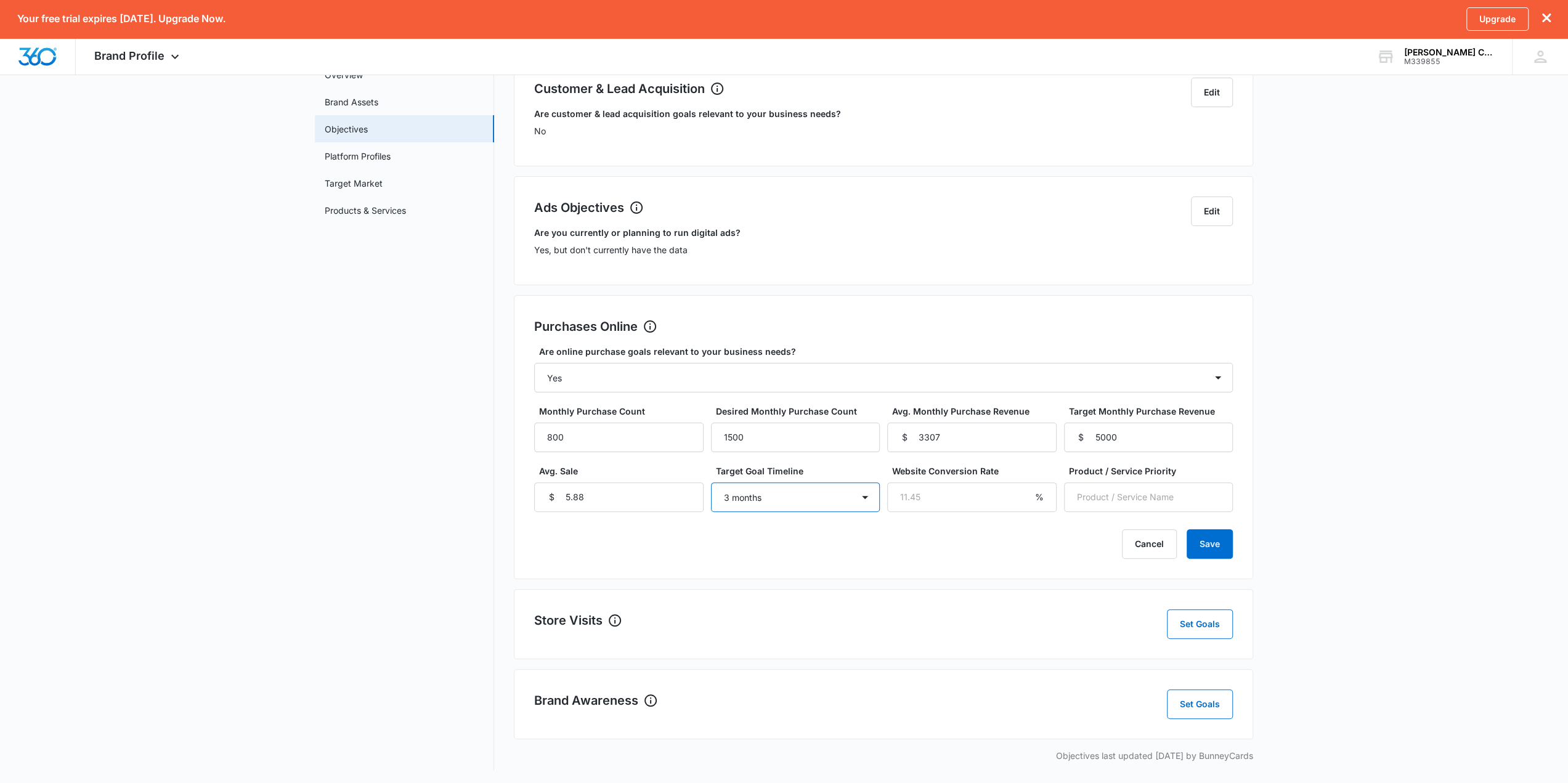
click at [711, 483] on select "Select... 3 months 6 months 1 year 2+ years" at bounding box center [796, 498] width 170 height 30
click at [1183, 547] on button "Save" at bounding box center [1210, 544] width 47 height 30
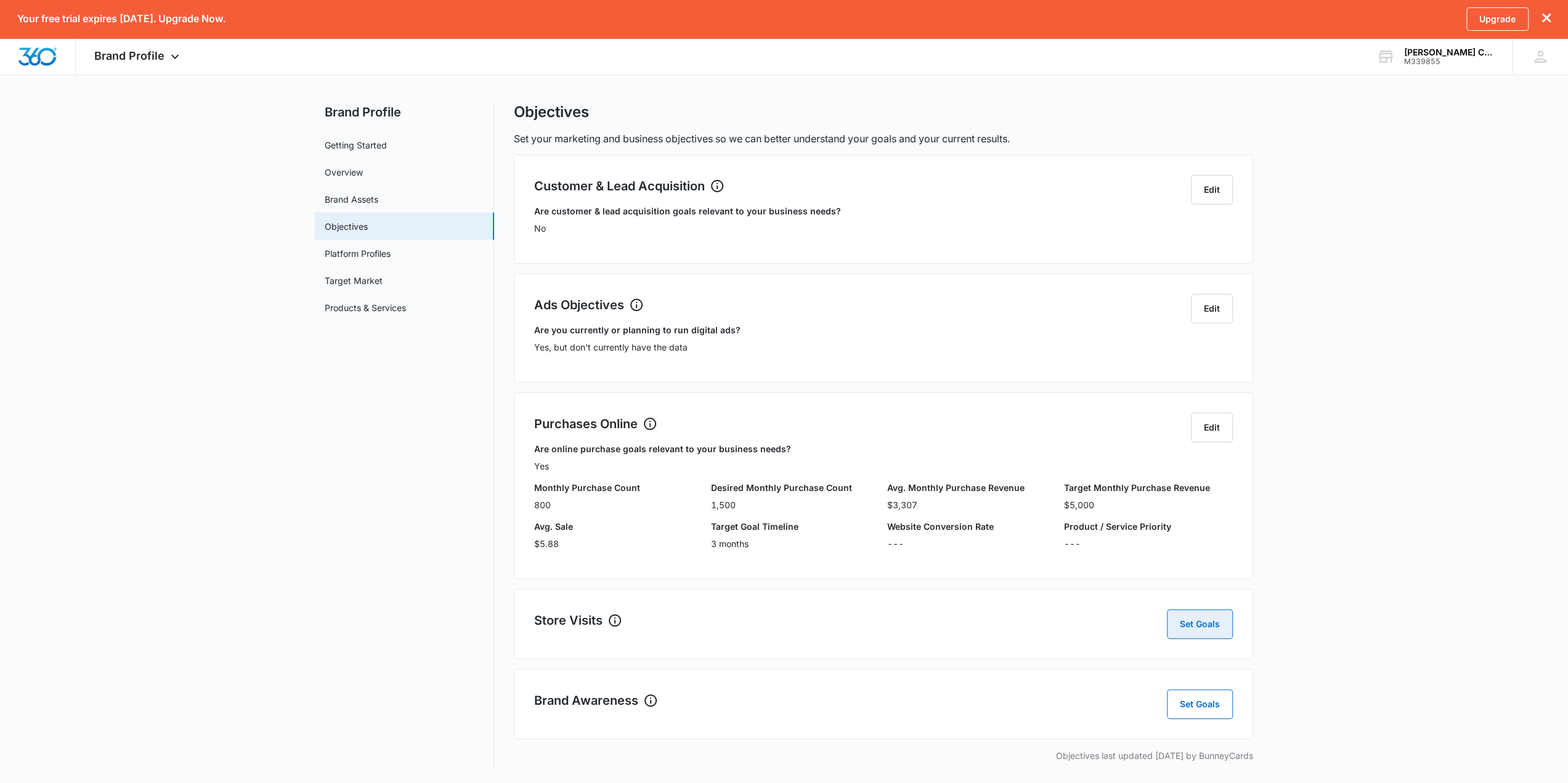
click at [1183, 561] on button "Set Goals" at bounding box center [1199, 624] width 66 height 30
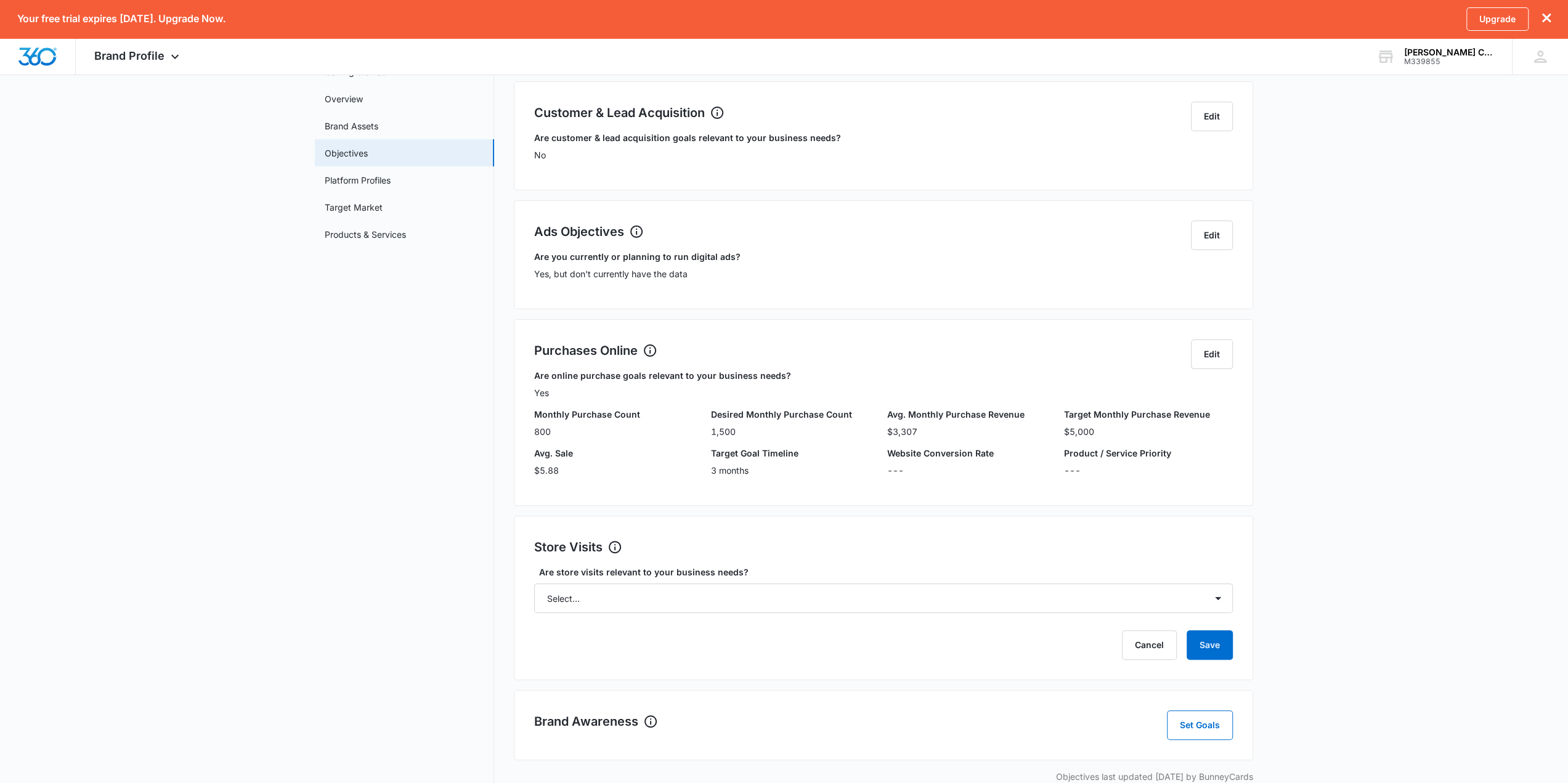
scroll to position [105, 0]
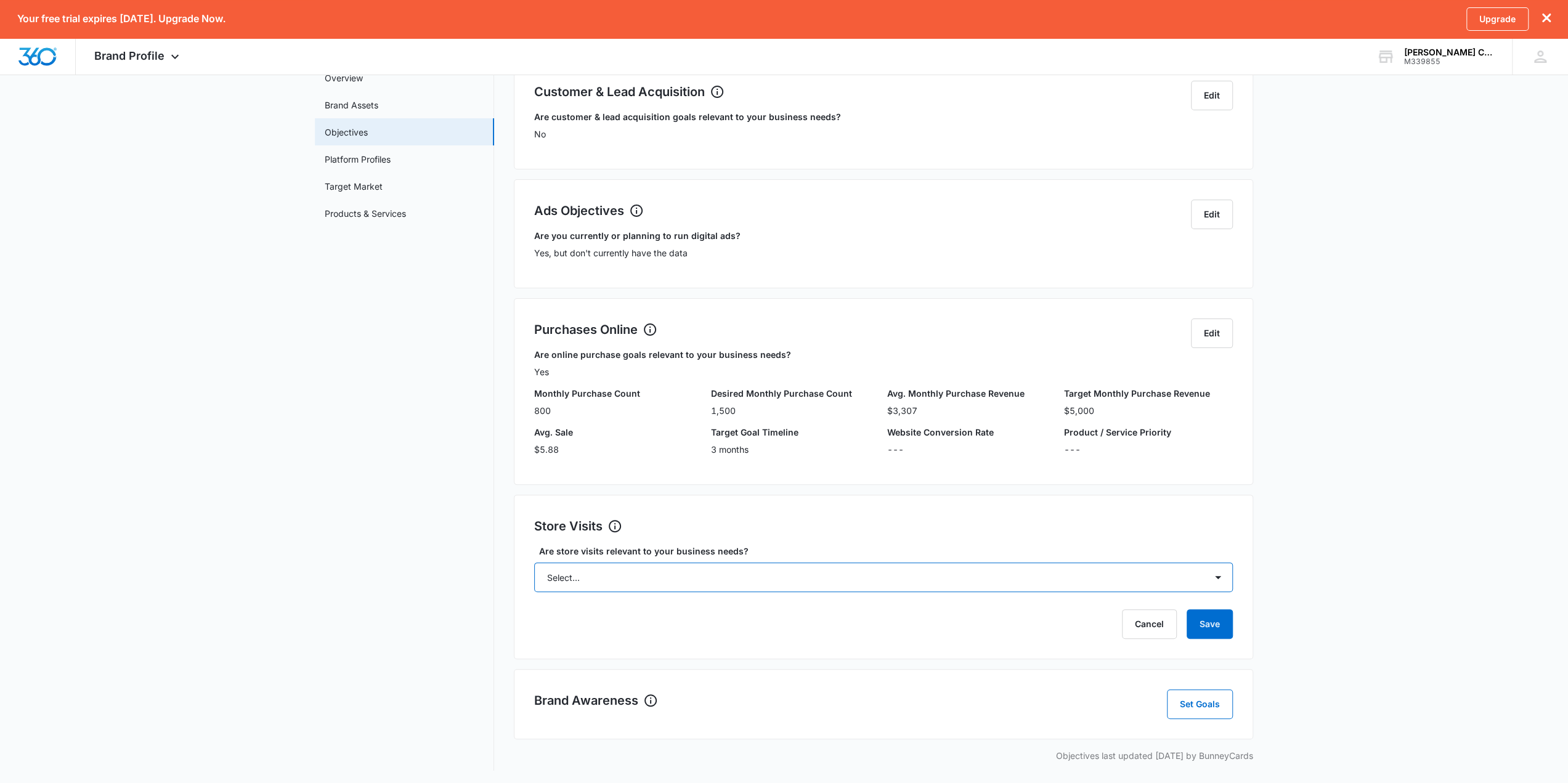
click at [1059, 561] on select "Select... Yes No Yes, but don't currently have the data" at bounding box center [883, 577] width 698 height 30
select select "no"
click at [534, 561] on select "Select... Yes No Yes, but don't currently have the data" at bounding box center [883, 577] width 698 height 30
click at [1183, 561] on button "Save" at bounding box center [1210, 624] width 47 height 30
click at [1183, 561] on button "Set Goals" at bounding box center [1199, 704] width 66 height 30
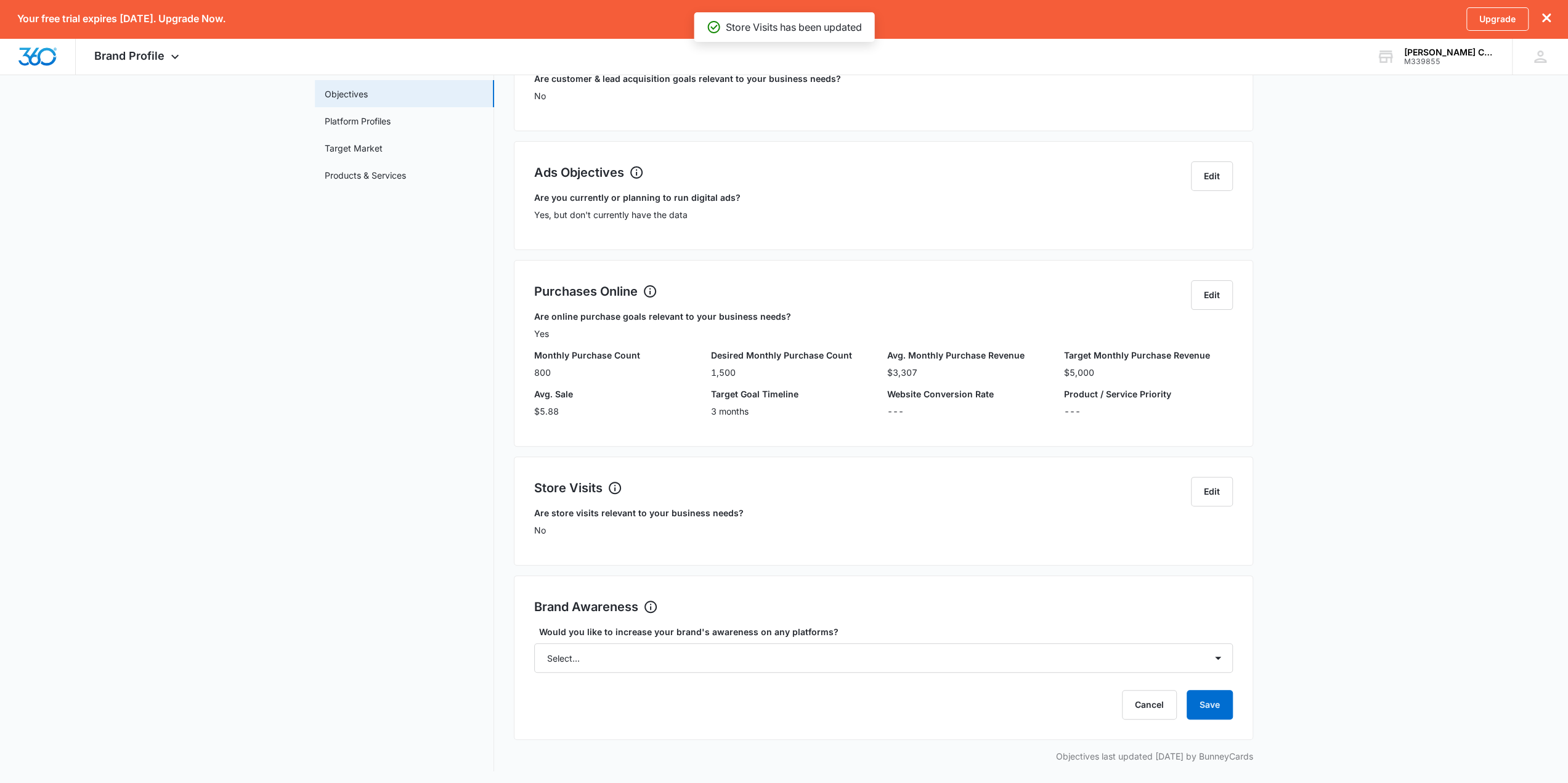
scroll to position [143, 0]
click at [777, 561] on select "Select... Yes No" at bounding box center [883, 657] width 698 height 30
select select "yes"
click at [534, 561] on select "Select... Yes No" at bounding box center [883, 657] width 698 height 30
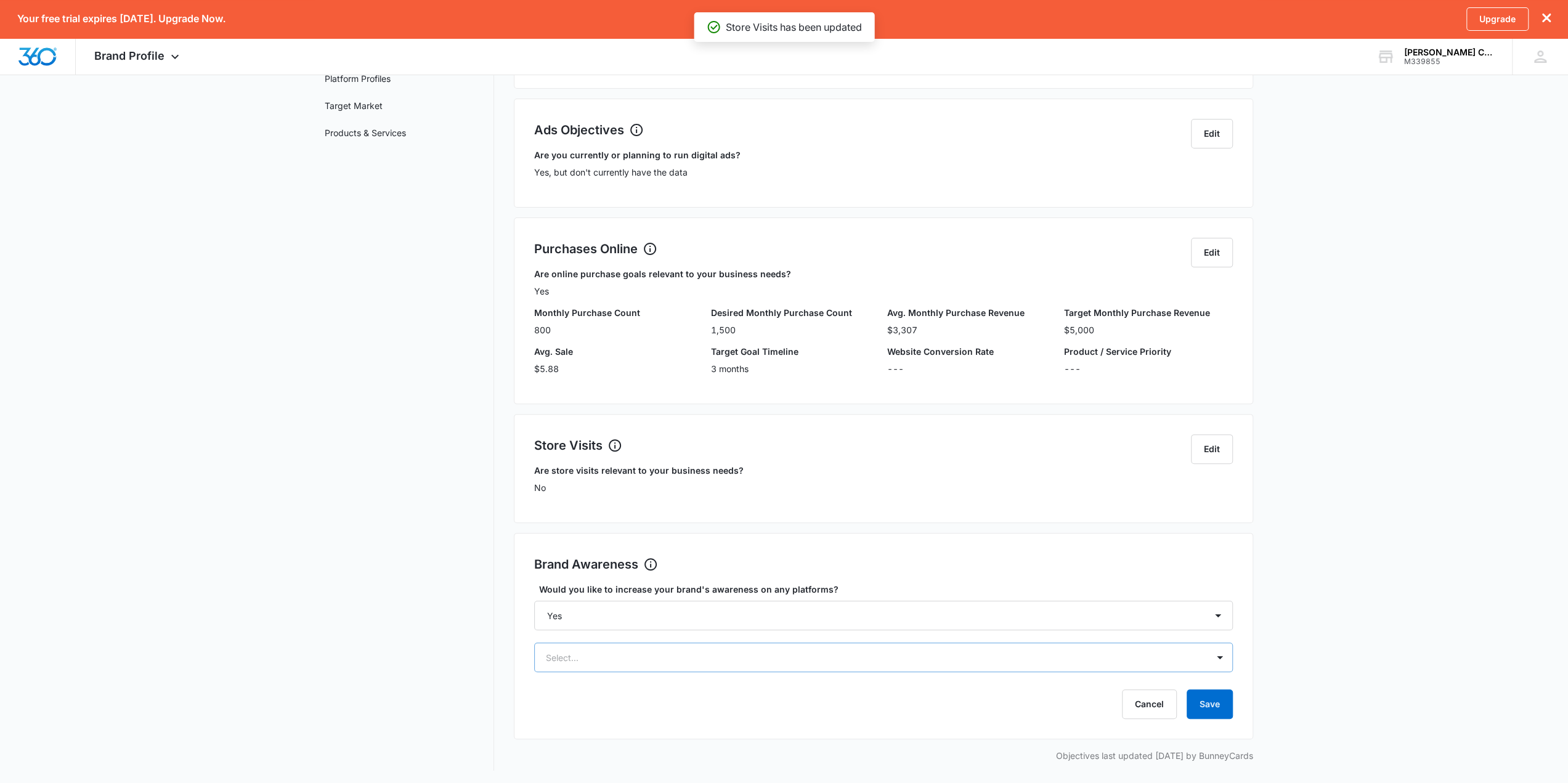
scroll to position [266, 0]
click at [859, 561] on div "Select..." at bounding box center [883, 655] width 698 height 30
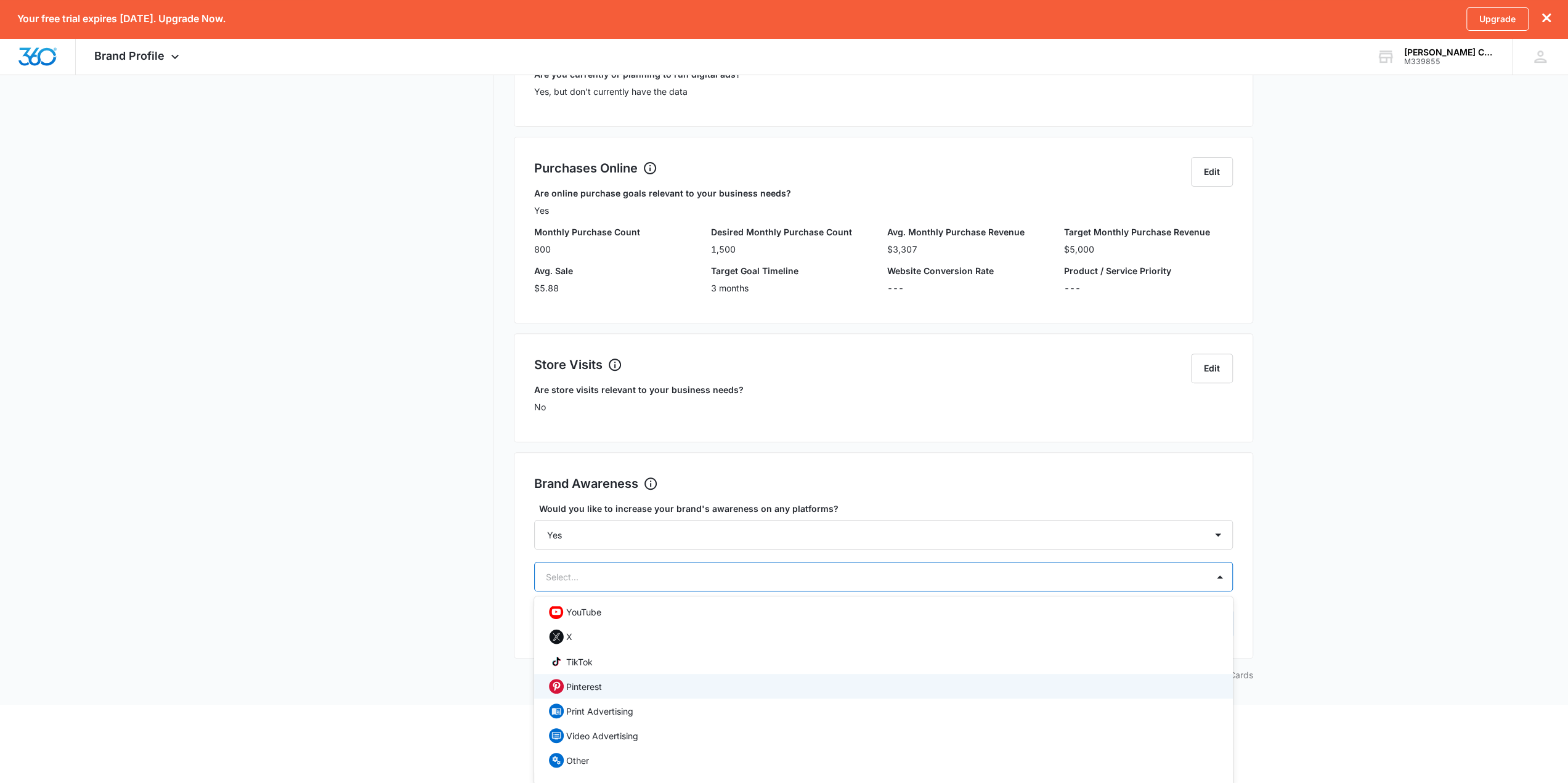
scroll to position [0, 0]
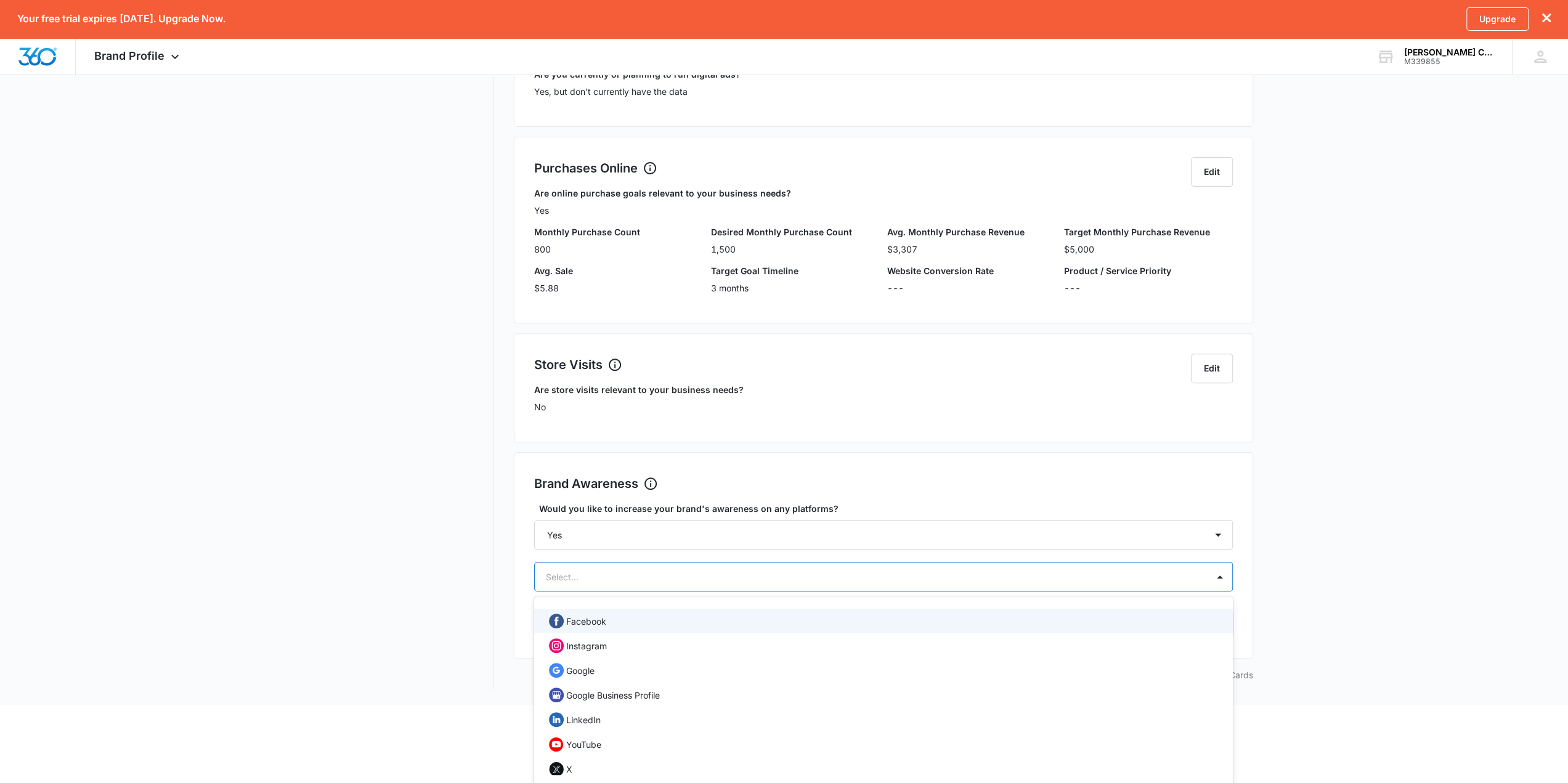
click at [756, 561] on div "Facebook" at bounding box center [882, 621] width 667 height 15
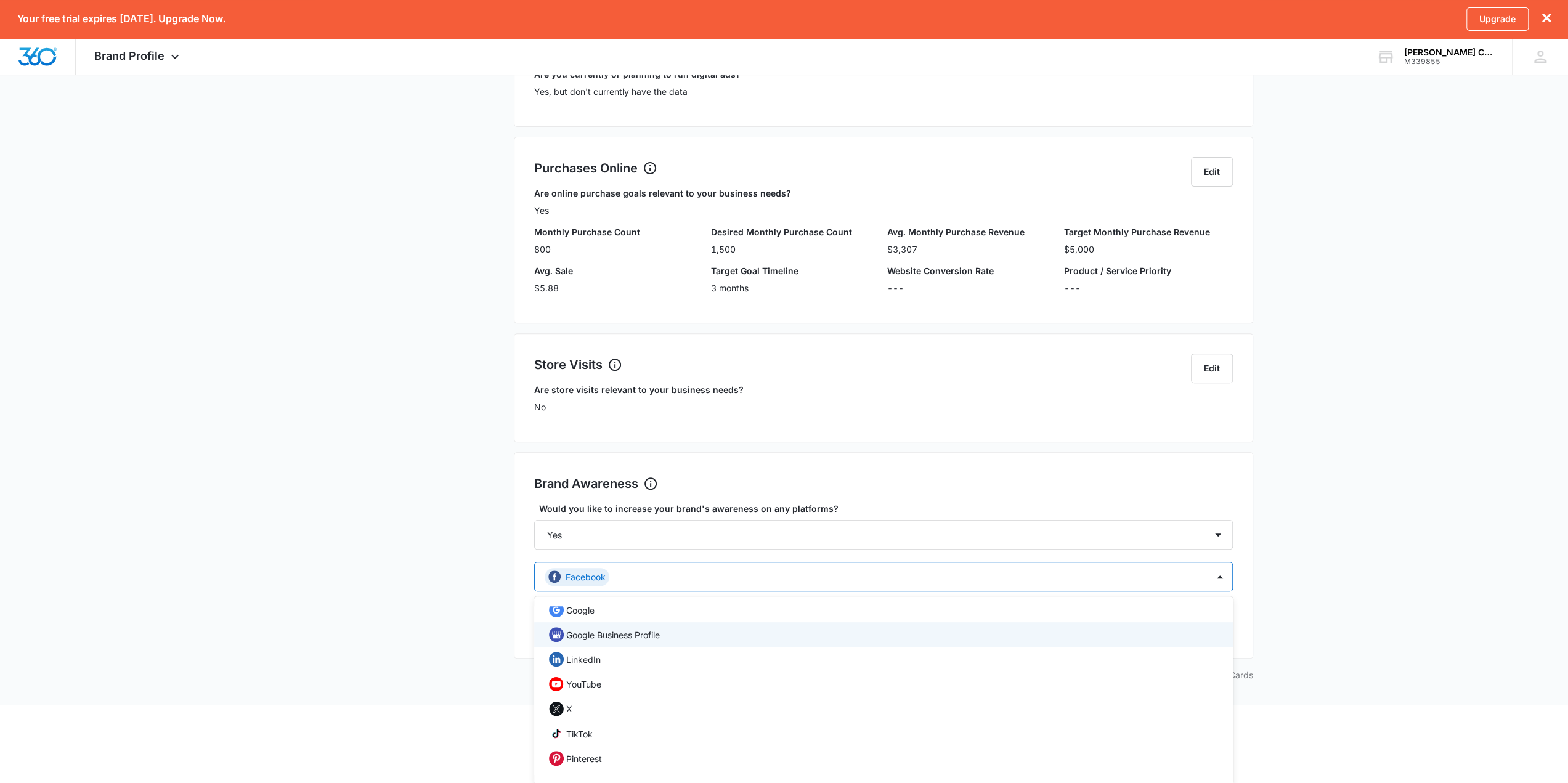
scroll to position [62, 0]
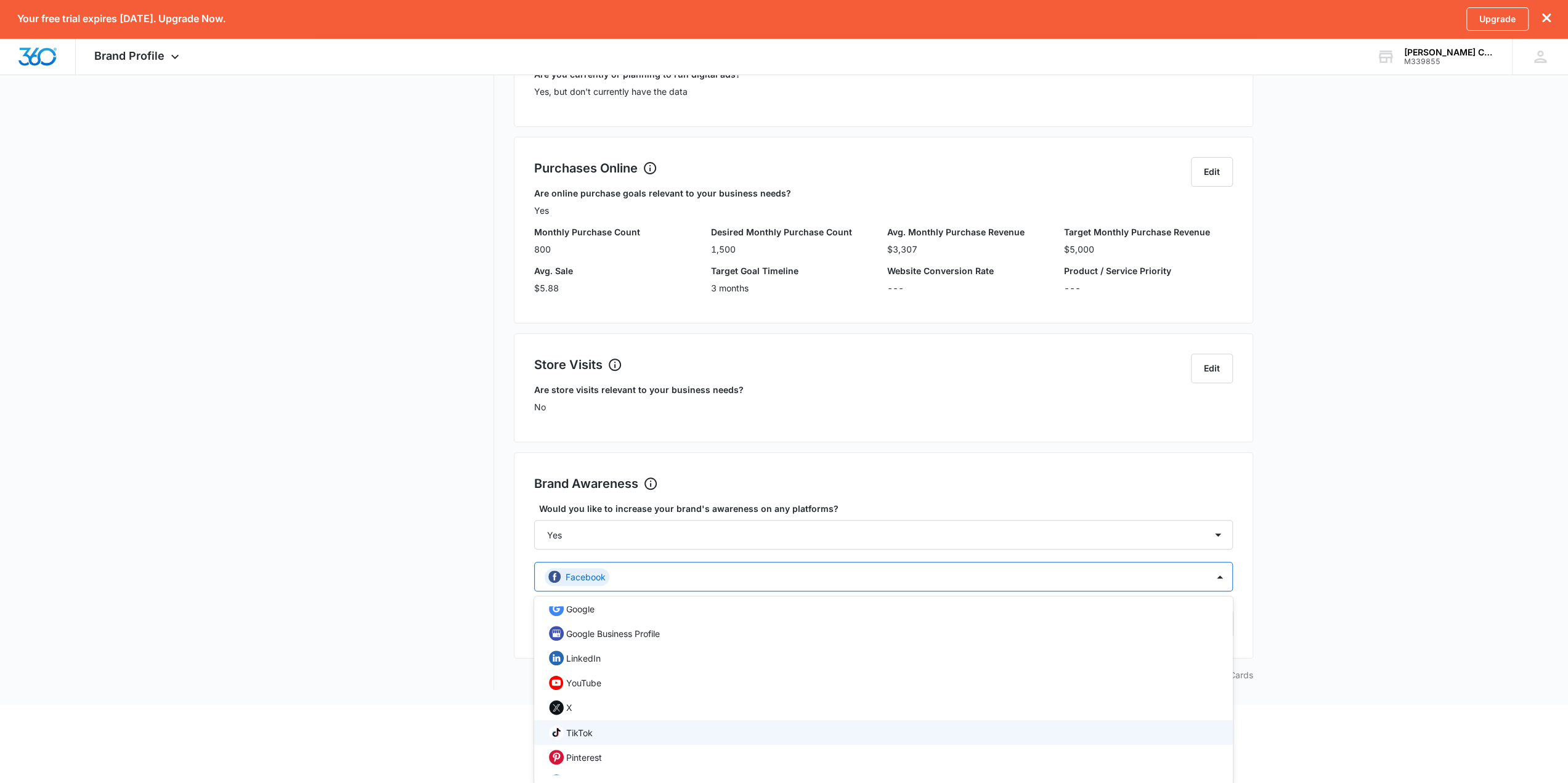
click at [645, 561] on div "TikTok" at bounding box center [882, 732] width 667 height 16
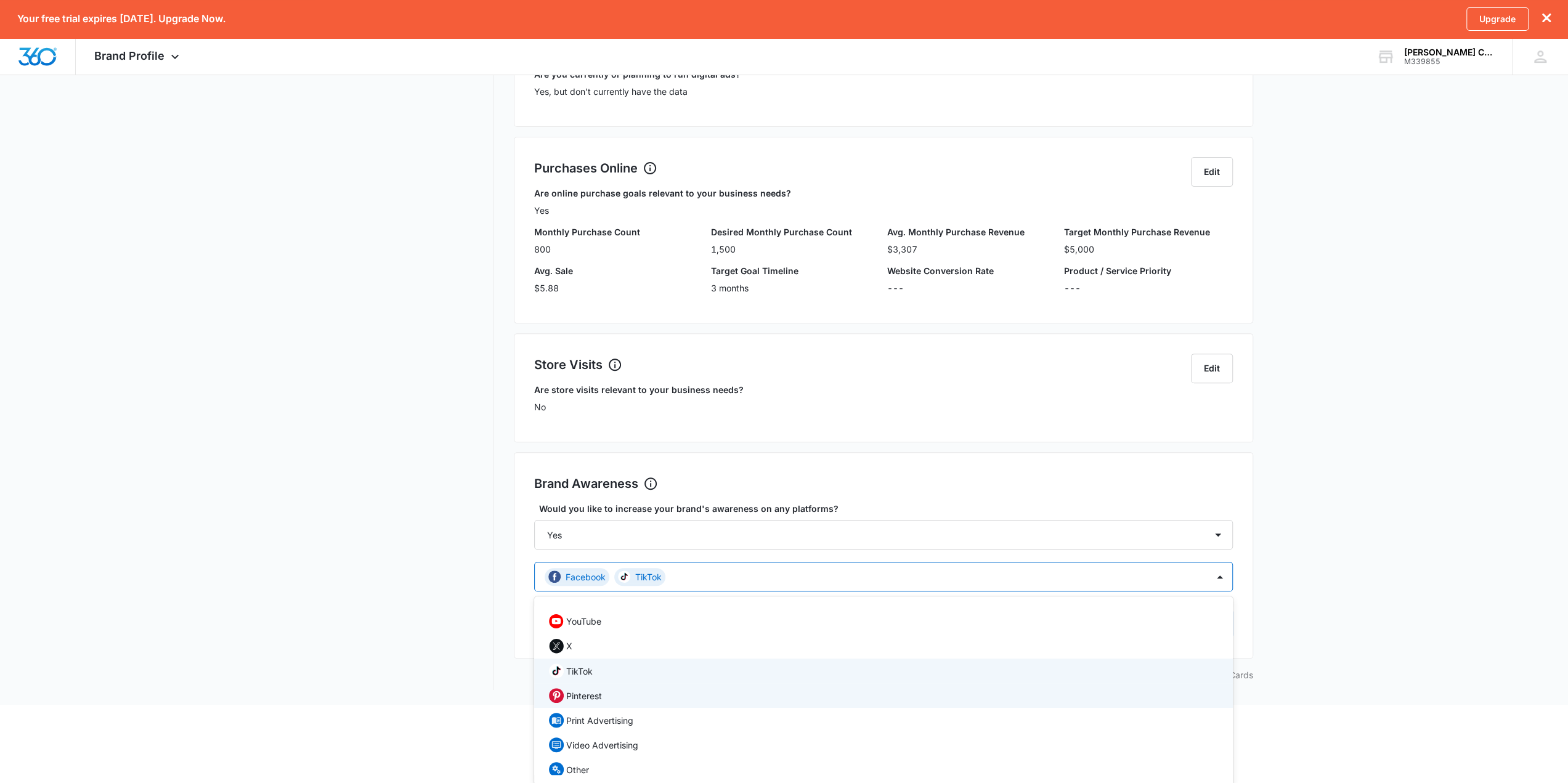
scroll to position [132, 0]
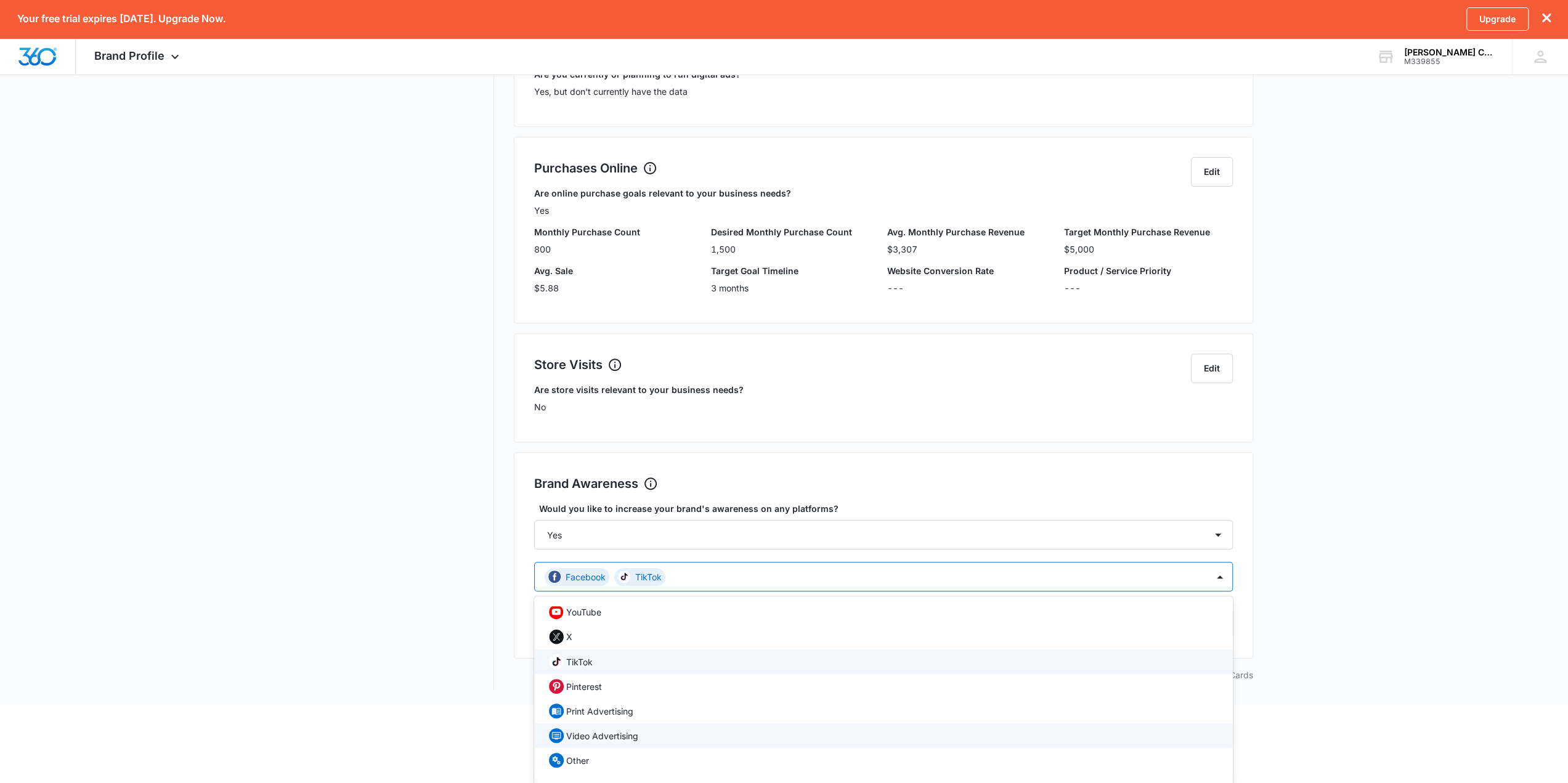
click at [657, 561] on div "Video Advertising" at bounding box center [882, 736] width 667 height 15
click at [655, 561] on div "Video Advertising" at bounding box center [882, 736] width 667 height 15
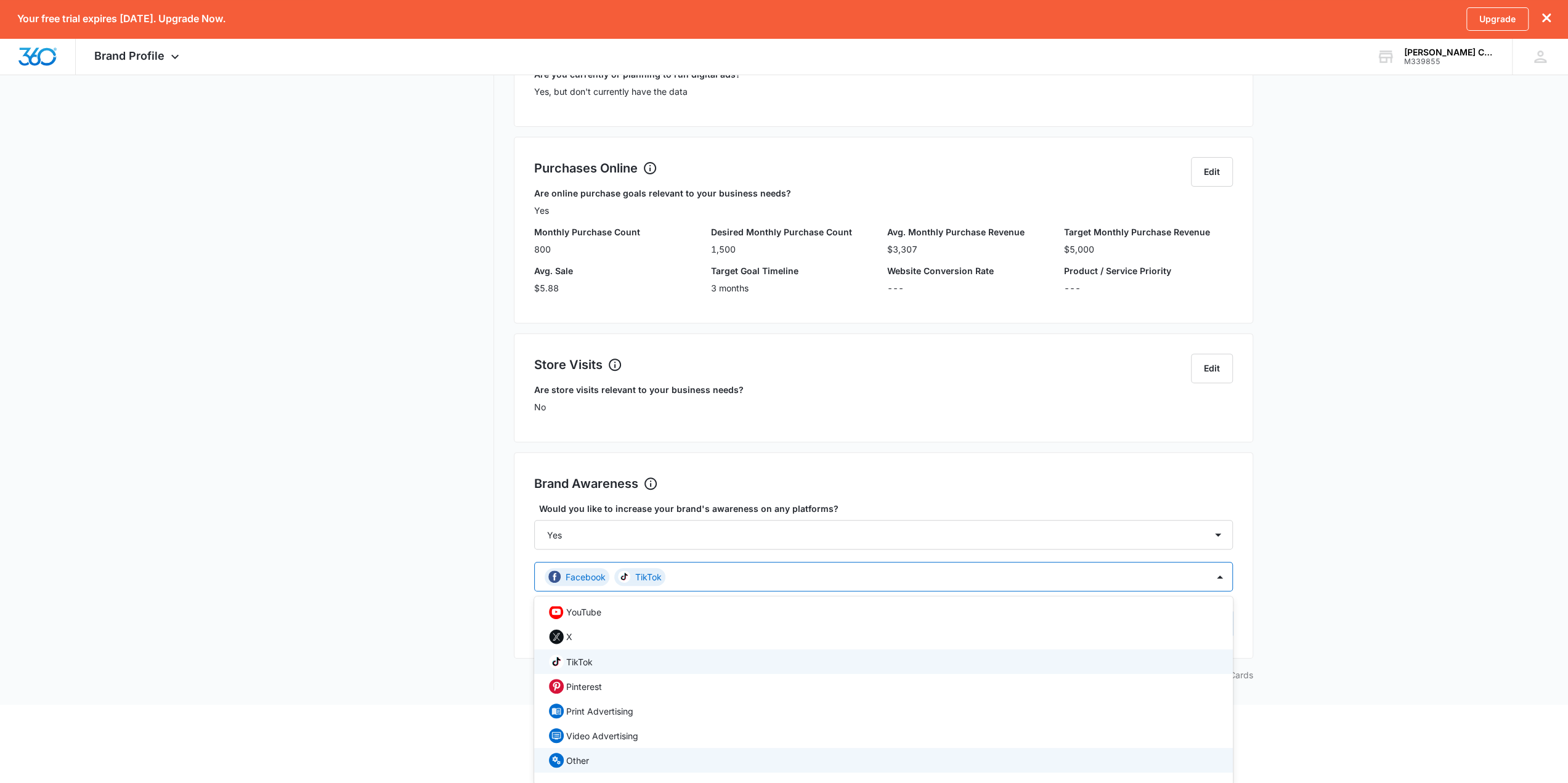
click at [649, 561] on div "Other" at bounding box center [882, 761] width 667 height 15
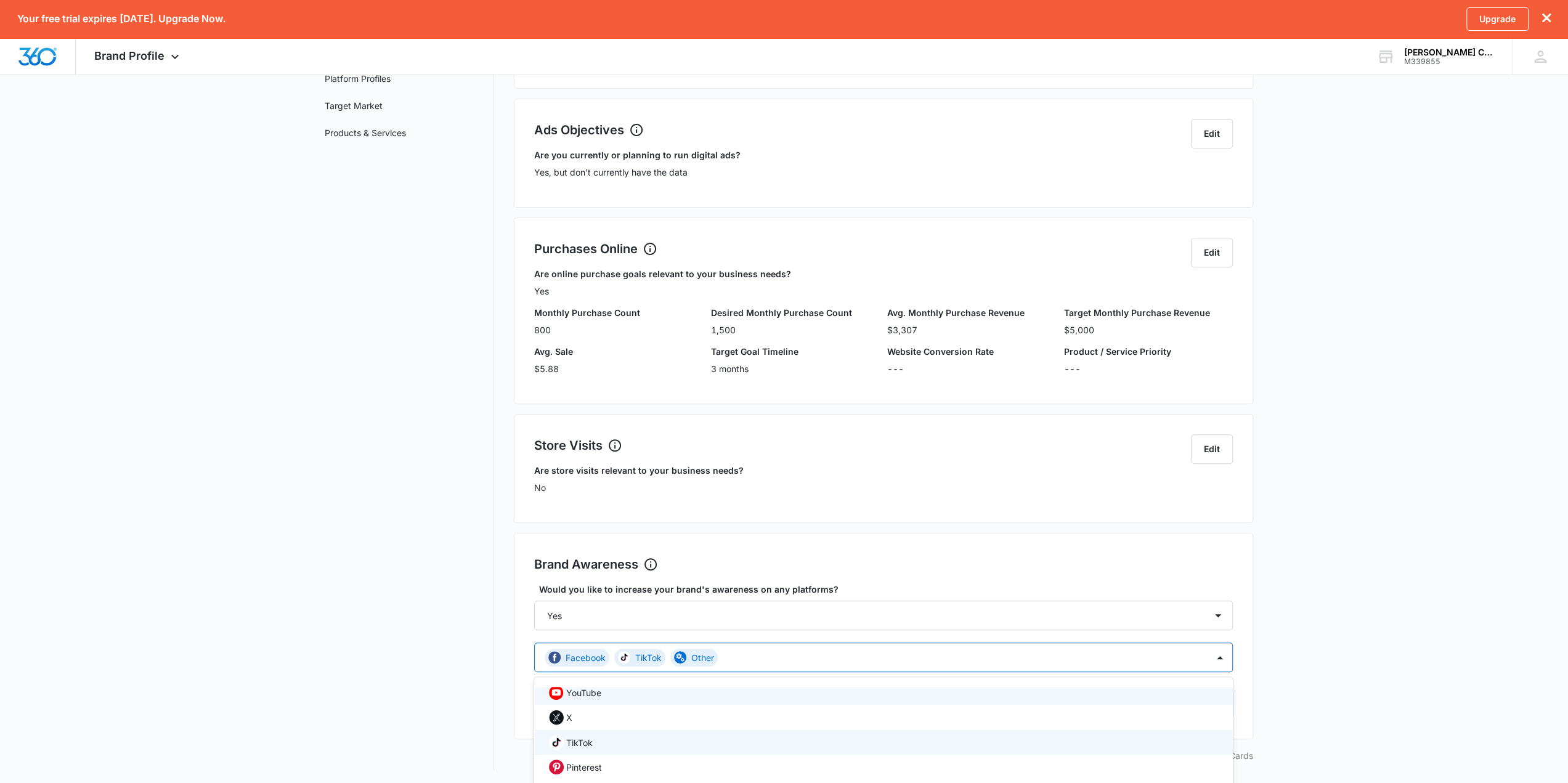
click at [1183, 561] on main "Brand Profile Getting Started Overview Brand Assets Objectives Platform Profile…" at bounding box center [784, 356] width 1568 height 857
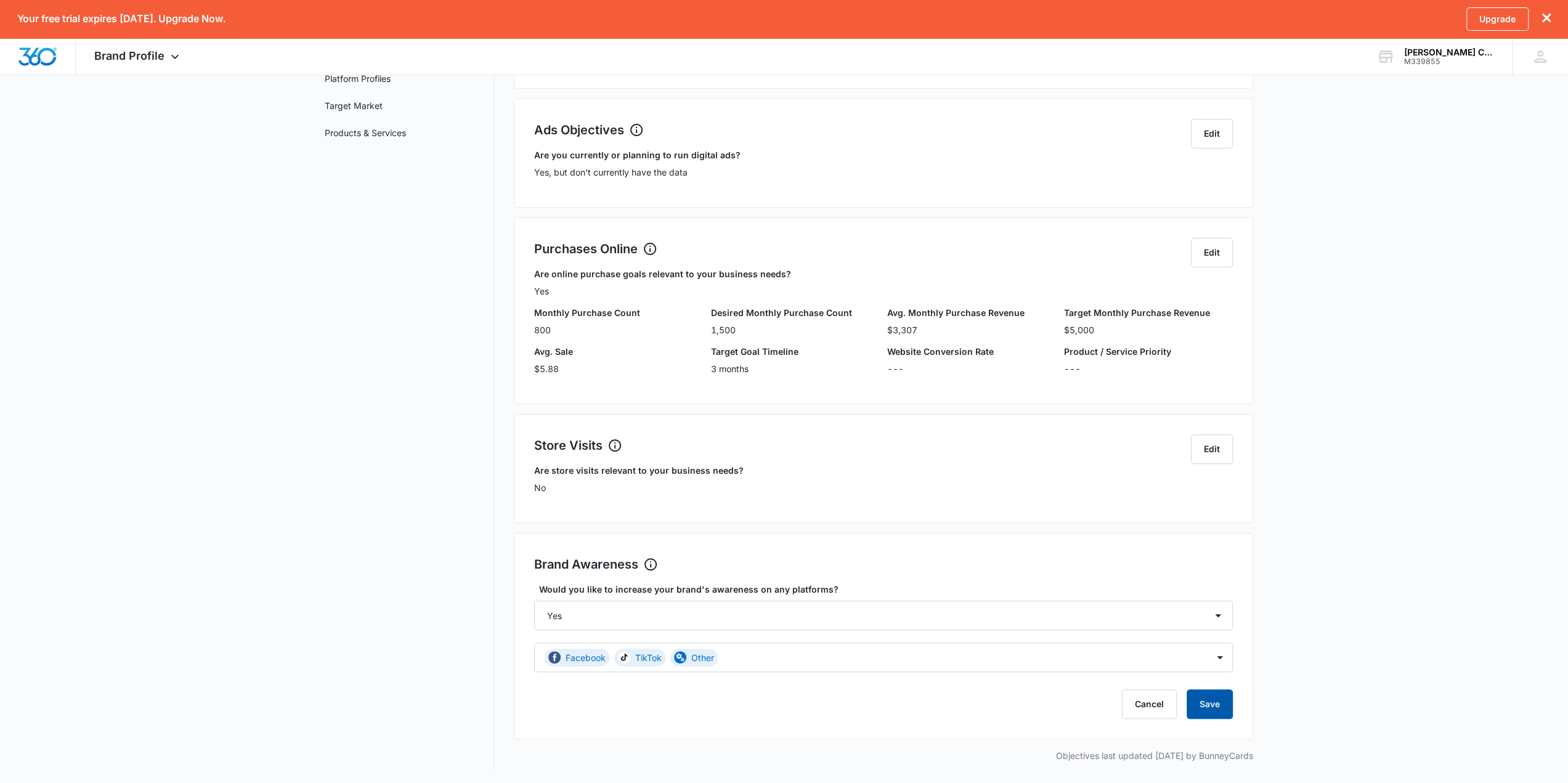
click at [1183, 561] on button "Save" at bounding box center [1210, 704] width 47 height 30
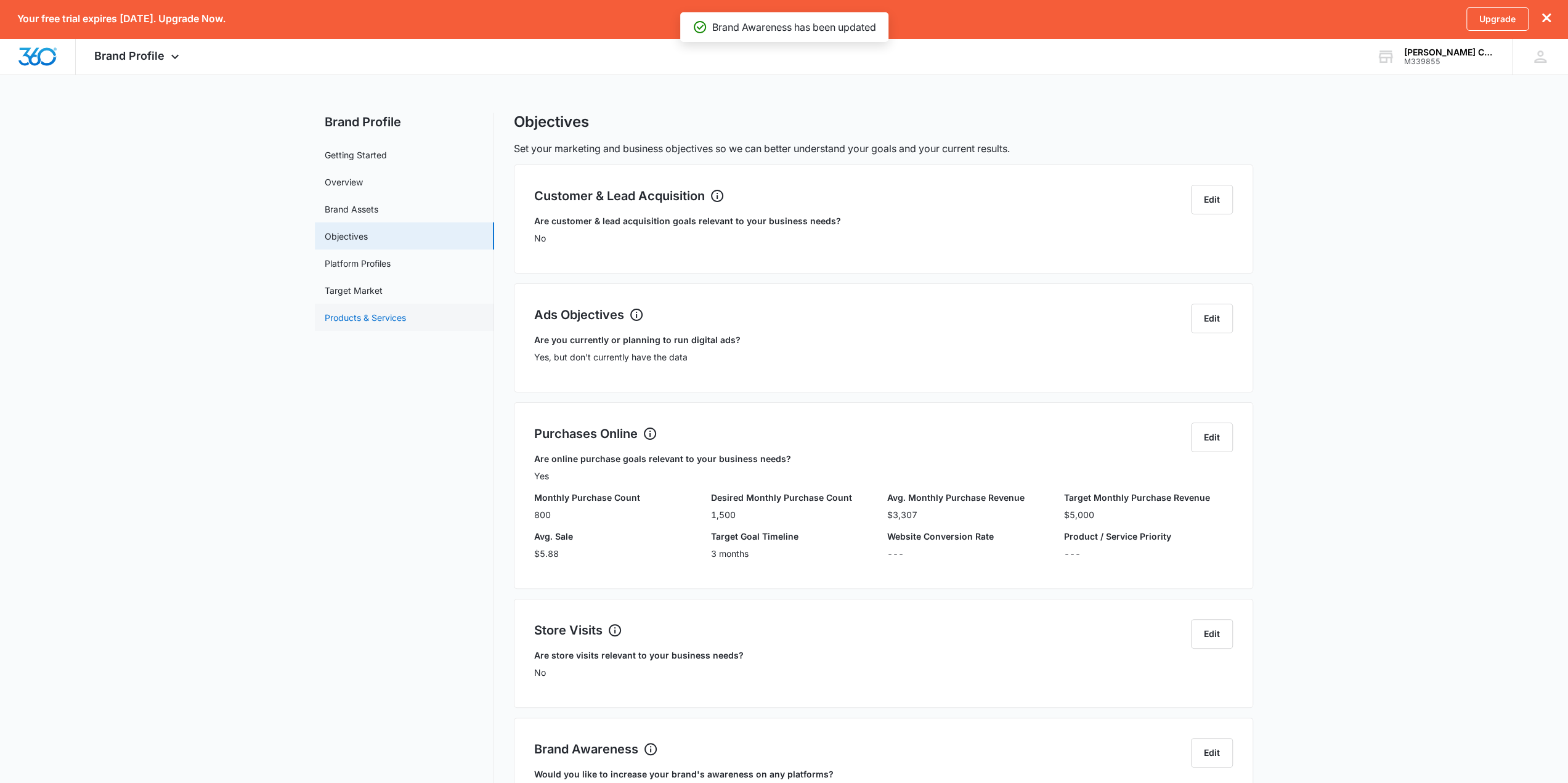
scroll to position [0, 0]
click at [390, 265] on link "Platform Profiles" at bounding box center [357, 264] width 66 height 13
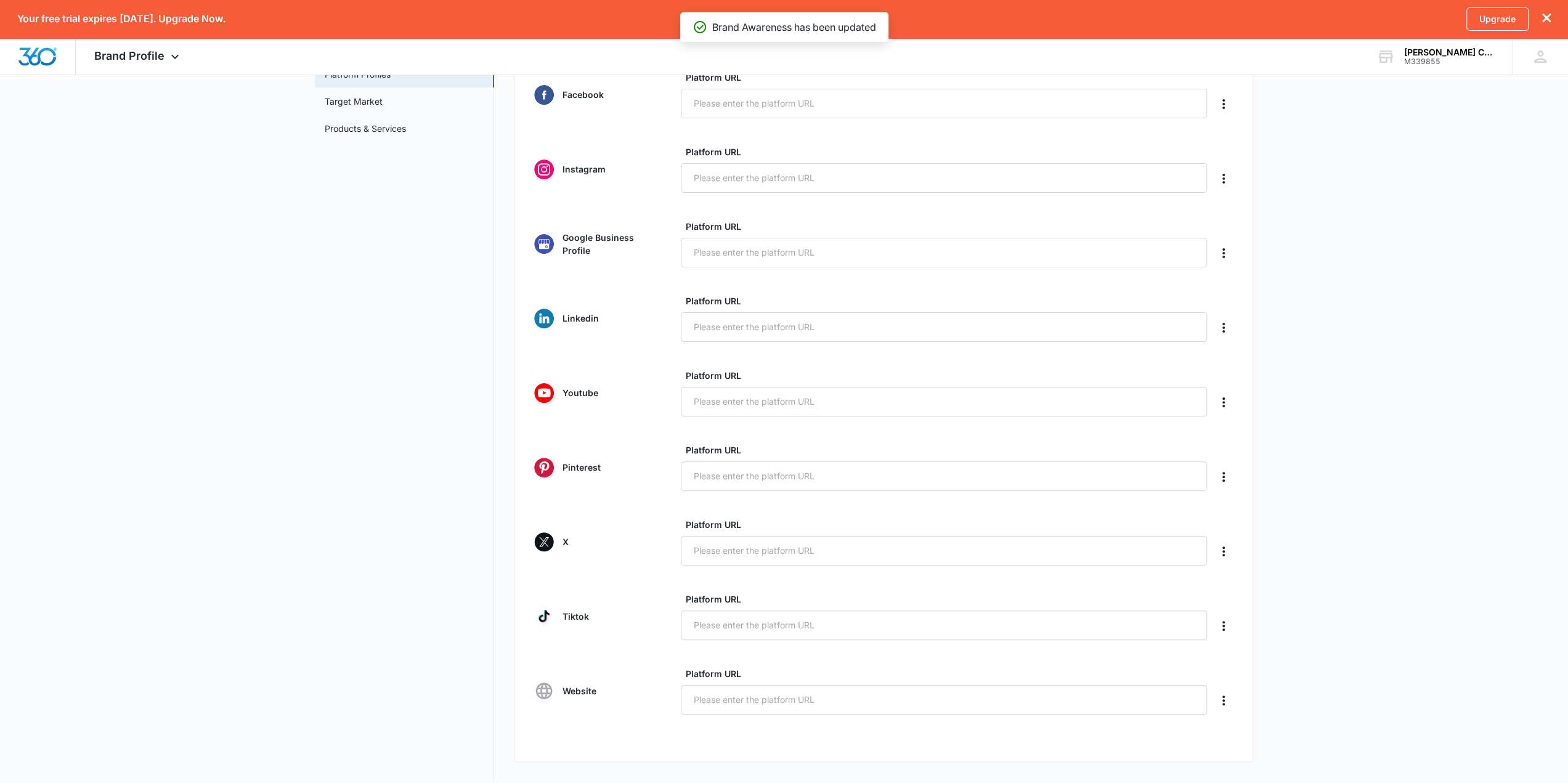
scroll to position [203, 0]
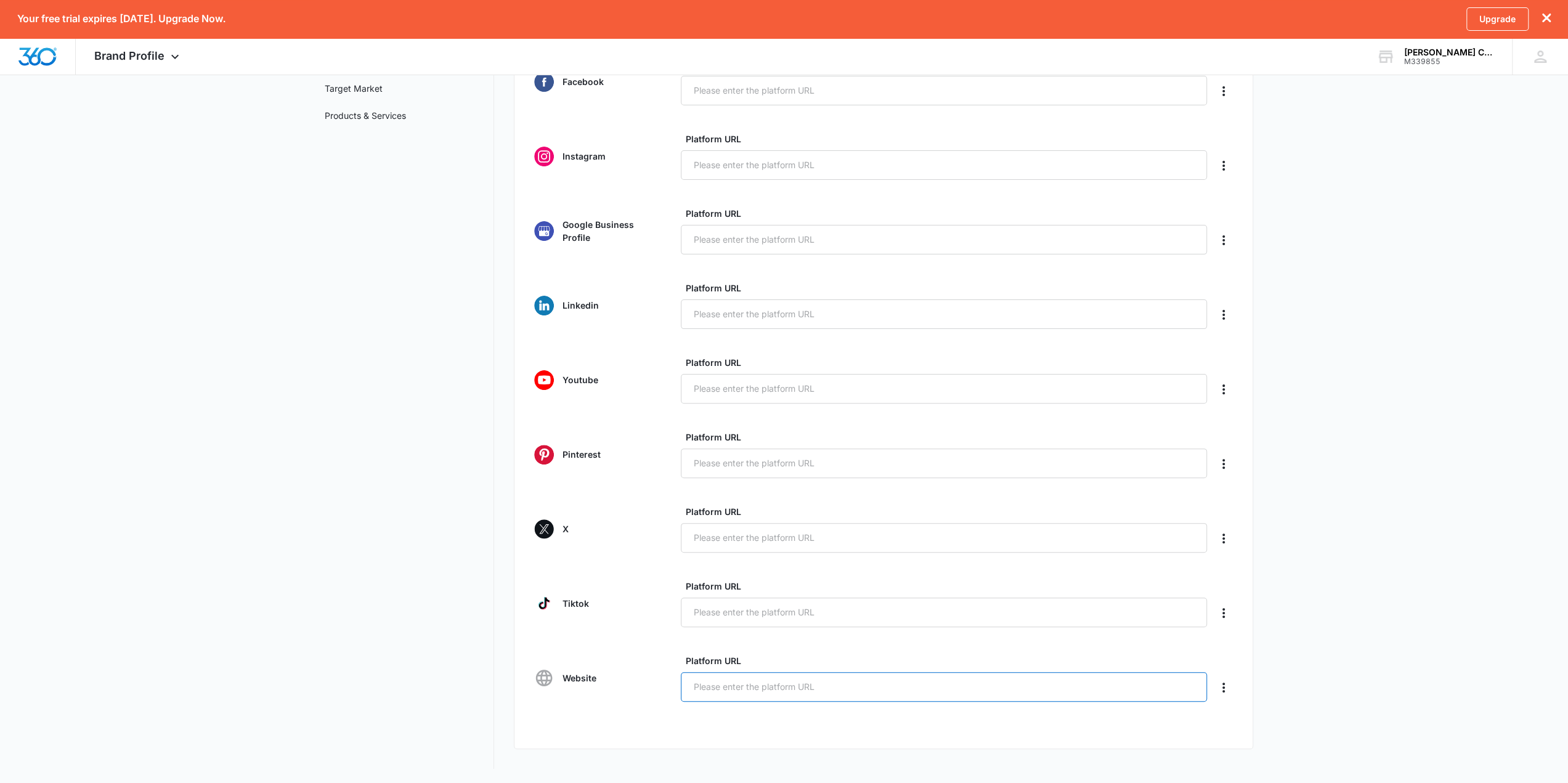
click at [760, 561] on input "Platform URL" at bounding box center [944, 687] width 526 height 30
click at [779, 561] on input "Platform URL" at bounding box center [944, 687] width 526 height 30
paste input "[URL][DOMAIN_NAME]"
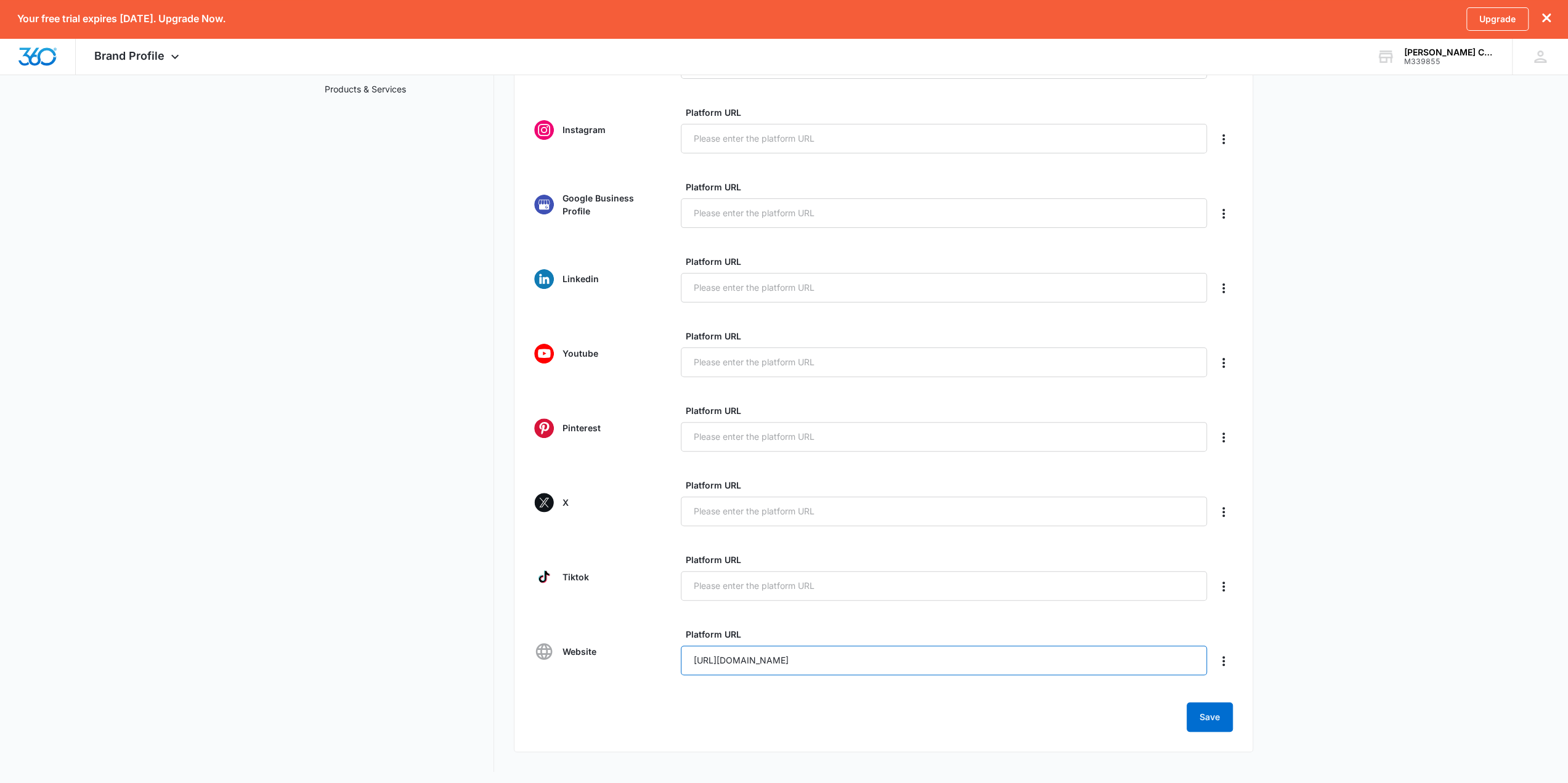
scroll to position [232, 0]
type input "[URL][DOMAIN_NAME]"
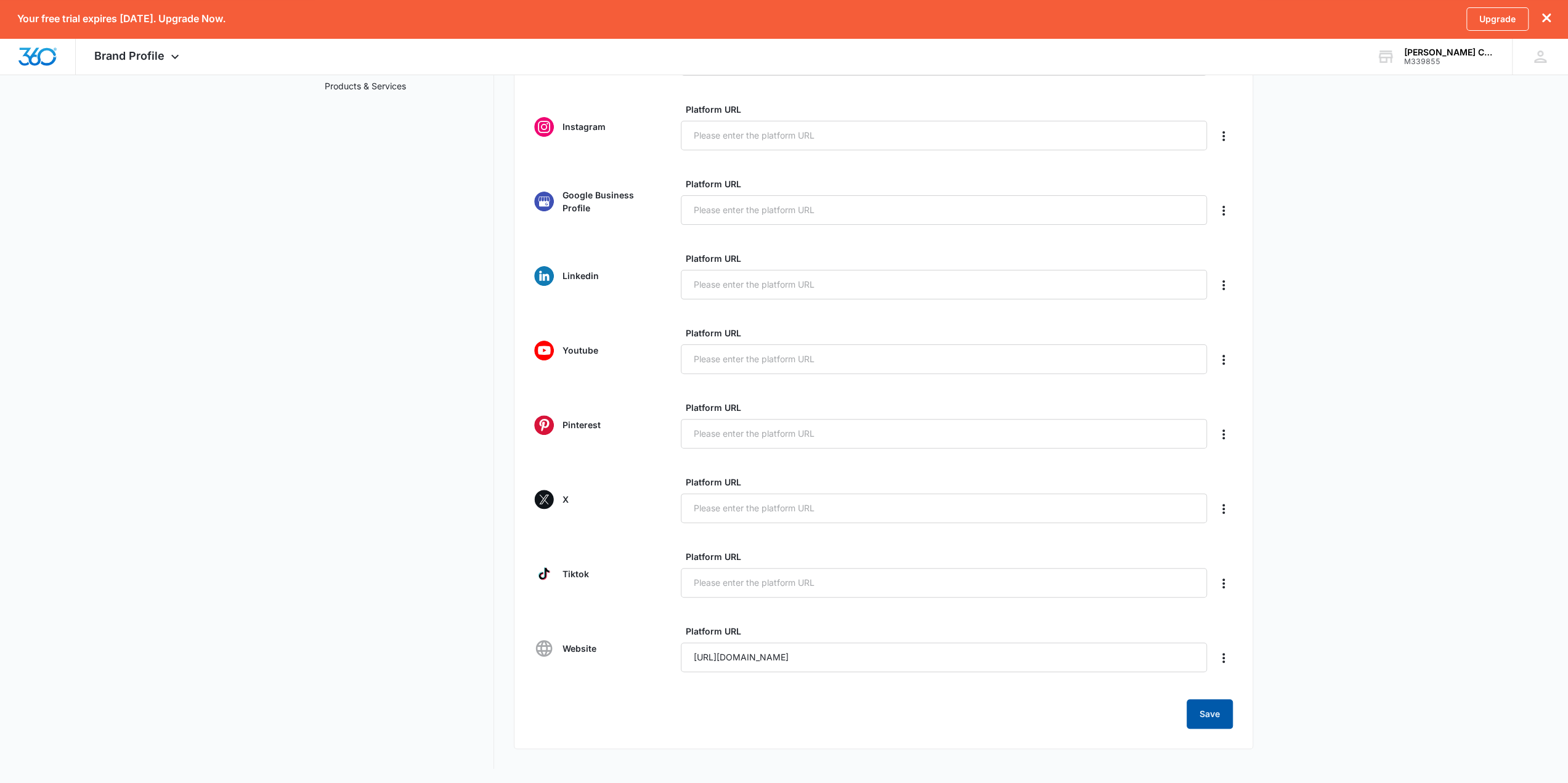
click at [1183, 561] on button "Save" at bounding box center [1210, 714] width 47 height 30
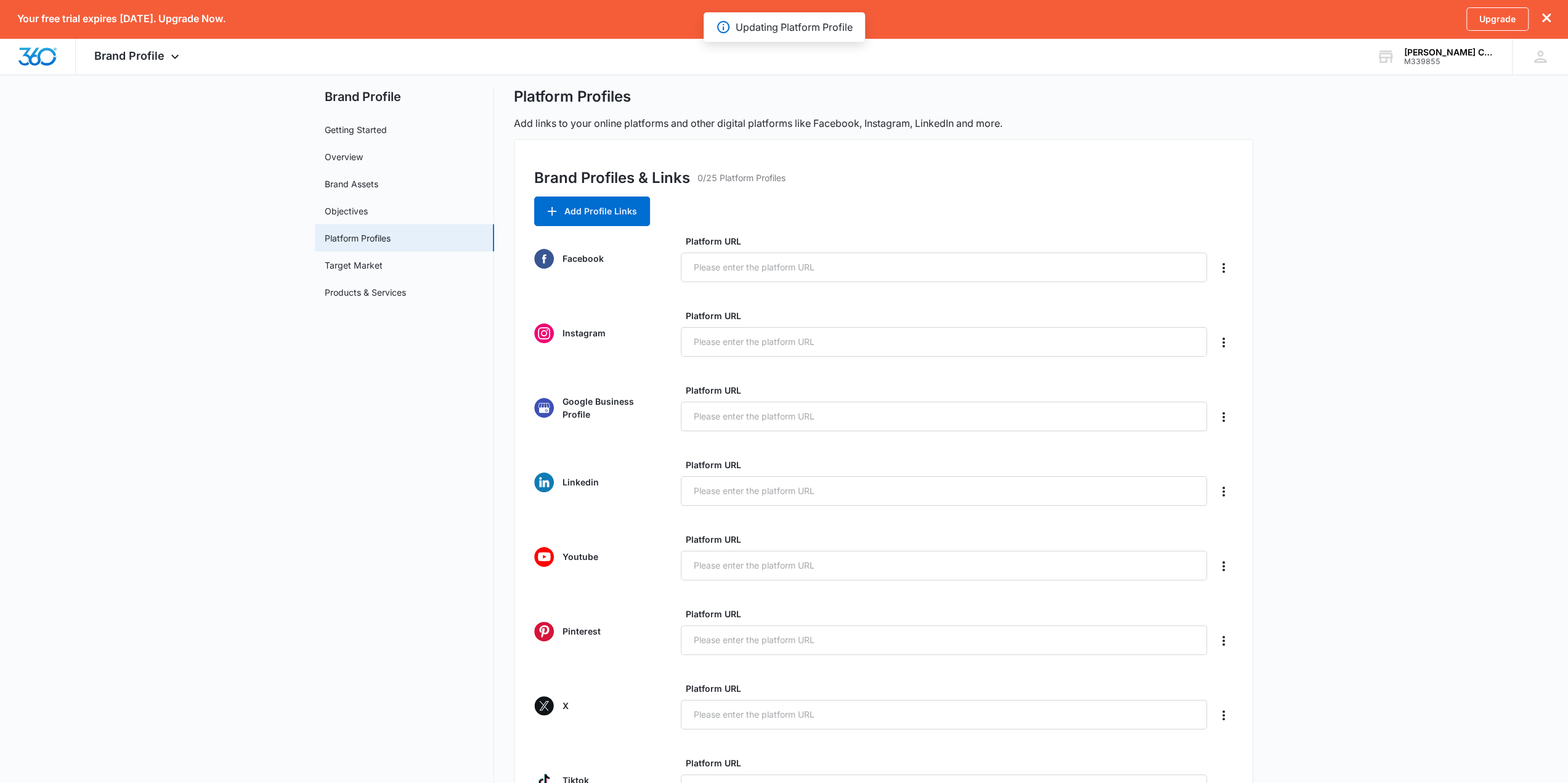
scroll to position [0, 0]
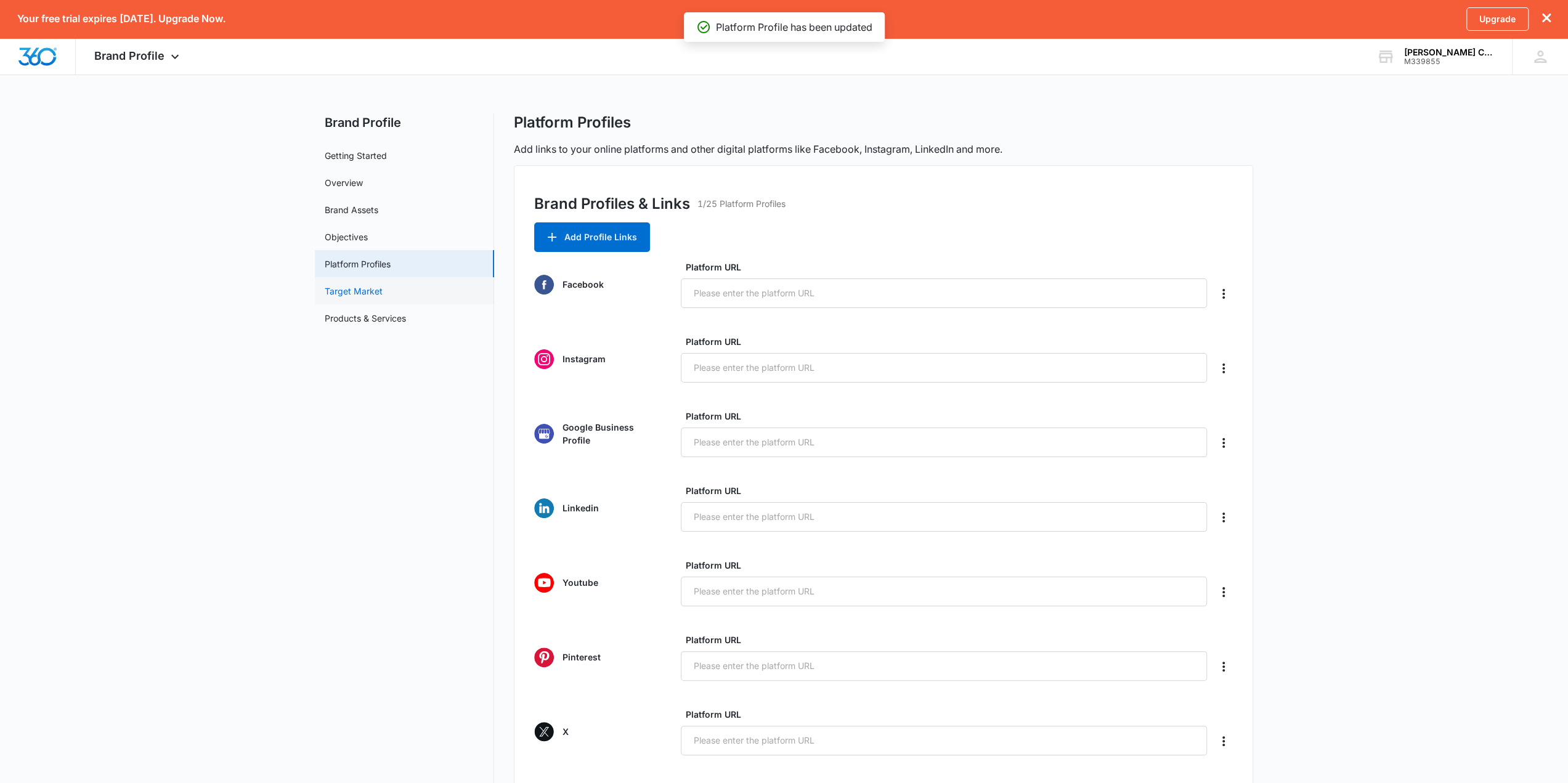
click at [383, 286] on link "Target Market" at bounding box center [354, 291] width 58 height 13
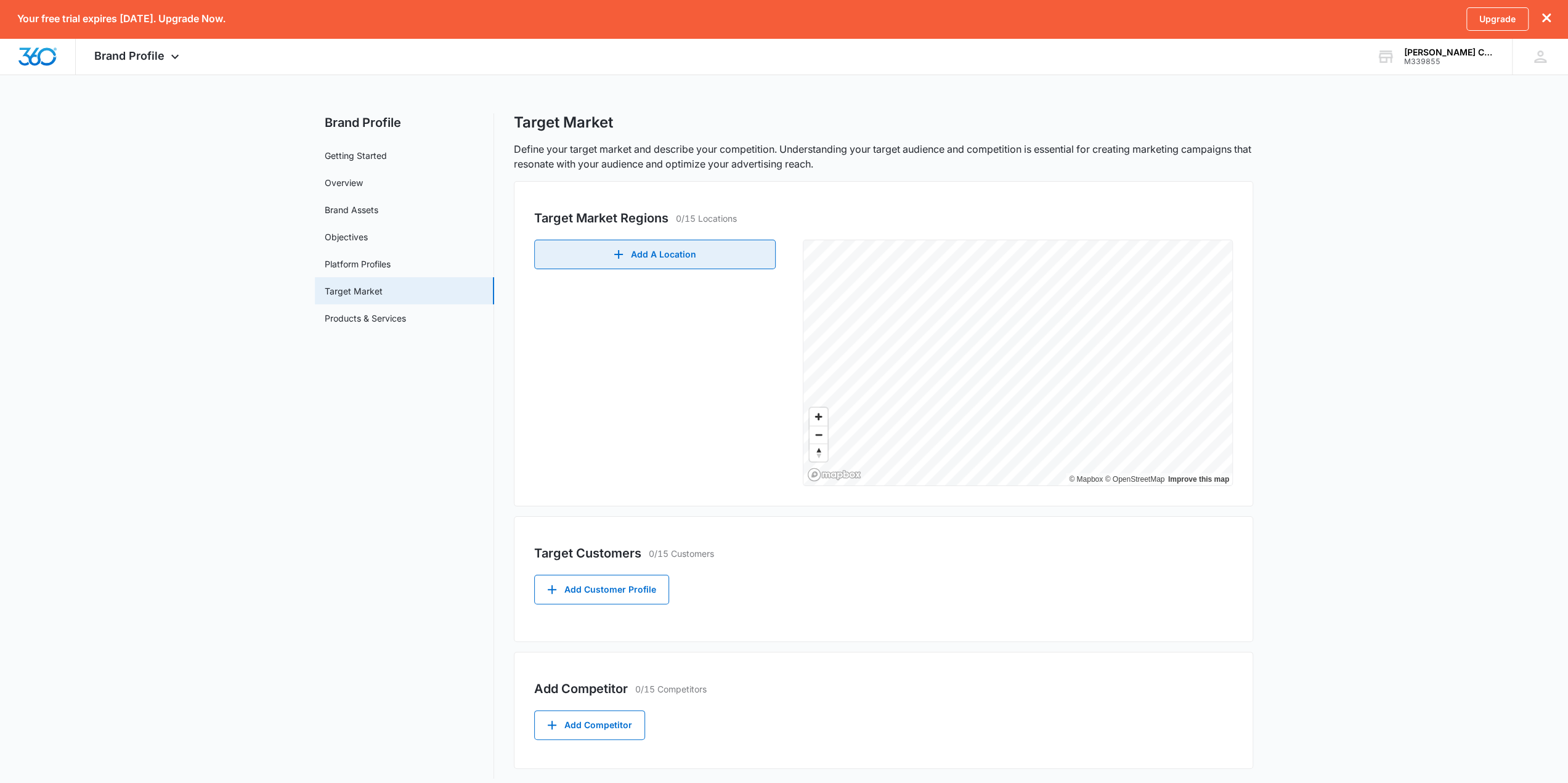
scroll to position [8, 0]
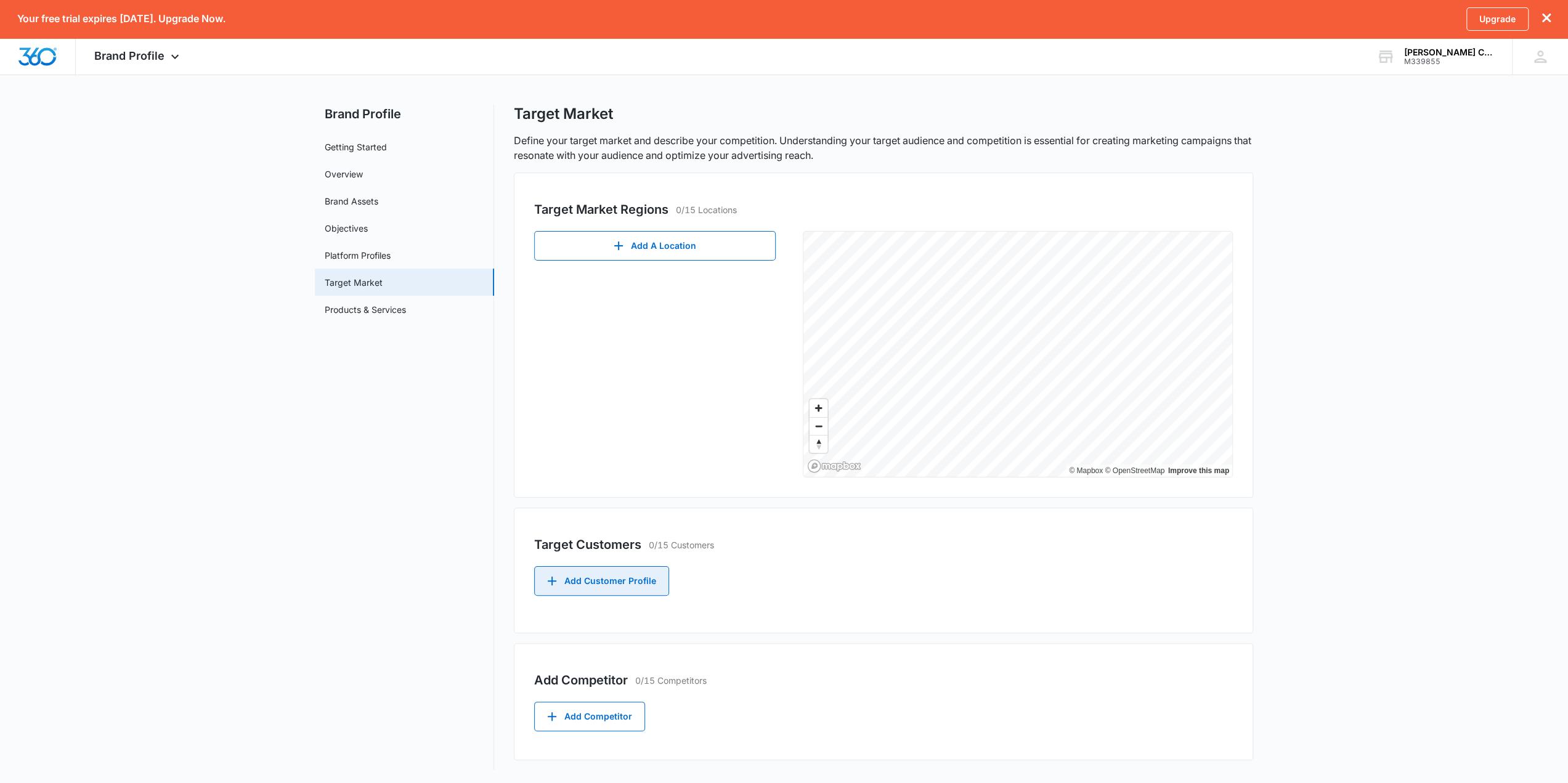
click at [647, 561] on button "Add Customer Profile" at bounding box center [602, 581] width 135 height 30
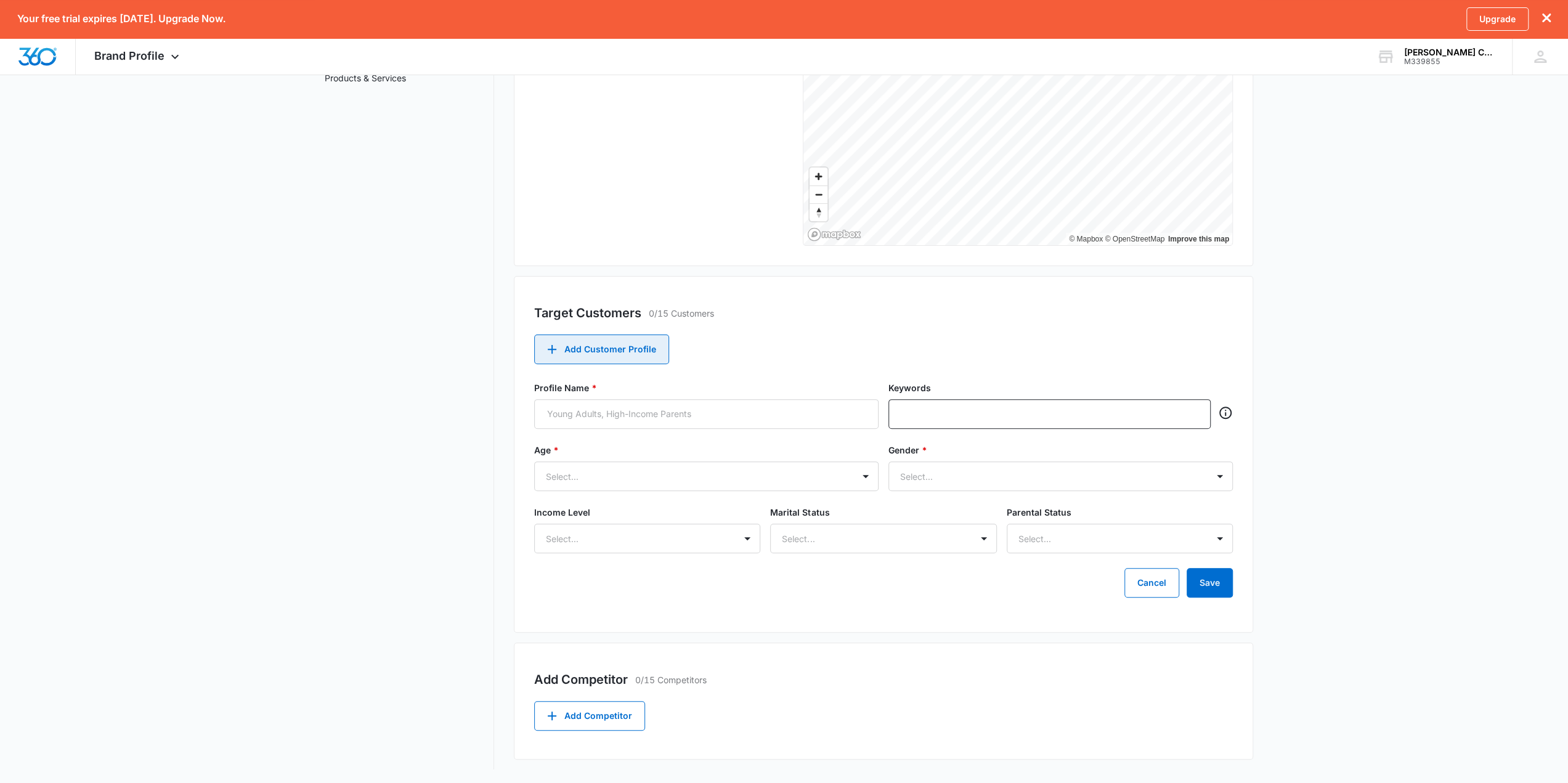
scroll to position [0, 0]
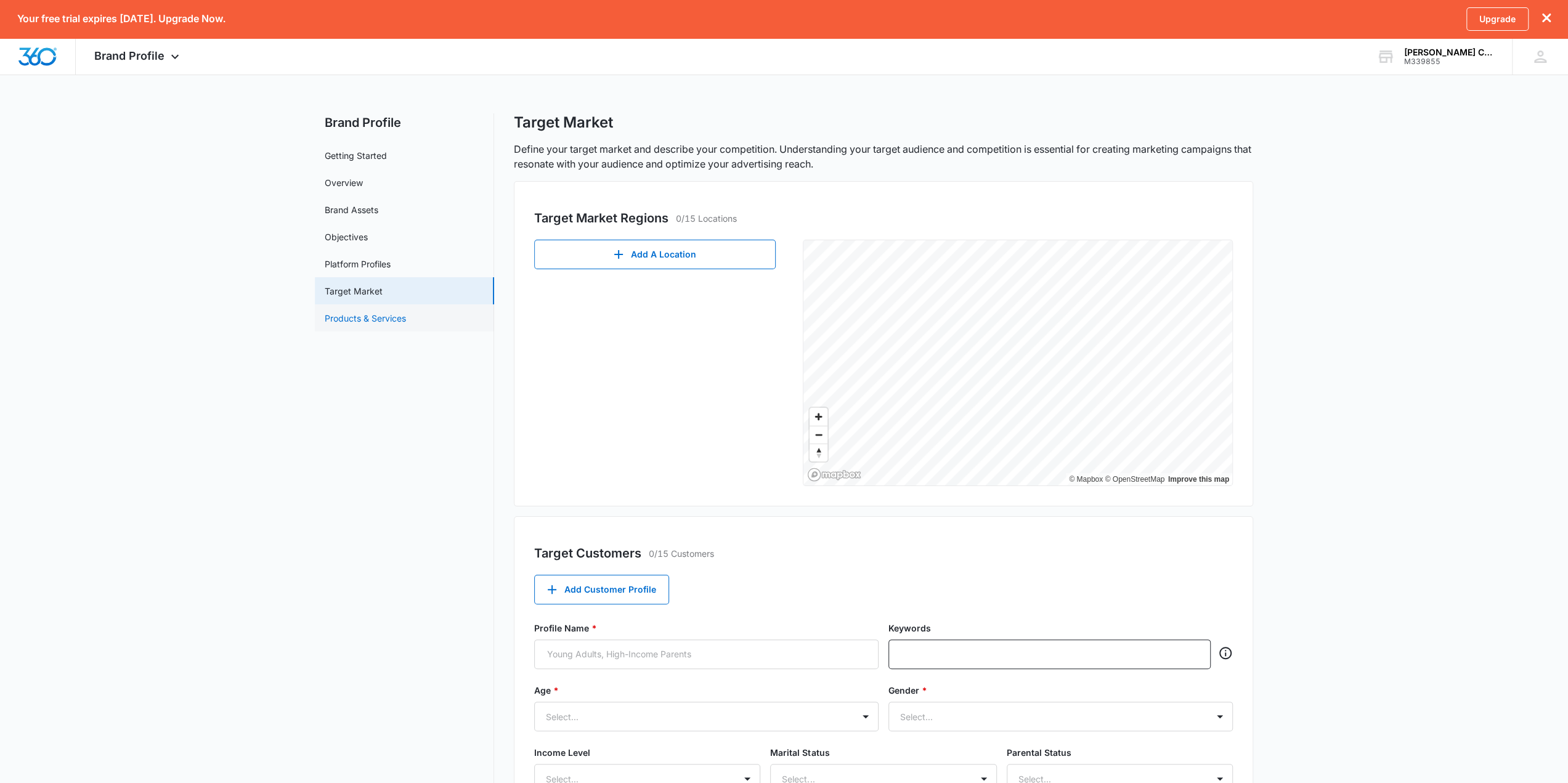
click at [343, 325] on link "Products & Services" at bounding box center [365, 319] width 82 height 13
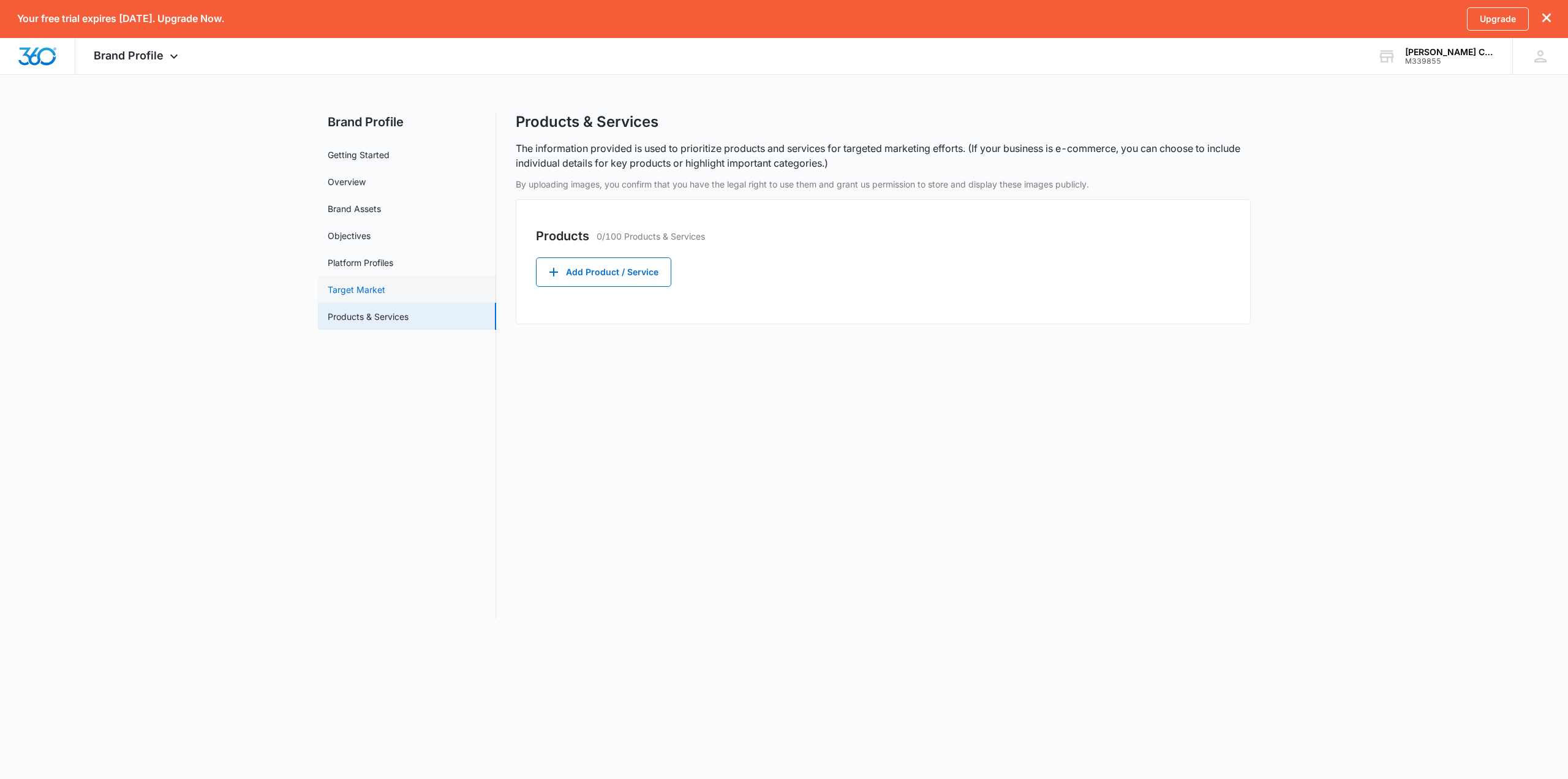
click at [386, 292] on link "Target Market" at bounding box center [357, 290] width 58 height 13
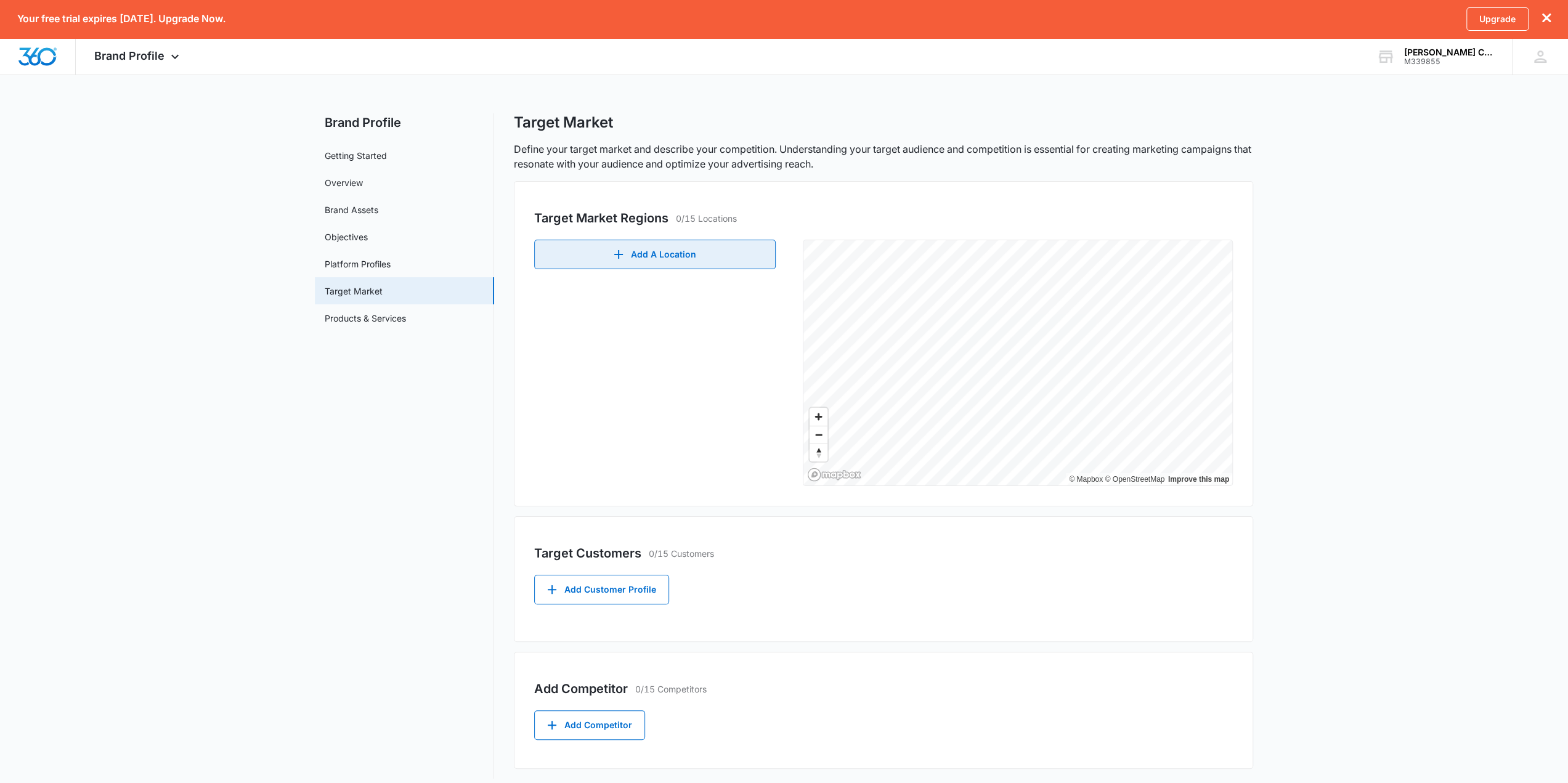
click at [608, 251] on button "Add A Location" at bounding box center [655, 255] width 241 height 30
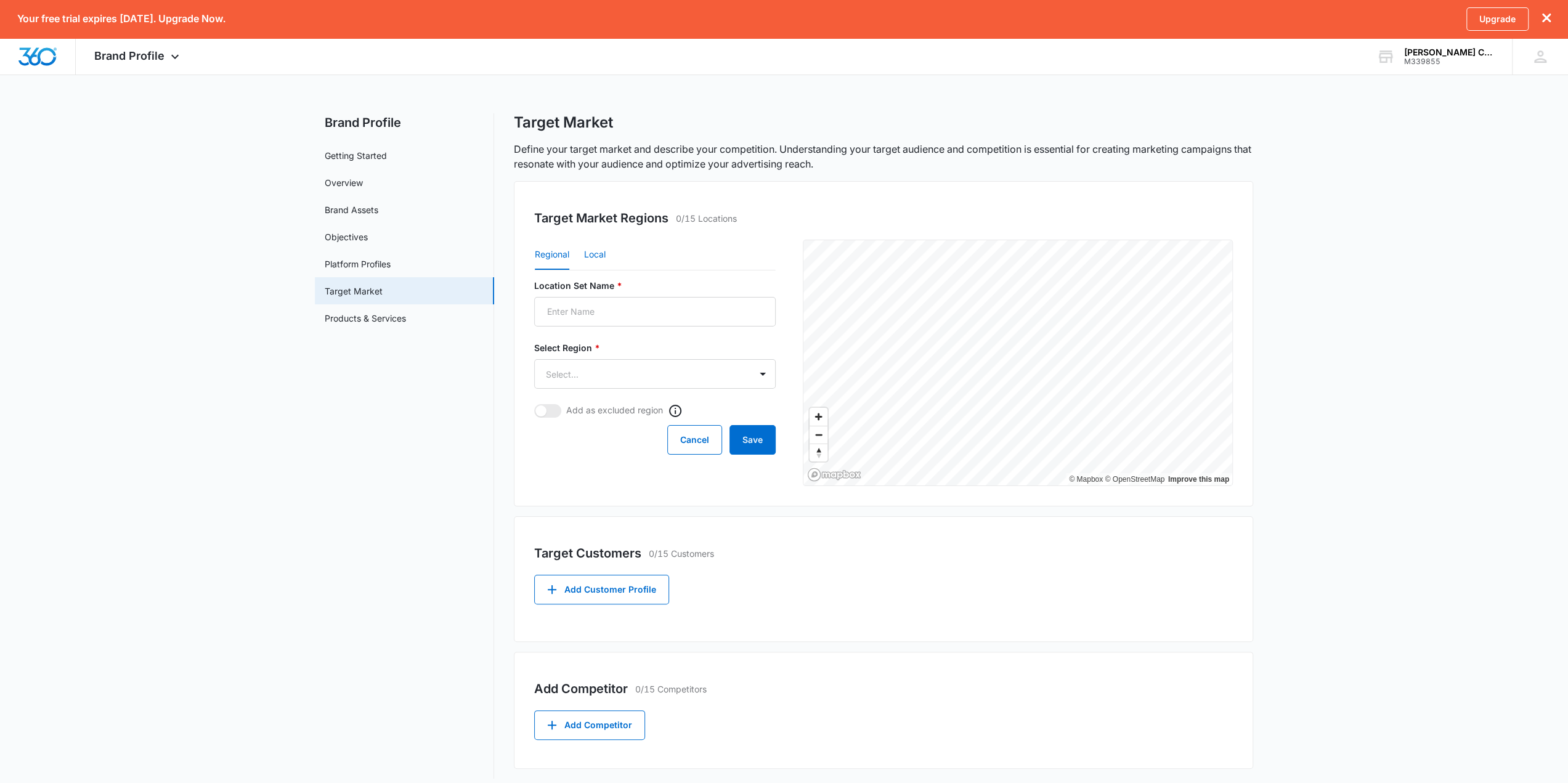
click at [587, 260] on button "Local" at bounding box center [595, 255] width 22 height 30
click at [597, 374] on input "Postal Code or City, State *" at bounding box center [601, 374] width 133 height 30
click at [687, 447] on button "Cancel" at bounding box center [695, 440] width 55 height 30
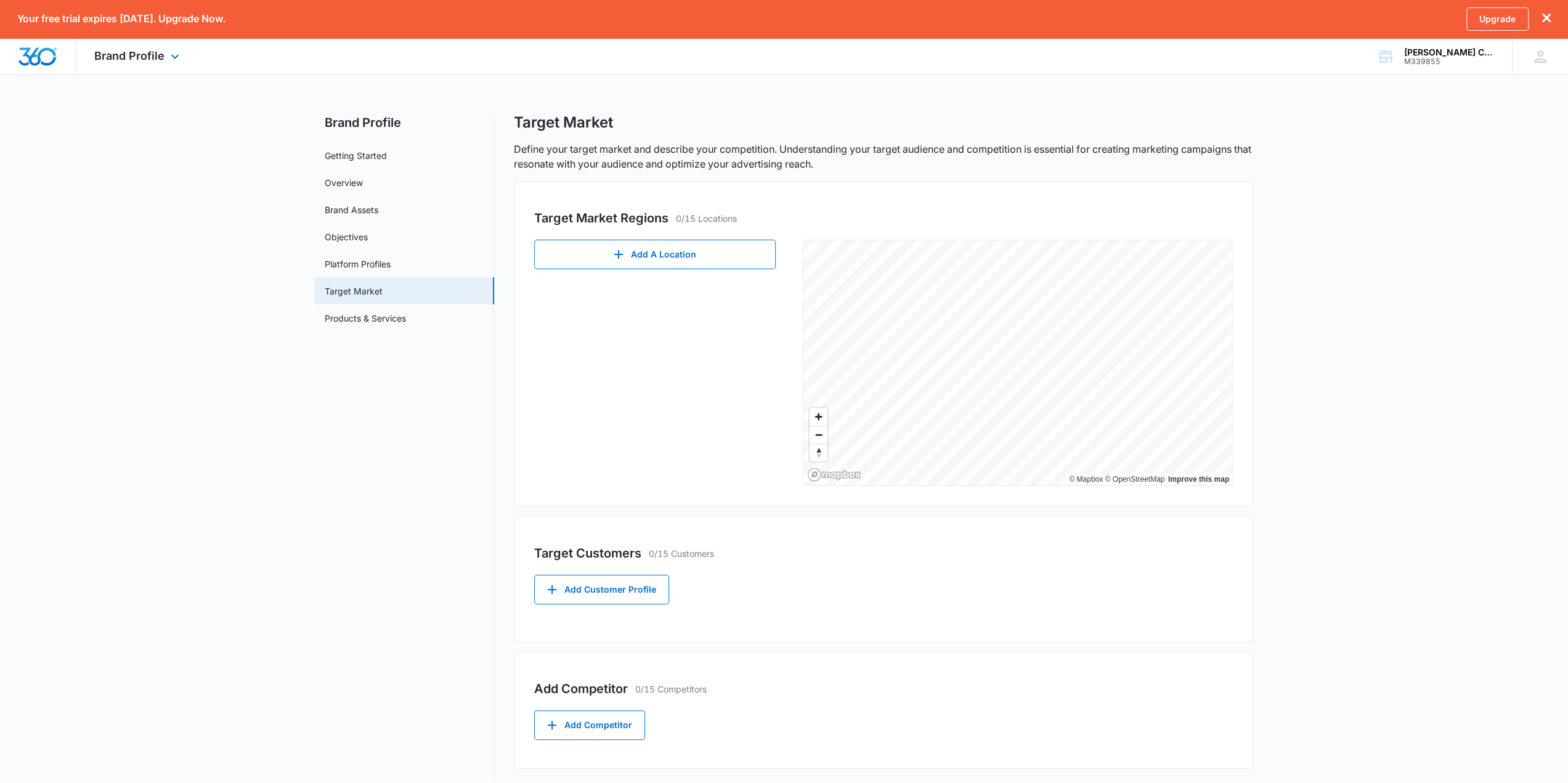
click at [48, 65] on img "Dashboard" at bounding box center [37, 57] width 39 height 18
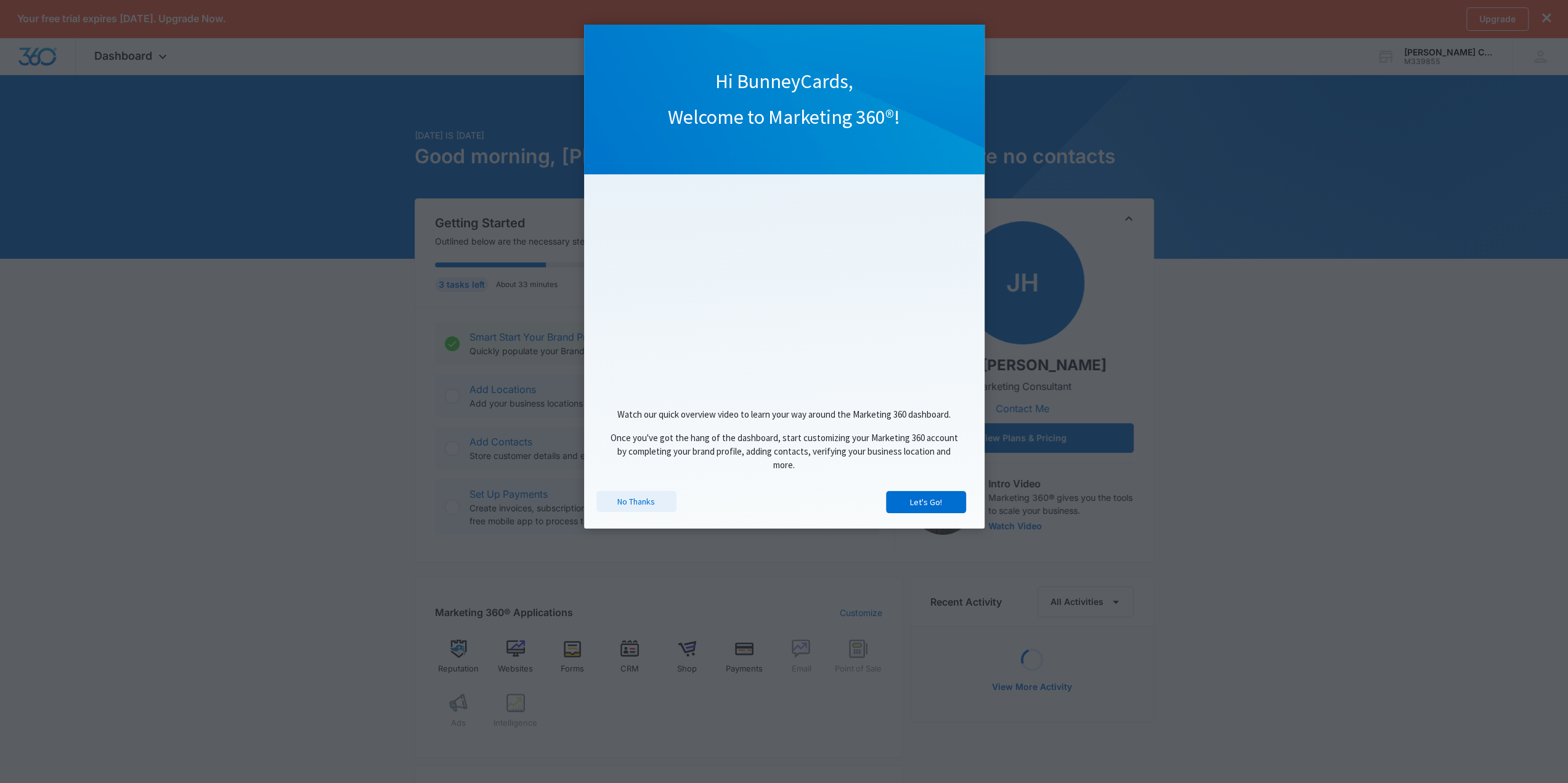
click at [634, 507] on link "No Thanks" at bounding box center [637, 501] width 80 height 21
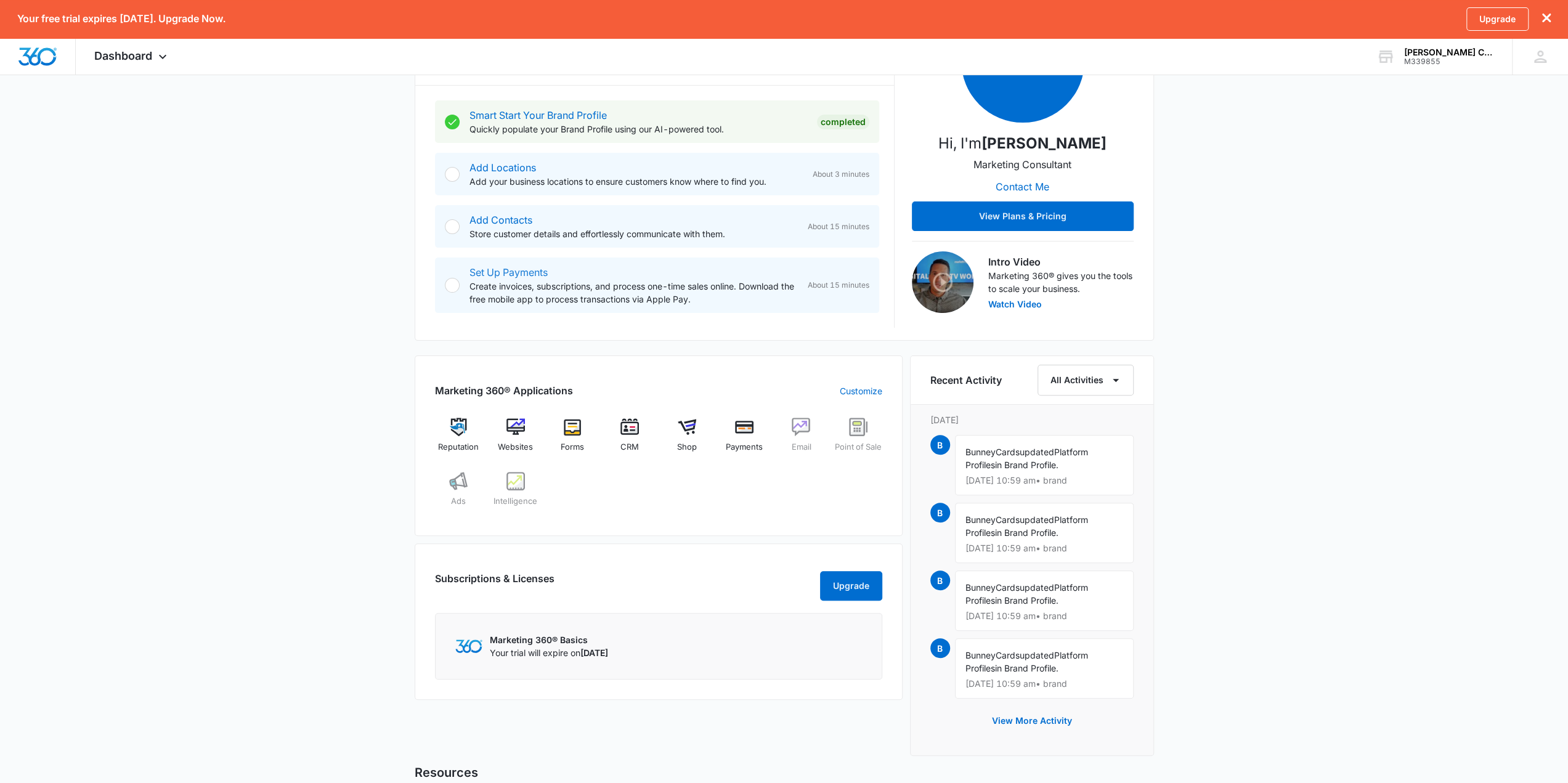
scroll to position [246, 0]
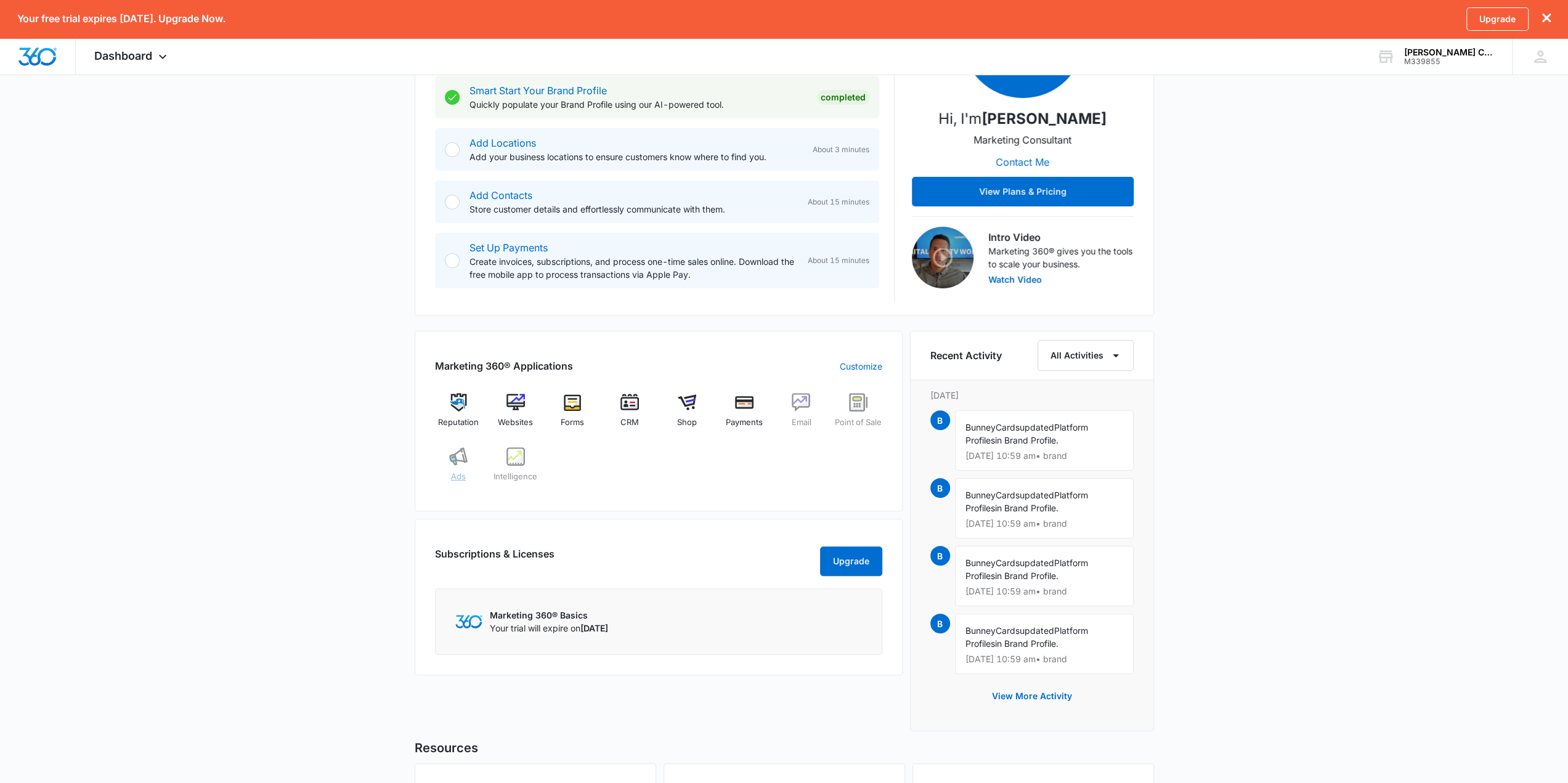
click at [464, 466] on img at bounding box center [459, 456] width 18 height 18
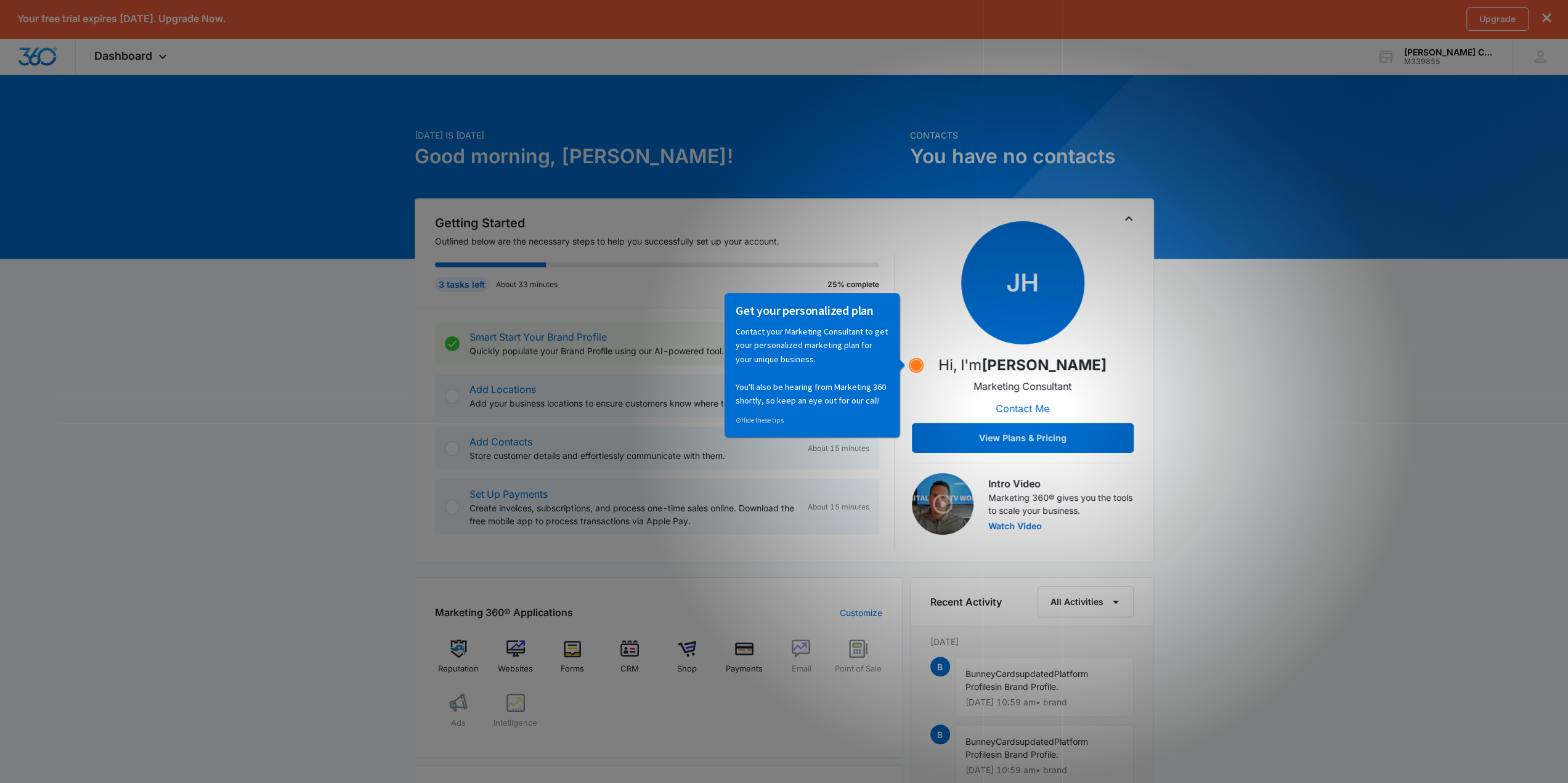
click at [911, 363] on circle "Hotspot (open by clicking or pressing space/enter)" at bounding box center [915, 364] width 11 height 11
click at [1183, 407] on div "Today is Monday, October 13th Good morning, BunneyCards! Contacts You have no c…" at bounding box center [784, 651] width 1568 height 1123
drag, startPoint x: 1144, startPoint y: 182, endPoint x: 1327, endPoint y: 145, distance: 186.7
click at [1149, 183] on div "Contacts You have no contacts" at bounding box center [1031, 164] width 244 height 70
click at [1085, 438] on button "View Plans & Pricing" at bounding box center [1023, 439] width 222 height 30
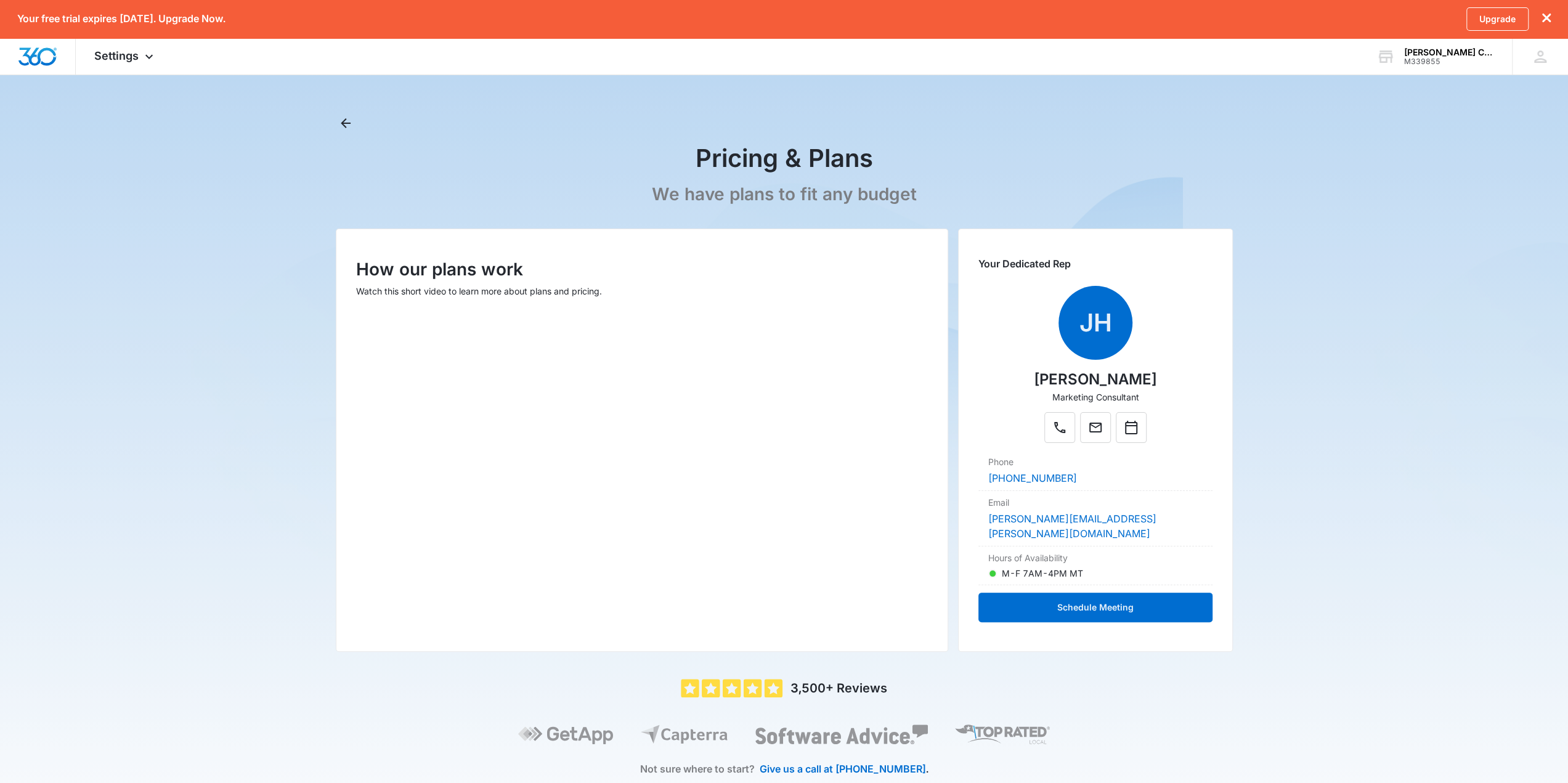
click at [1047, 561] on div "5 out of 5 3,500+ Reviews Not sure where to start? Give us a call at 888-872-37…" at bounding box center [784, 741] width 897 height 125
click at [1105, 561] on button "Schedule Meeting" at bounding box center [1095, 607] width 234 height 30
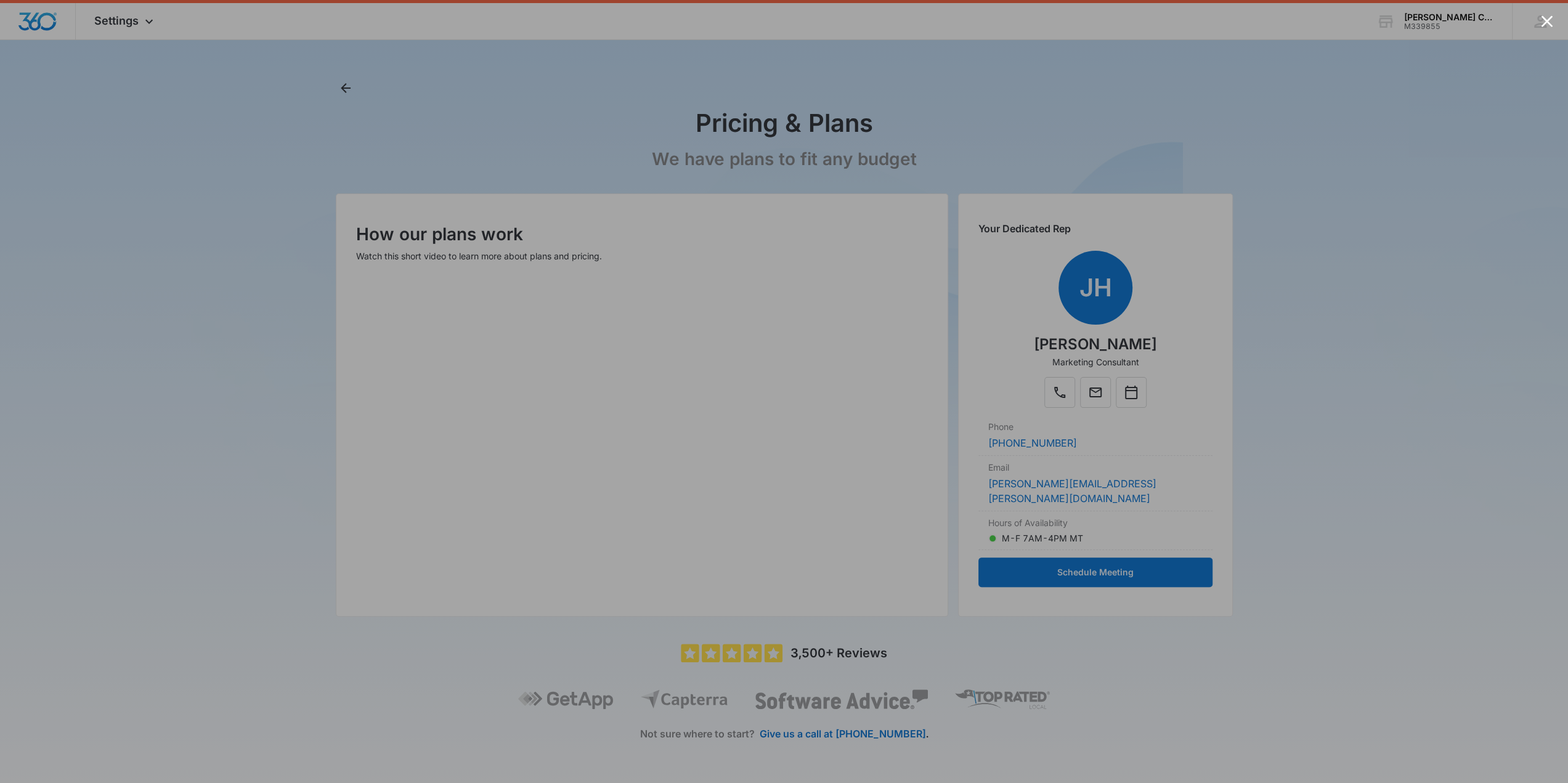
scroll to position [51, 0]
